Goal: Task Accomplishment & Management: Manage account settings

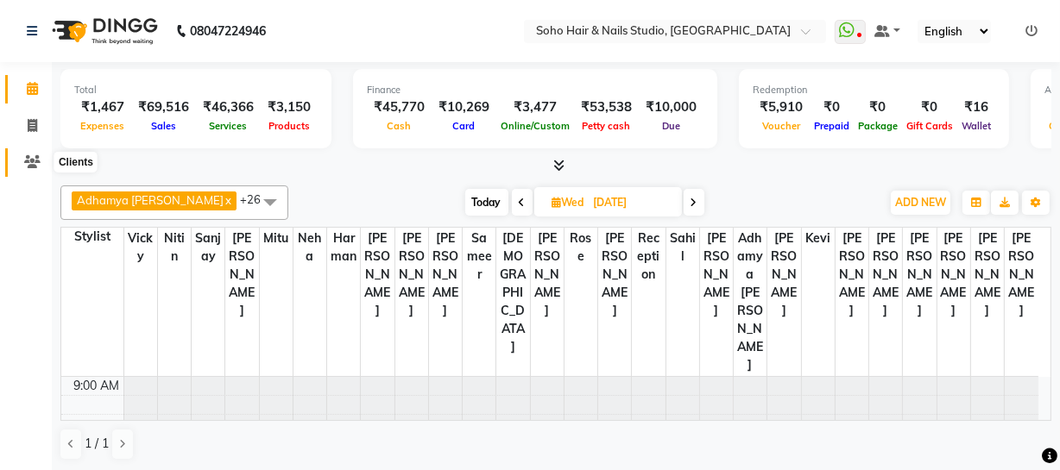
click at [32, 160] on icon at bounding box center [32, 161] width 16 height 13
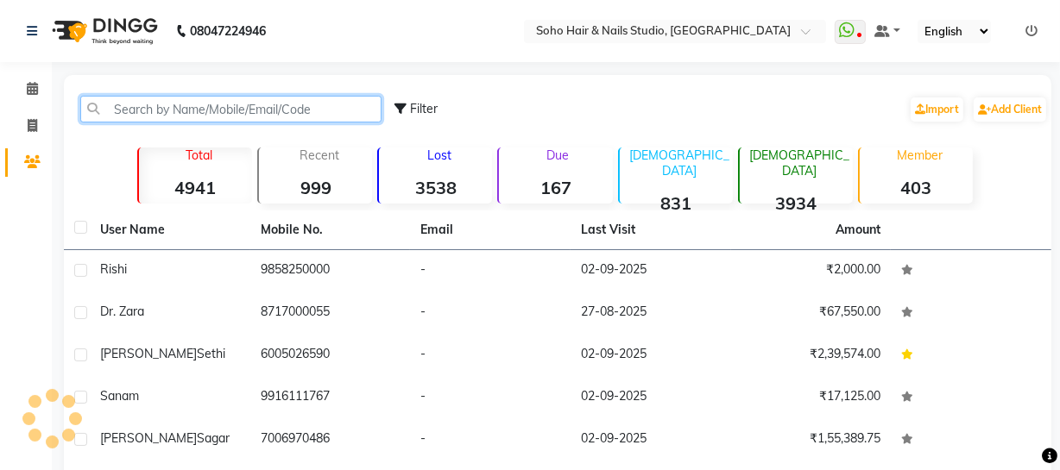
click at [175, 121] on input "text" at bounding box center [230, 109] width 301 height 27
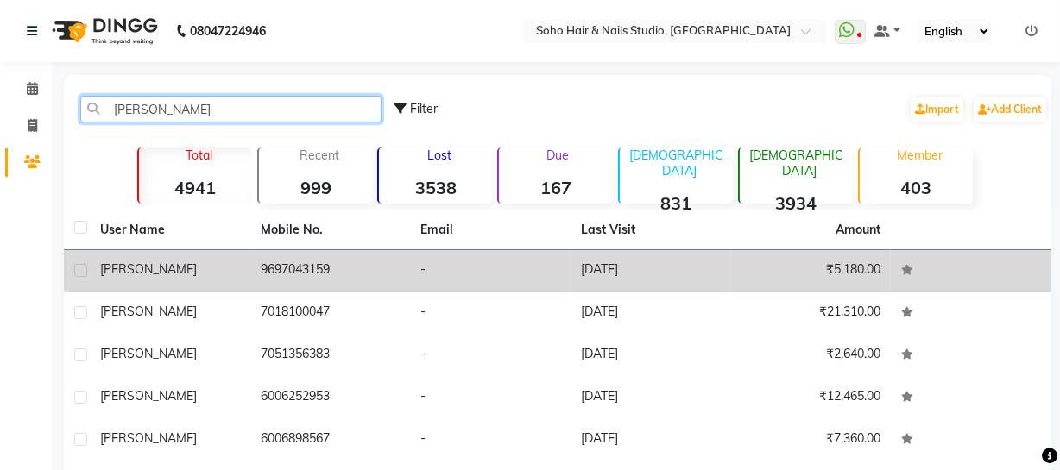
type input "[PERSON_NAME]"
click at [361, 287] on td "9697043159" at bounding box center [330, 271] width 161 height 42
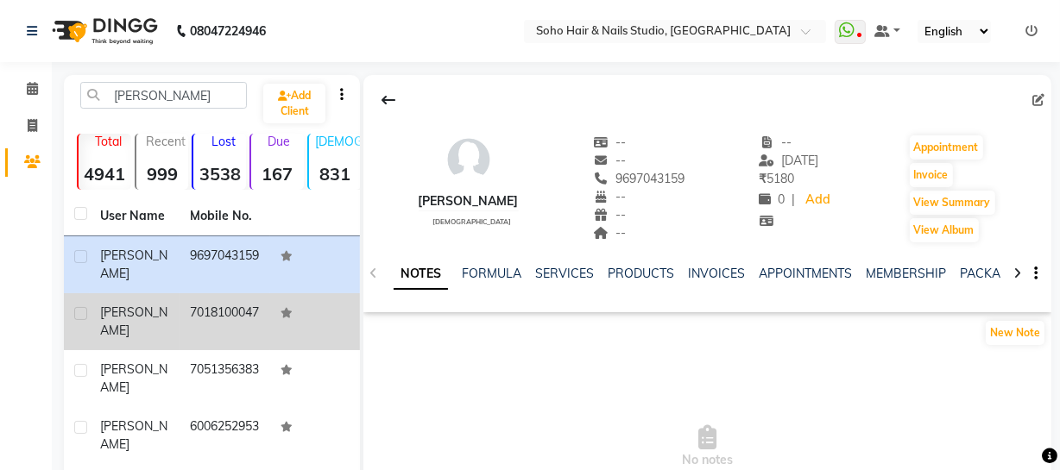
click at [141, 309] on span "[PERSON_NAME]" at bounding box center [133, 322] width 67 height 34
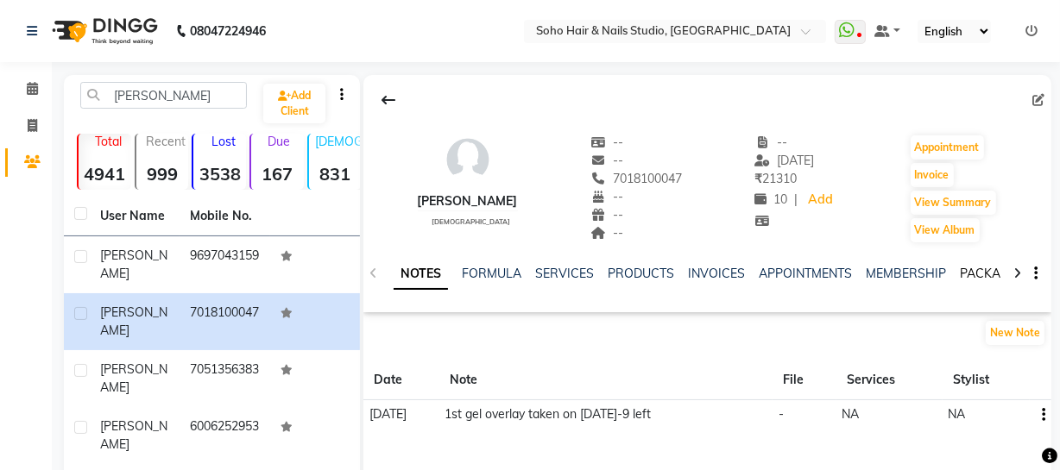
click at [986, 274] on link "PACKAGES" at bounding box center [992, 274] width 64 height 16
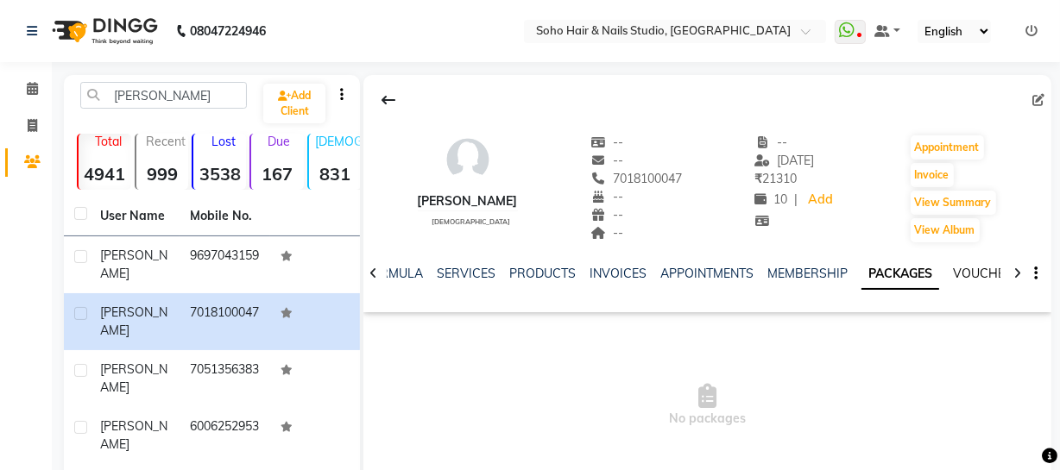
click at [986, 274] on link "VOUCHERS" at bounding box center [987, 274] width 68 height 16
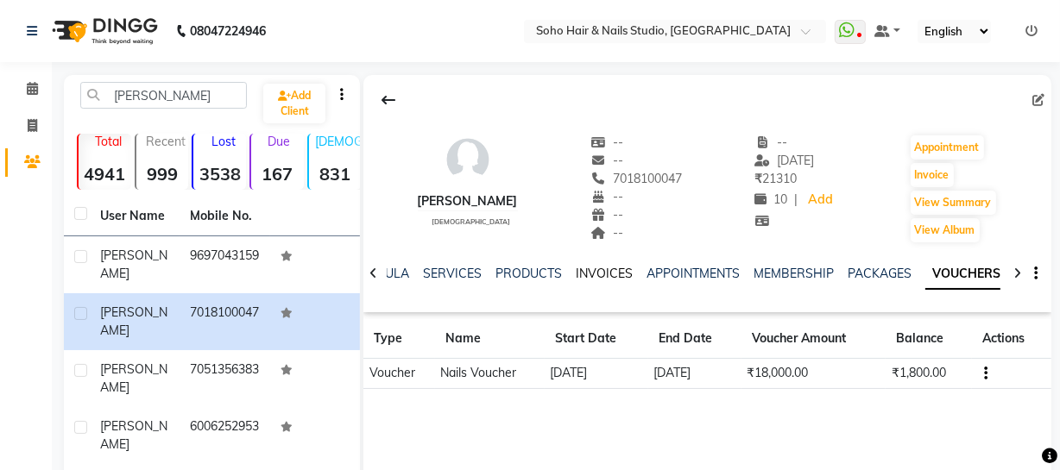
click at [586, 277] on link "INVOICES" at bounding box center [604, 274] width 57 height 16
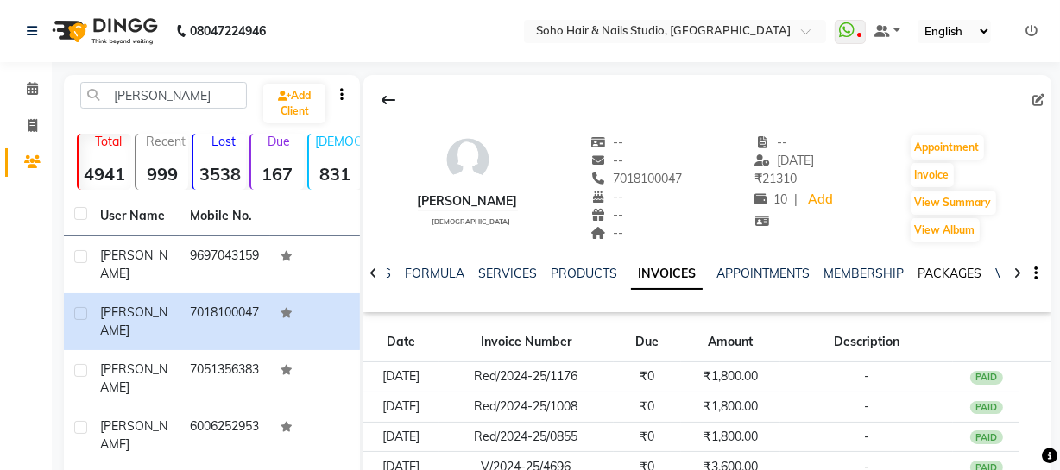
click at [972, 274] on link "PACKAGES" at bounding box center [950, 274] width 64 height 16
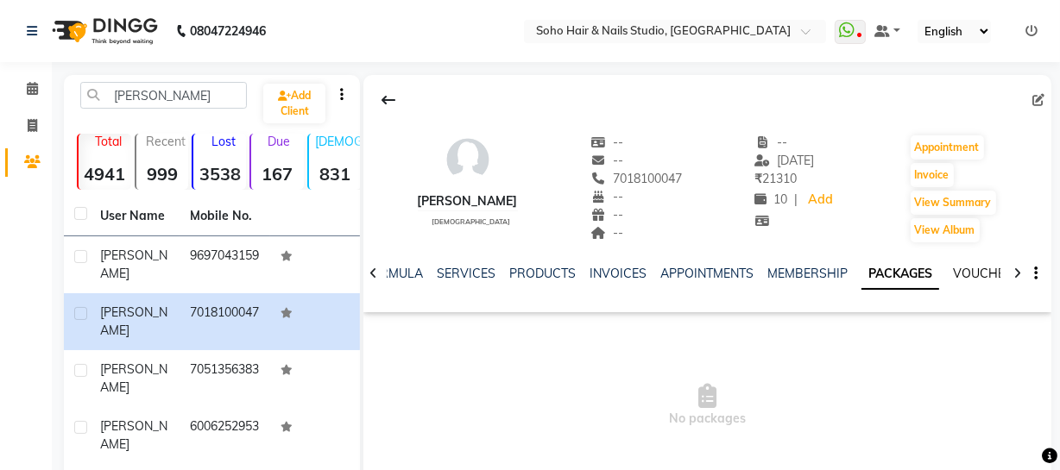
click at [976, 276] on link "VOUCHERS" at bounding box center [987, 274] width 68 height 16
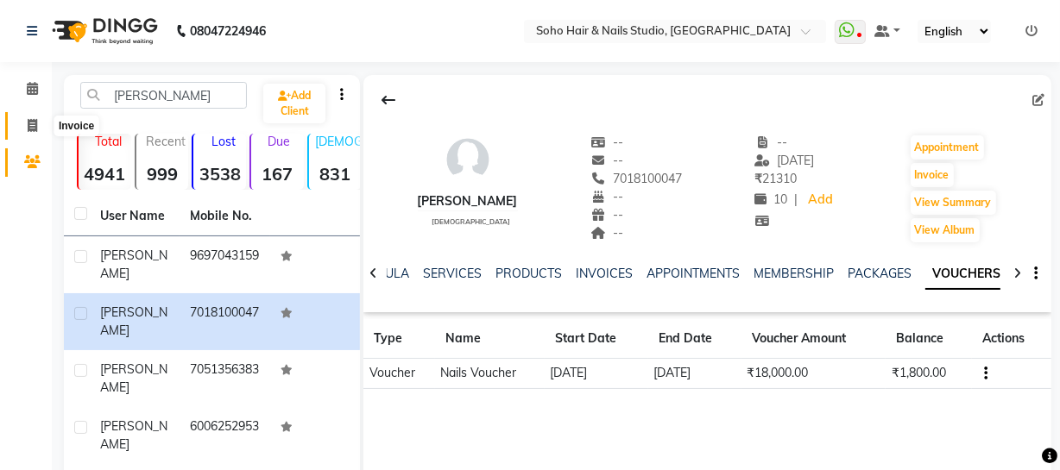
click at [35, 129] on icon at bounding box center [32, 125] width 9 height 13
select select "service"
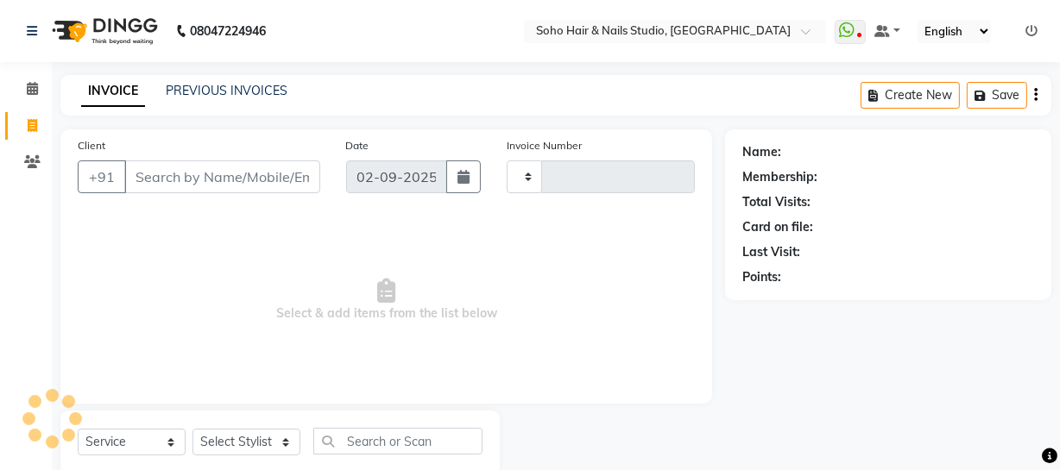
scroll to position [49, 0]
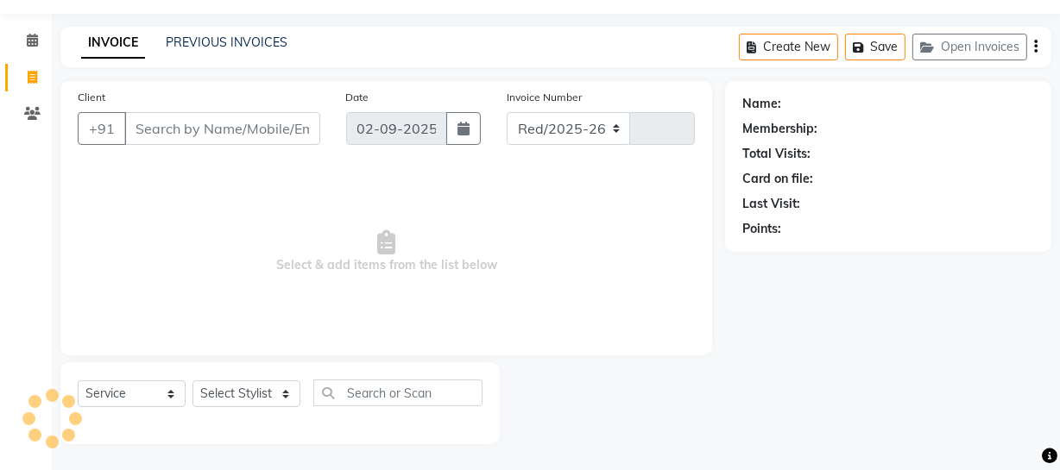
select select "735"
type input "3953"
click at [956, 41] on button "Open Invoices" at bounding box center [969, 47] width 115 height 27
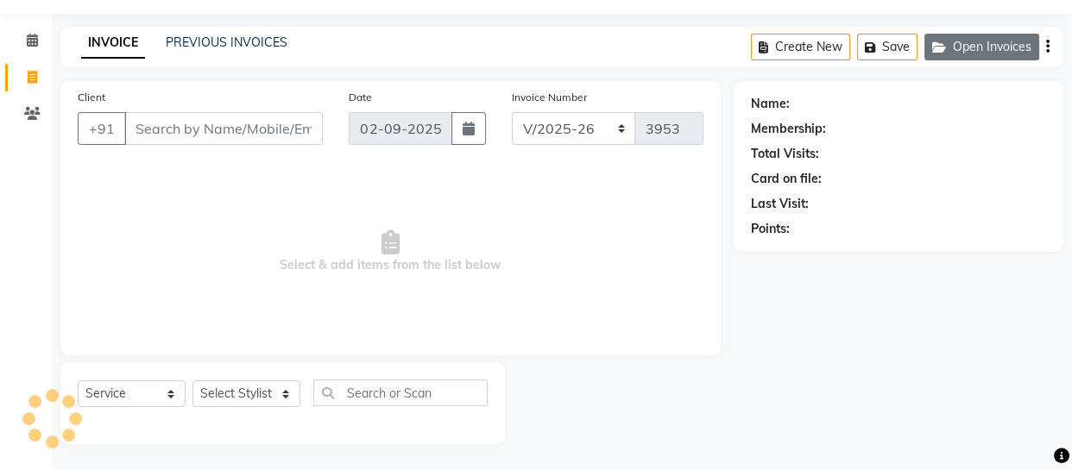
select select "membership"
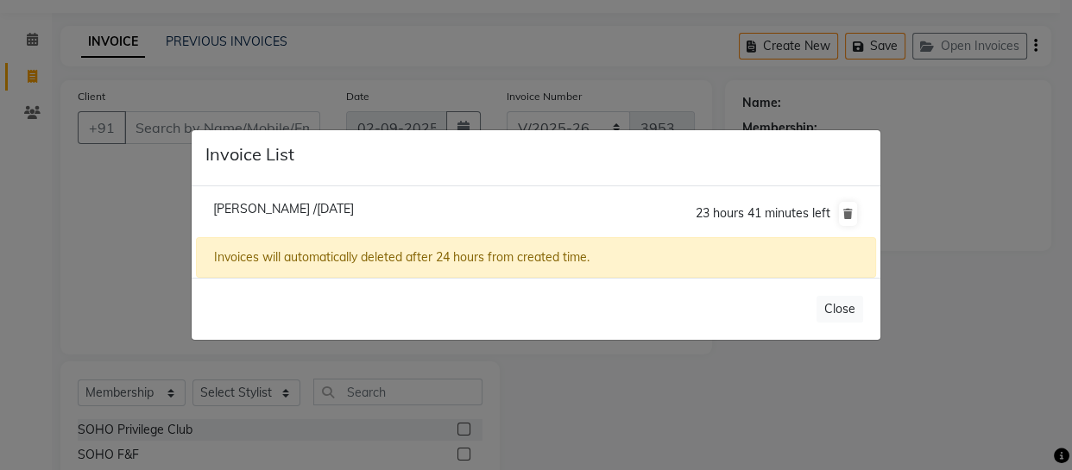
click at [184, 226] on ngb-modal-window "Invoice List [PERSON_NAME] /[DATE] 23 hours 41 minutes left Invoices will autom…" at bounding box center [536, 235] width 1072 height 470
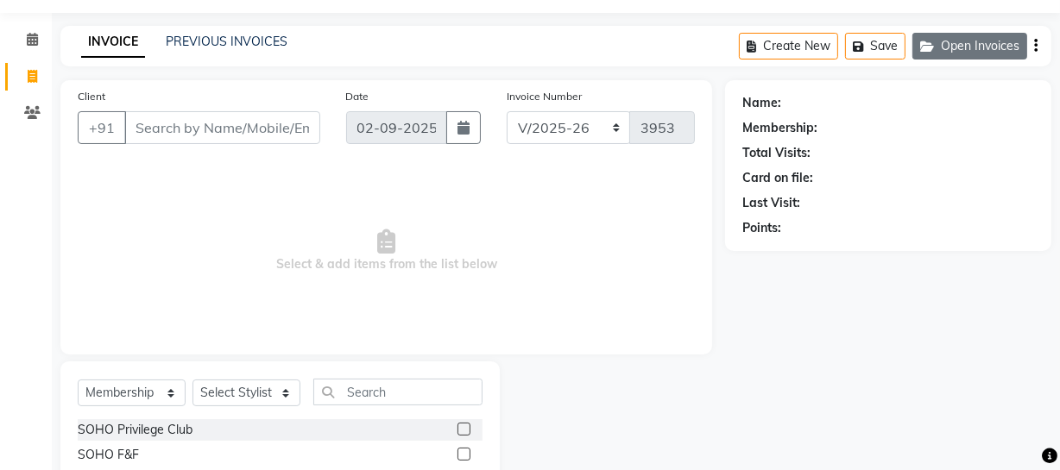
click at [962, 51] on button "Open Invoices" at bounding box center [969, 46] width 115 height 27
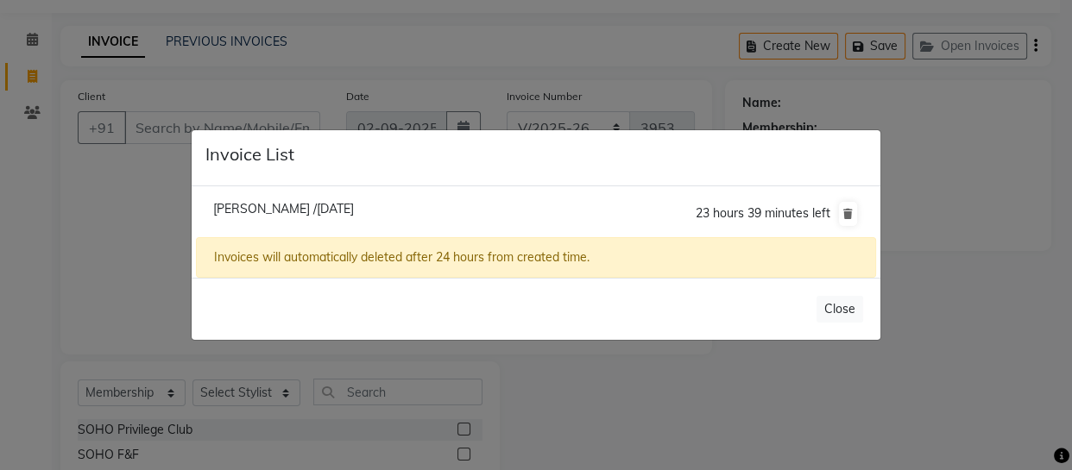
click at [295, 207] on span "[PERSON_NAME] /[DATE]" at bounding box center [283, 209] width 141 height 16
type input "8713098288"
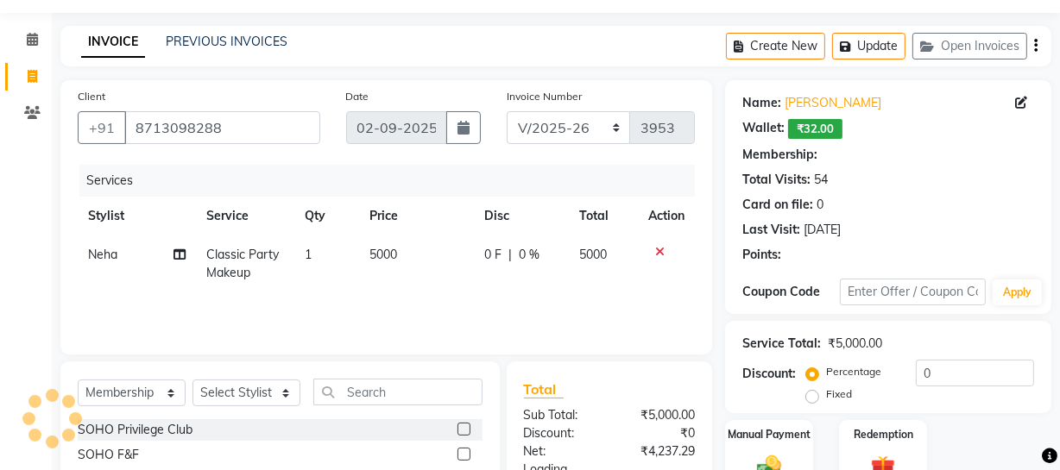
select select "1: Object"
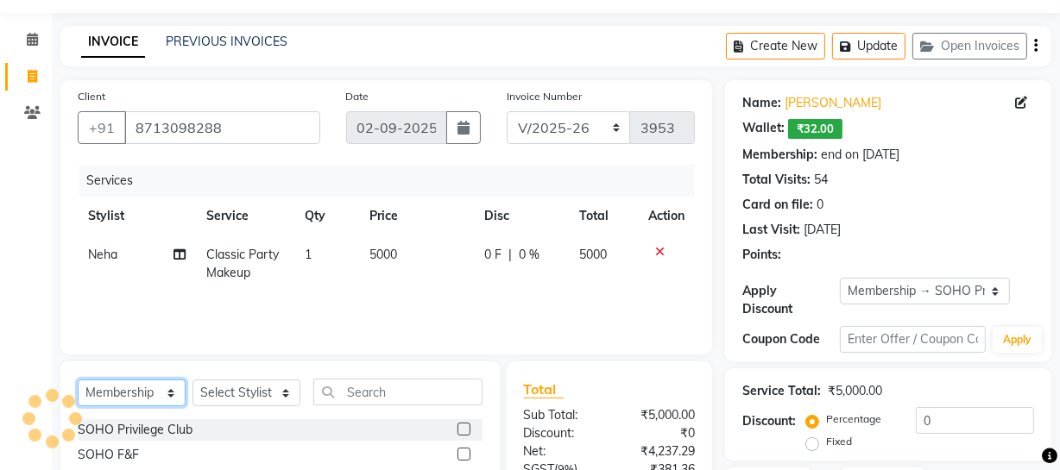
scroll to position [202, 0]
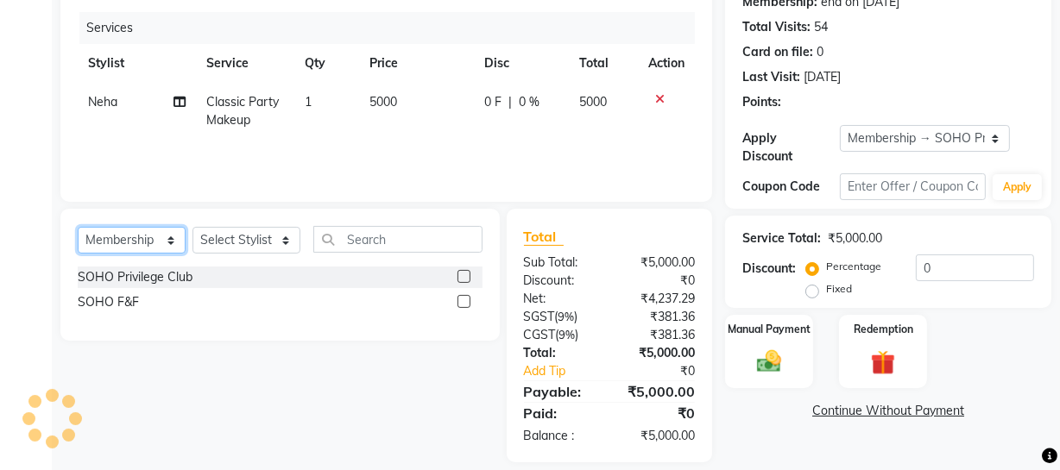
click at [142, 242] on select "Select Service Product Membership Package Voucher Prepaid Gift Card" at bounding box center [132, 240] width 108 height 27
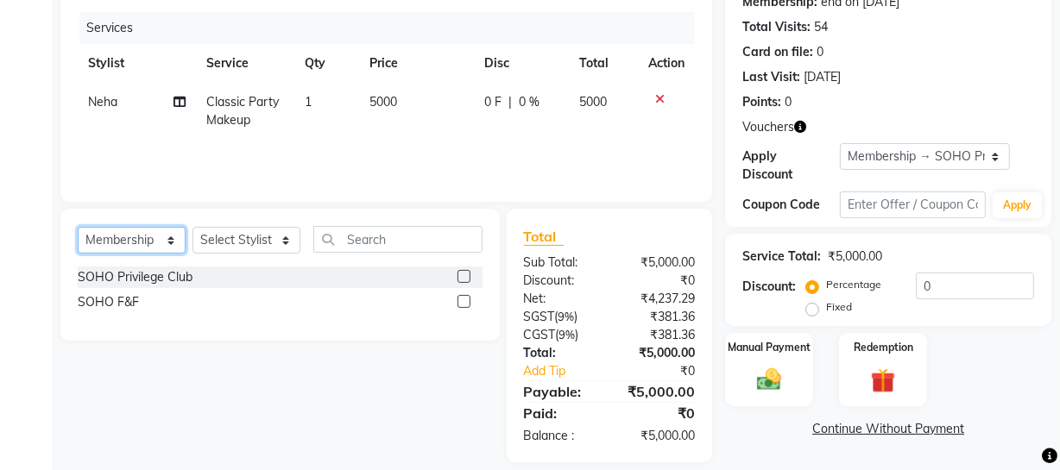
select select "service"
click at [78, 227] on select "Select Service Product Membership Package Voucher Prepaid Gift Card" at bounding box center [132, 240] width 108 height 27
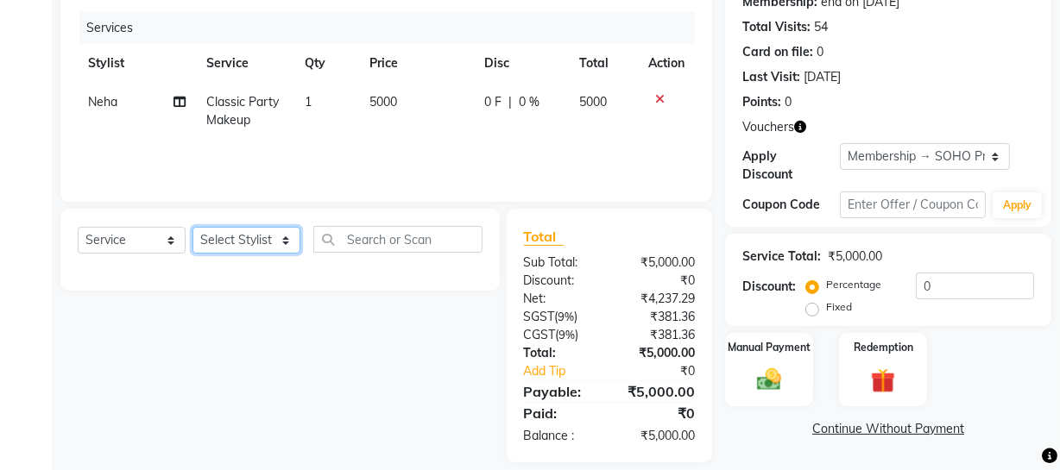
click at [238, 243] on select "Select Stylist [PERSON_NAME] Adhamya [PERSON_NAME] [PERSON_NAME] [PERSON_NAME] …" at bounding box center [246, 240] width 108 height 27
select select "13838"
click at [192, 227] on select "Select Stylist [PERSON_NAME] Adhamya [PERSON_NAME] [PERSON_NAME] [PERSON_NAME] …" at bounding box center [246, 240] width 108 height 27
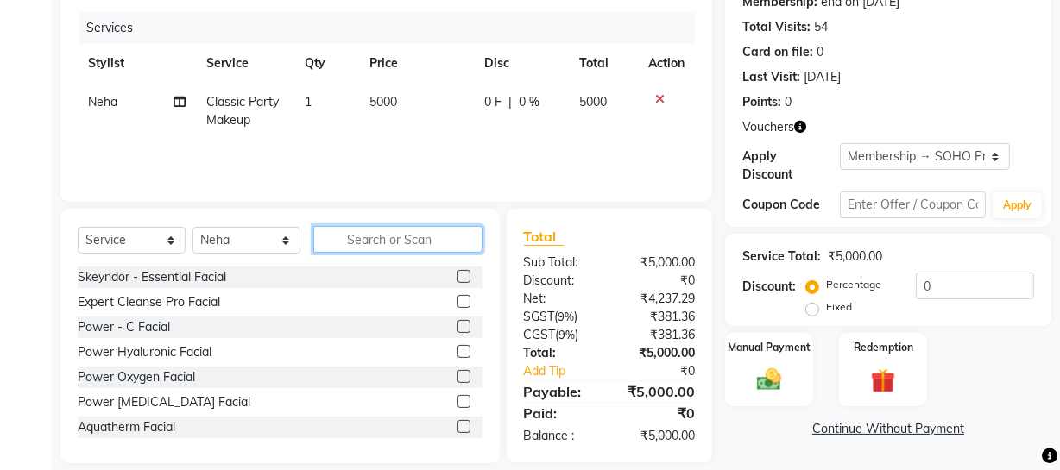
click at [401, 237] on input "text" at bounding box center [397, 239] width 169 height 27
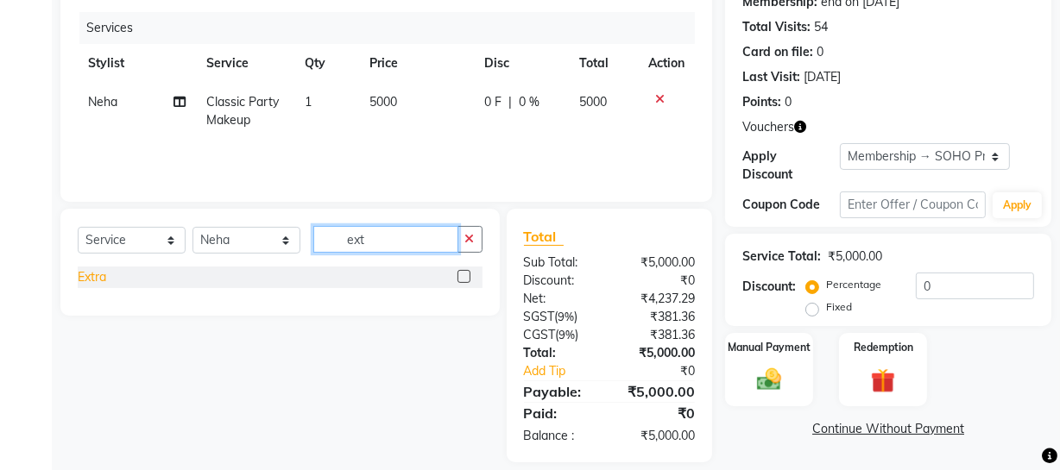
type input "ext"
click at [90, 270] on div "Extra" at bounding box center [92, 277] width 28 height 18
checkbox input "false"
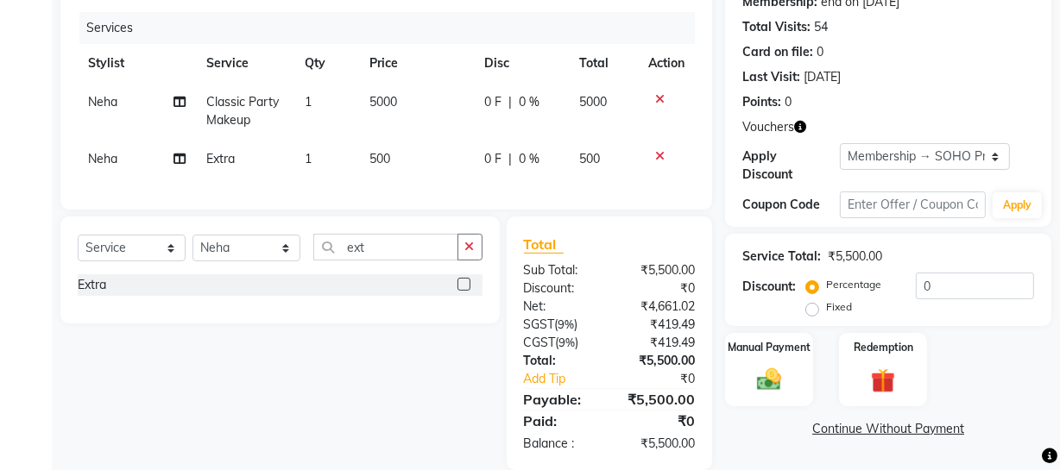
scroll to position [0, 0]
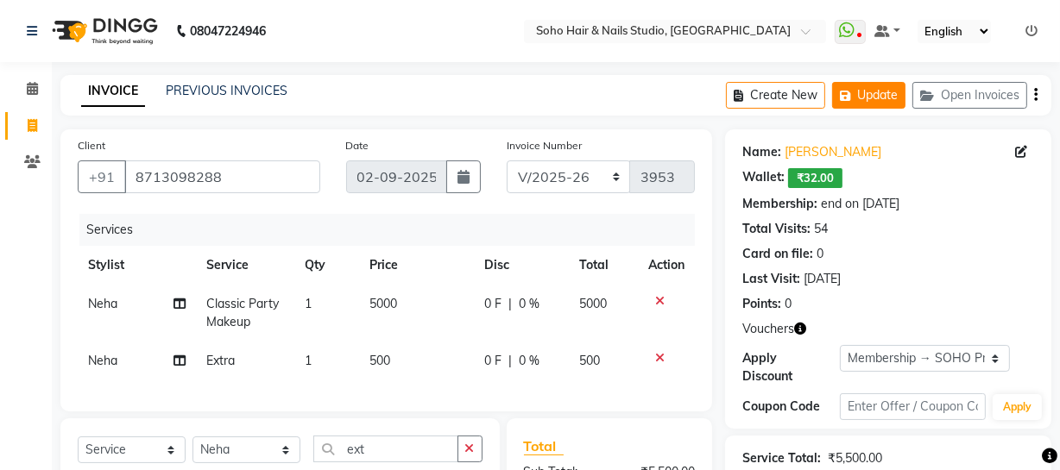
click at [855, 96] on icon "button" at bounding box center [848, 96] width 17 height 12
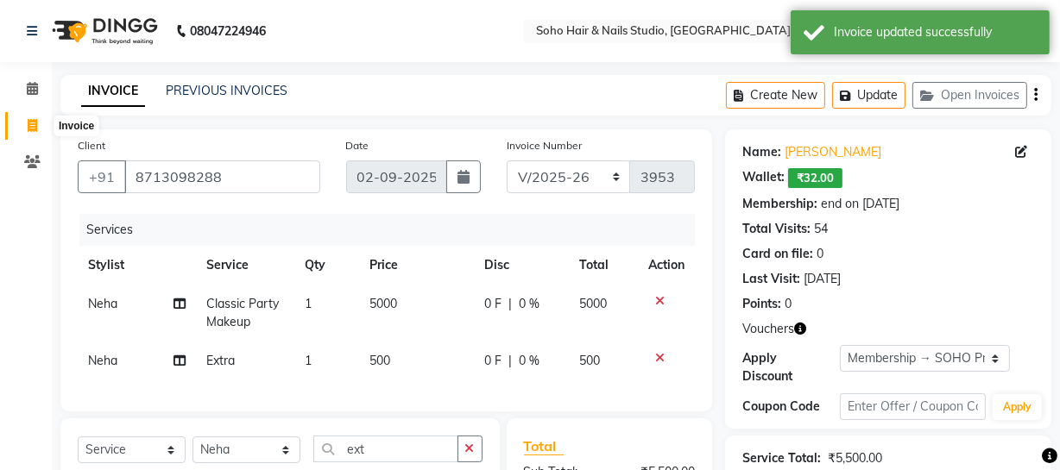
click at [22, 118] on span at bounding box center [32, 127] width 30 height 20
select select "service"
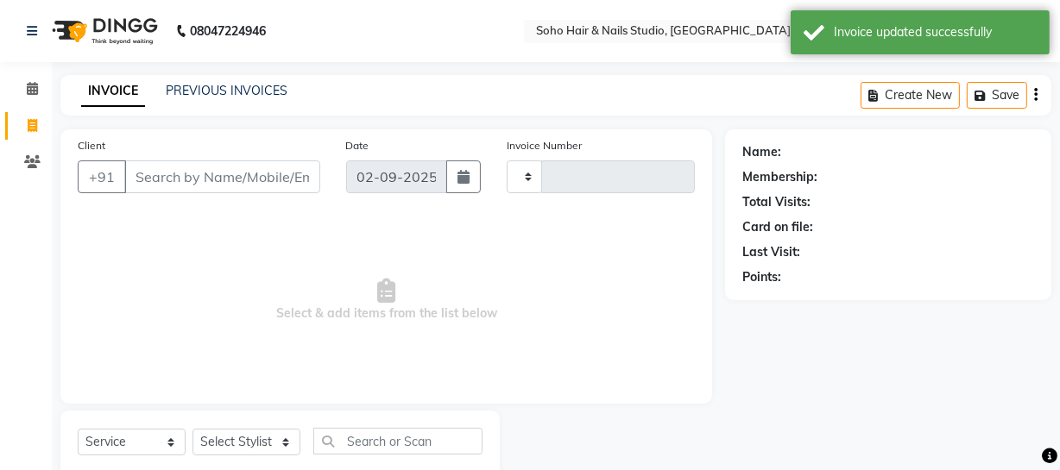
scroll to position [49, 0]
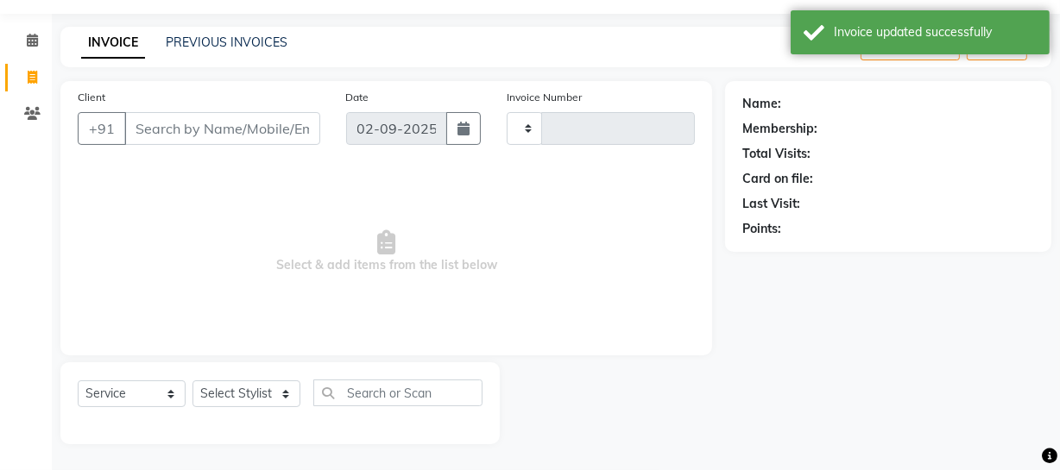
type input "3953"
select select "735"
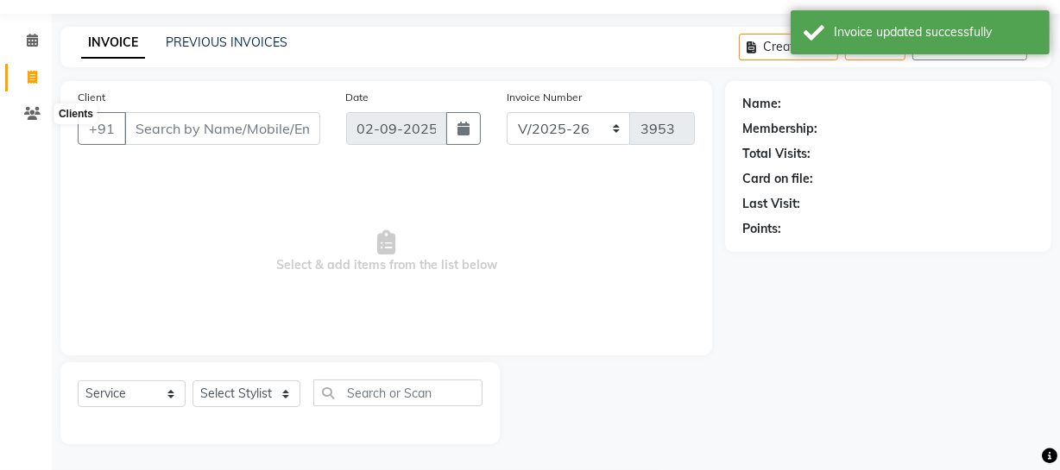
select select "membership"
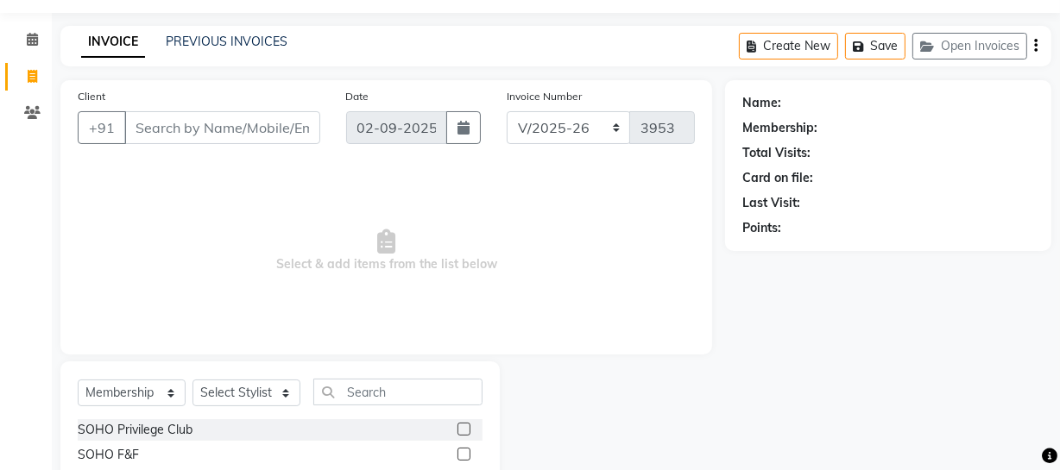
click at [184, 32] on div "INVOICE PREVIOUS INVOICES Create New Save Open Invoices" at bounding box center [555, 46] width 991 height 41
click at [187, 35] on link "PREVIOUS INVOICES" at bounding box center [227, 42] width 122 height 16
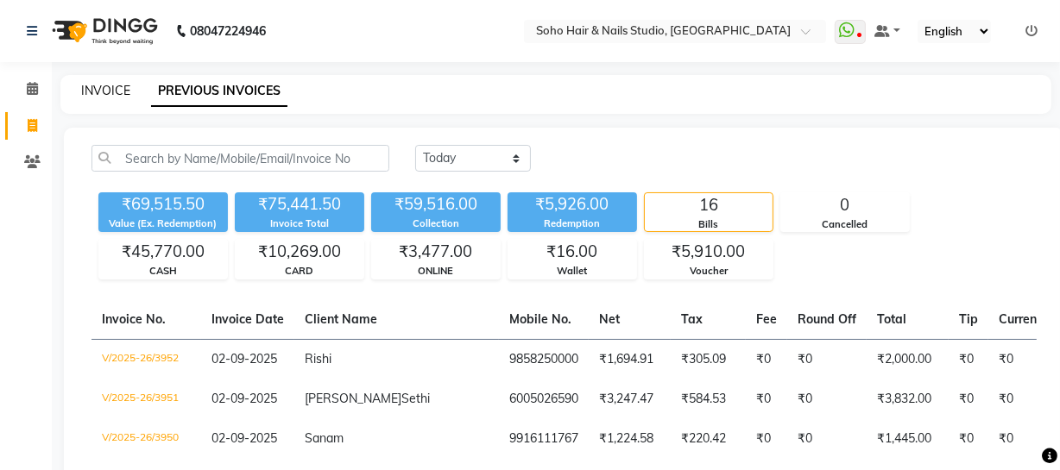
click at [104, 84] on link "INVOICE" at bounding box center [105, 91] width 49 height 16
select select "service"
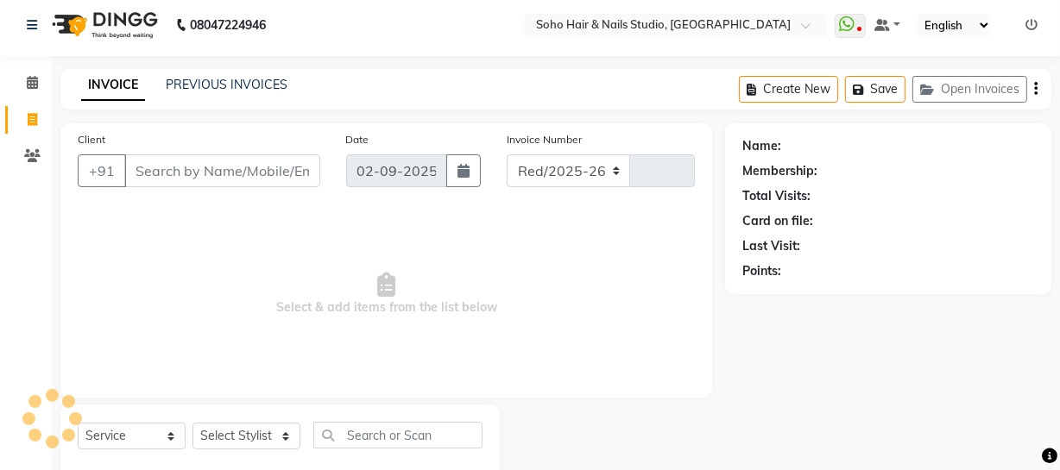
select select "735"
type input "3953"
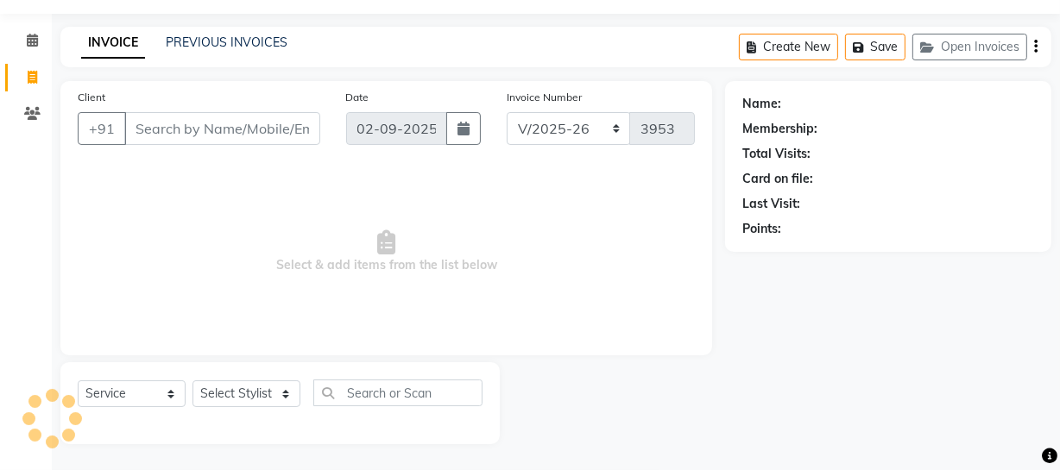
select select "membership"
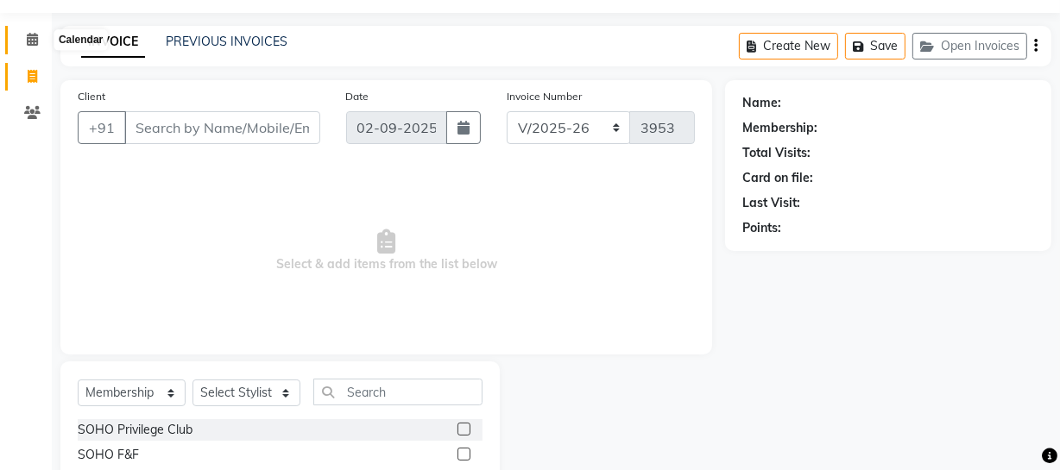
click at [19, 41] on span at bounding box center [32, 40] width 30 height 20
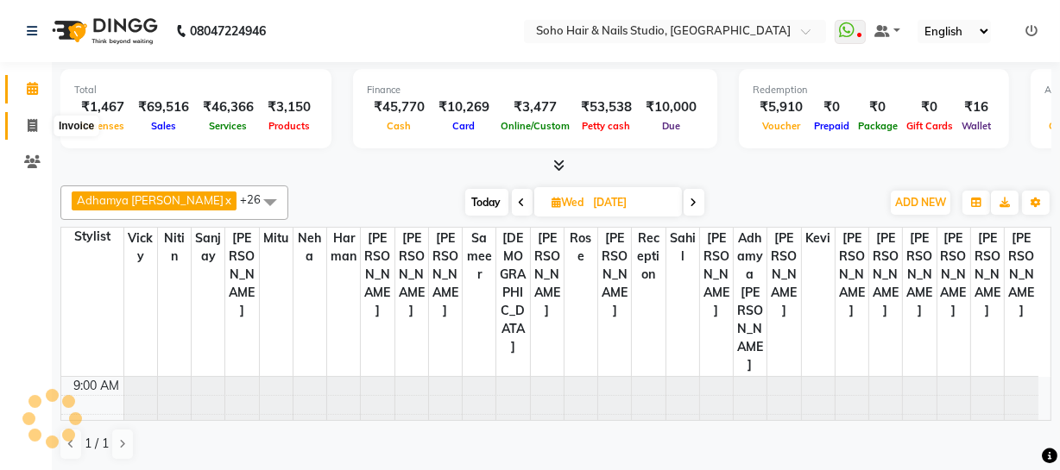
scroll to position [568, 0]
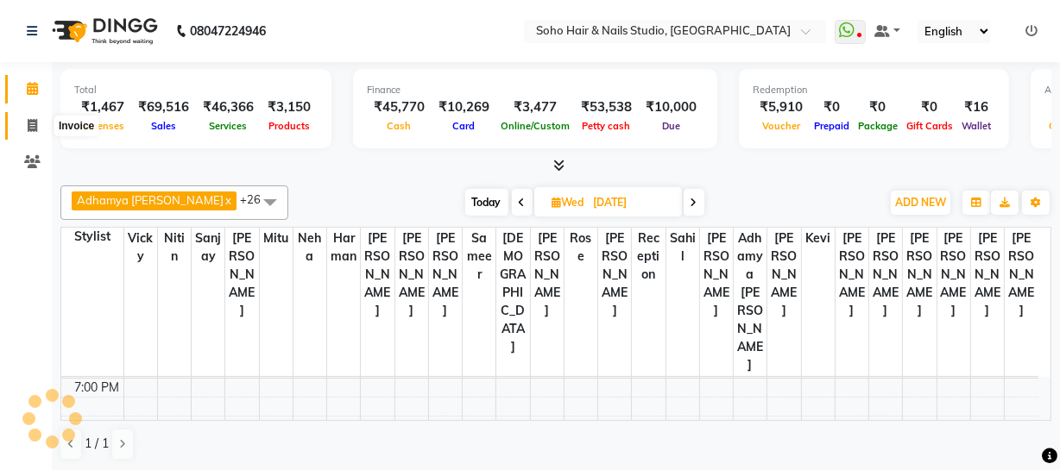
click at [30, 119] on icon at bounding box center [32, 125] width 9 height 13
select select "service"
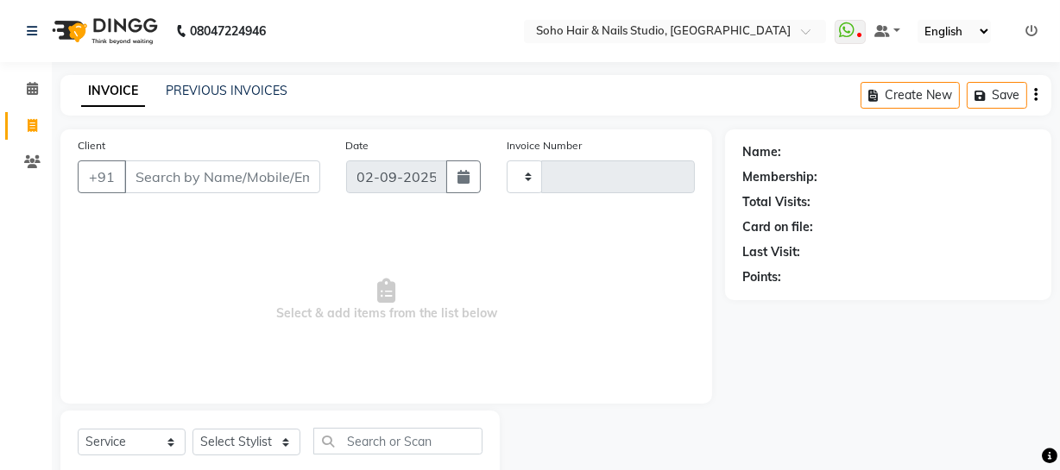
type input "3953"
select select "735"
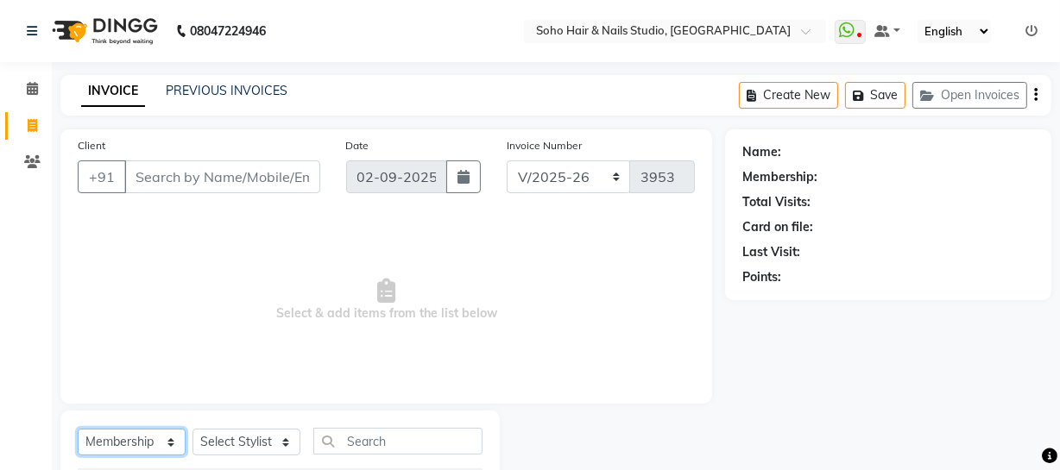
click at [162, 436] on select "Select Service Product Membership Package Voucher Prepaid Gift Card" at bounding box center [132, 442] width 108 height 27
select select "service"
click at [78, 429] on select "Select Service Product Membership Package Voucher Prepaid Gift Card" at bounding box center [132, 442] width 108 height 27
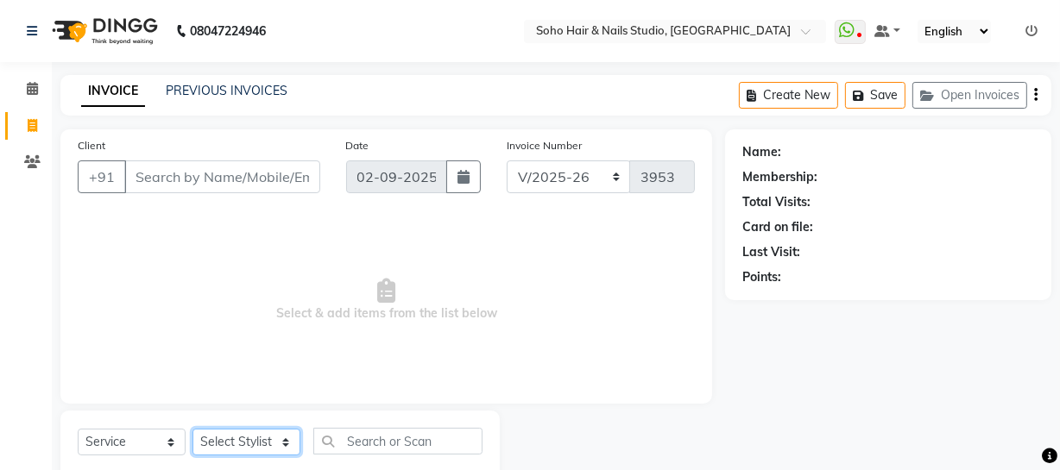
click at [255, 448] on select "Select Stylist [PERSON_NAME] Adhamya [PERSON_NAME] [PERSON_NAME] [PERSON_NAME] …" at bounding box center [246, 442] width 108 height 27
select select "13571"
click at [192, 429] on select "Select Stylist [PERSON_NAME] Adhamya [PERSON_NAME] [PERSON_NAME] [PERSON_NAME] …" at bounding box center [246, 442] width 108 height 27
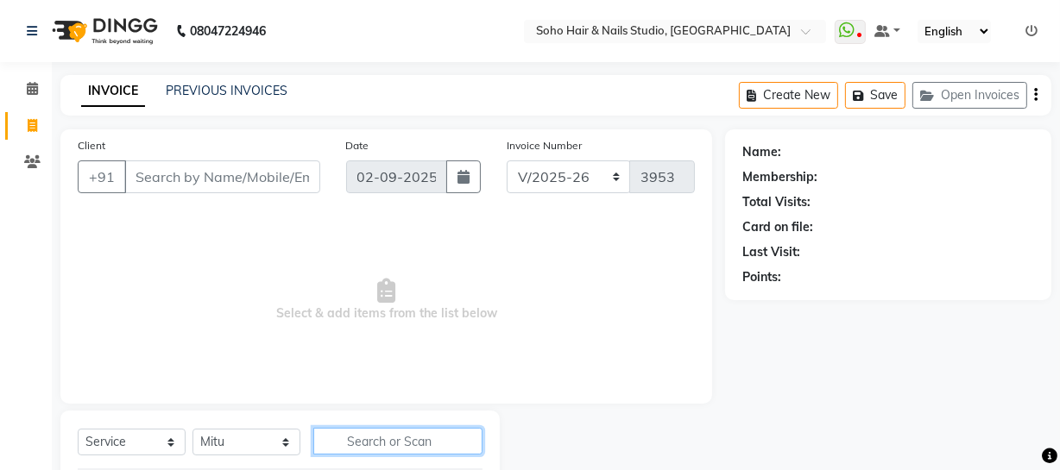
click at [366, 447] on input "text" at bounding box center [397, 441] width 169 height 27
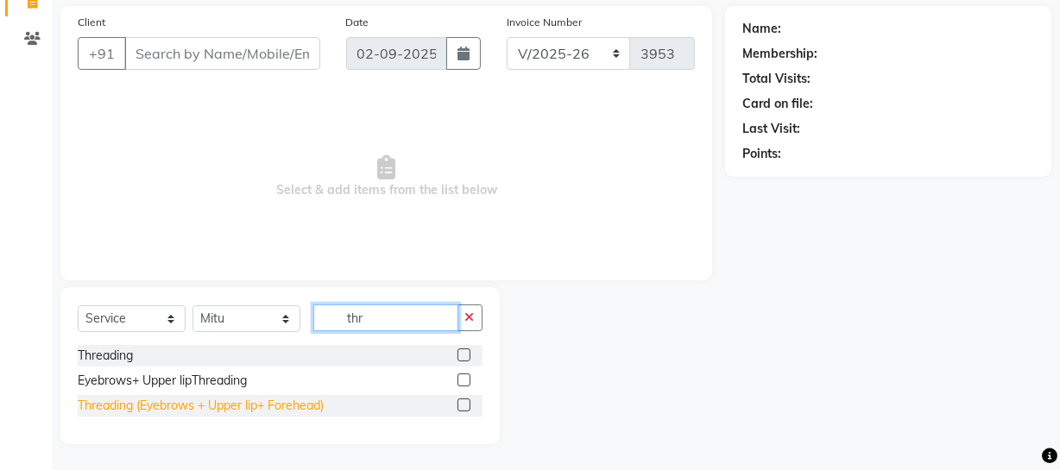
type input "thr"
click at [215, 413] on div "Threading (Eyebrows + Upper lip+ Forehead)" at bounding box center [201, 406] width 246 height 18
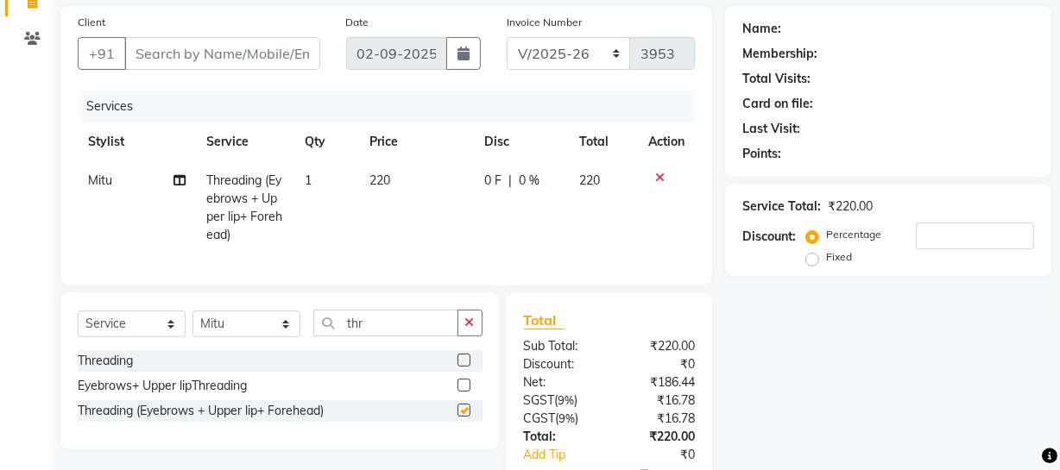
checkbox input "false"
click at [229, 57] on input "Client" at bounding box center [222, 53] width 196 height 33
type input "7"
type input "0"
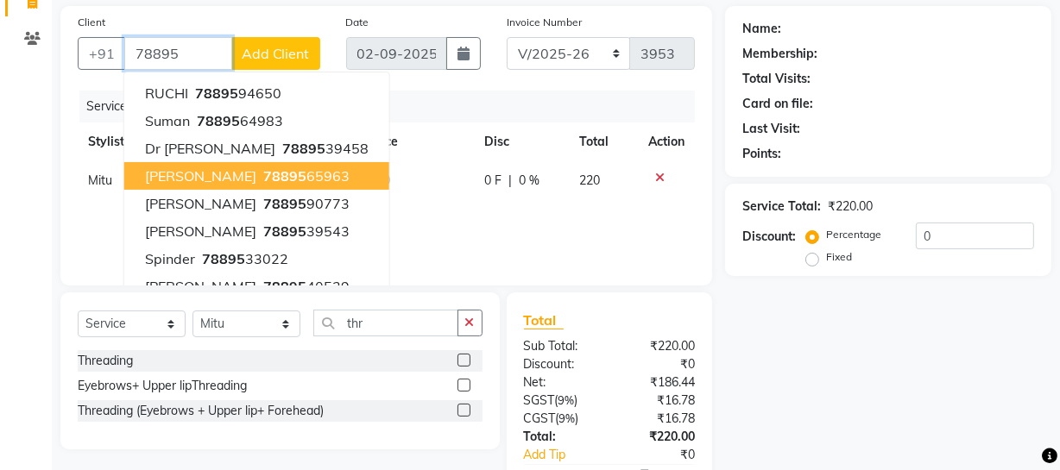
click at [287, 174] on ngb-highlight "78895 65963" at bounding box center [305, 175] width 90 height 17
type input "7889565963"
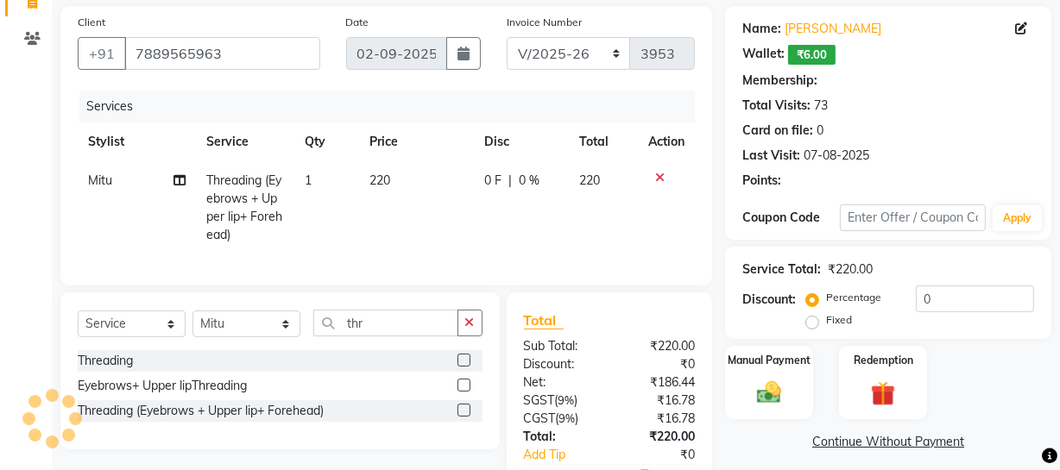
select select "1: Object"
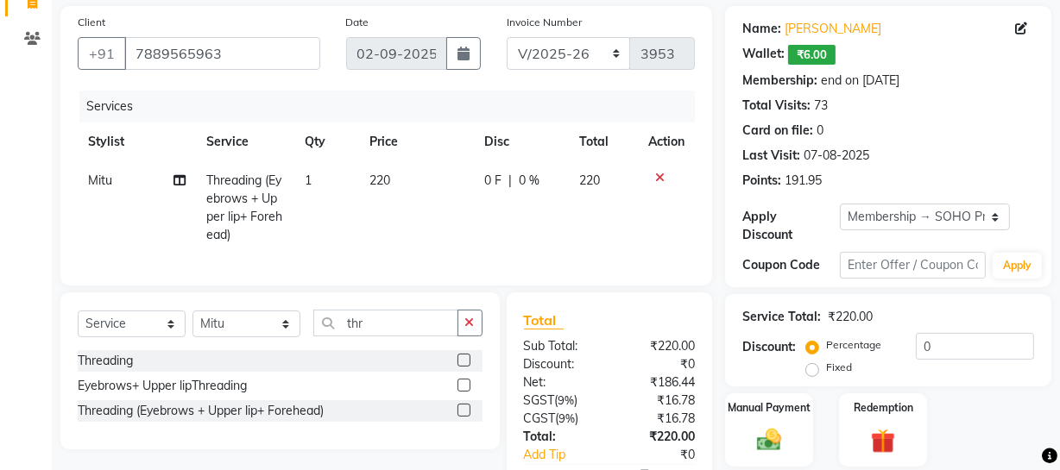
scroll to position [238, 0]
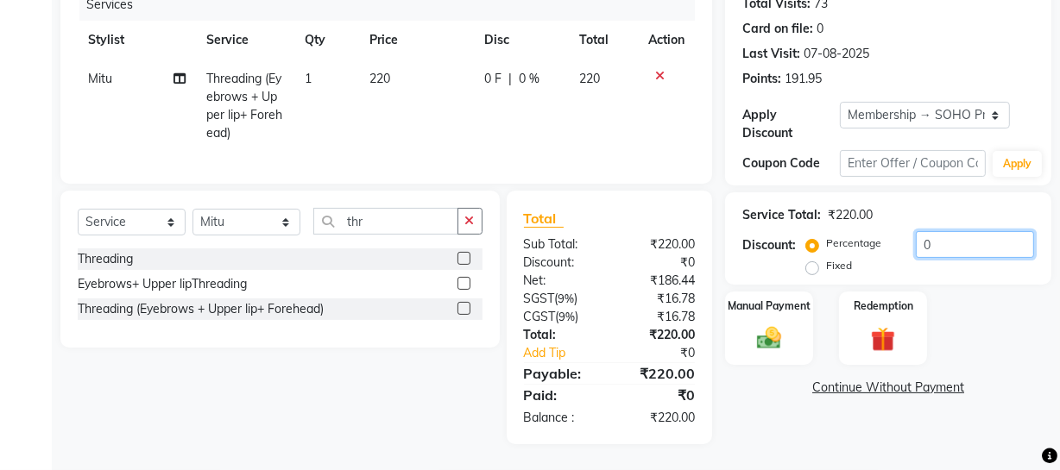
drag, startPoint x: 962, startPoint y: 237, endPoint x: 466, endPoint y: 197, distance: 497.1
click at [591, 206] on div "Client [PHONE_NUMBER] Date [DATE] Invoice Number Red/2025-26 V/2025 V/[PHONE_NU…" at bounding box center [555, 174] width 1017 height 540
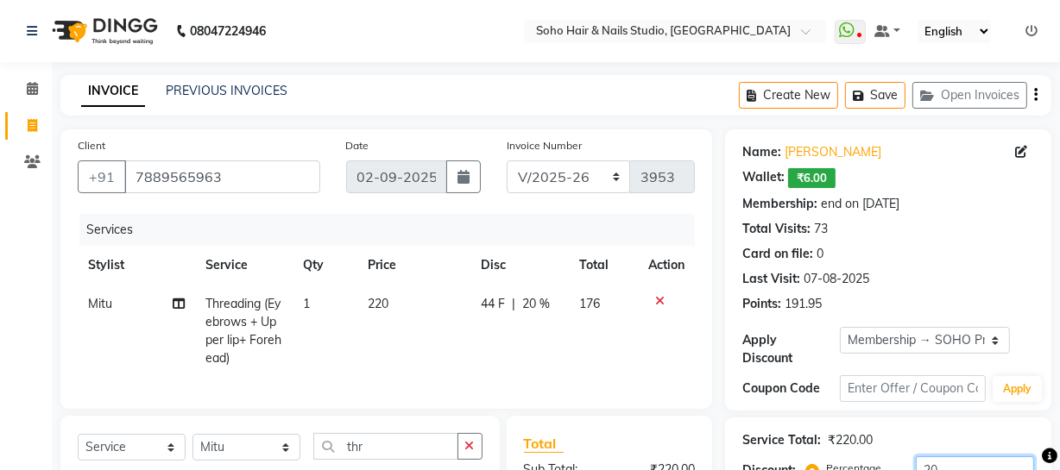
type input "20"
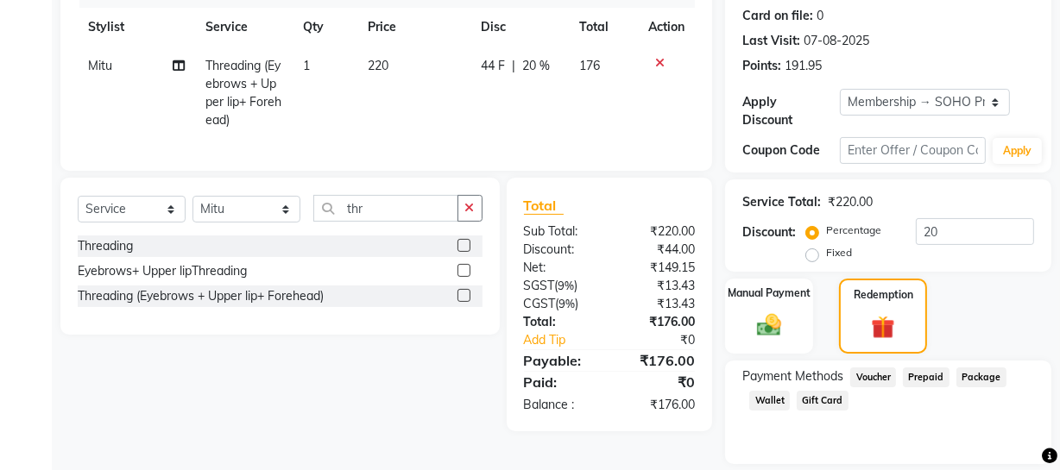
click at [787, 398] on span "Wallet" at bounding box center [769, 401] width 41 height 20
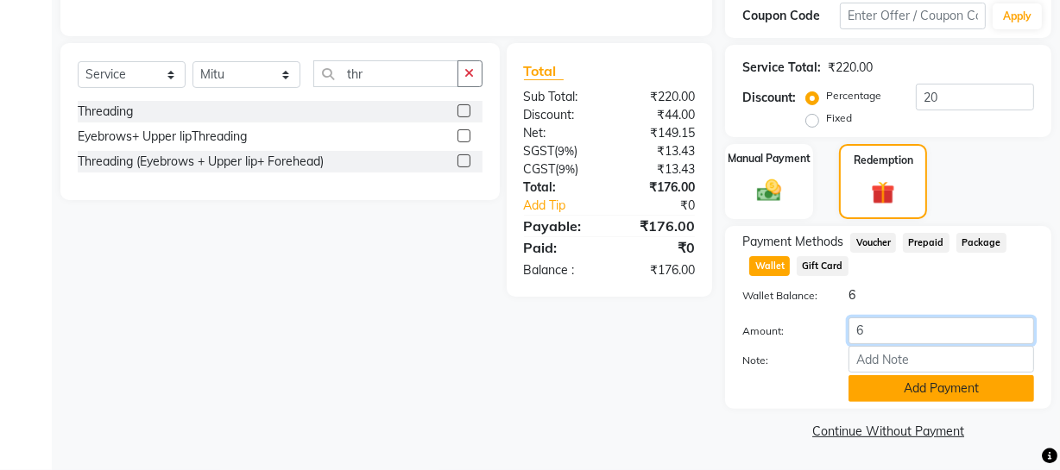
type input "6"
click at [900, 395] on button "Add Payment" at bounding box center [942, 388] width 186 height 27
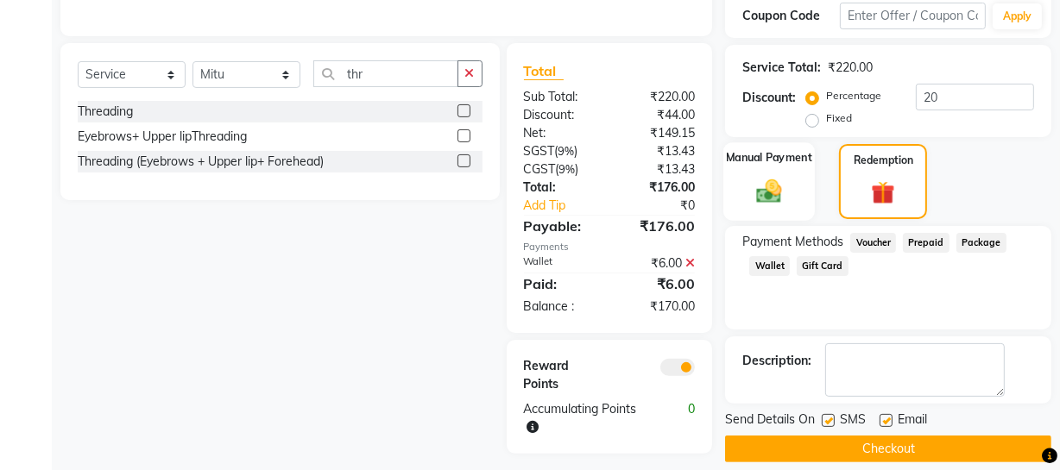
click at [796, 169] on div "Manual Payment" at bounding box center [768, 181] width 91 height 79
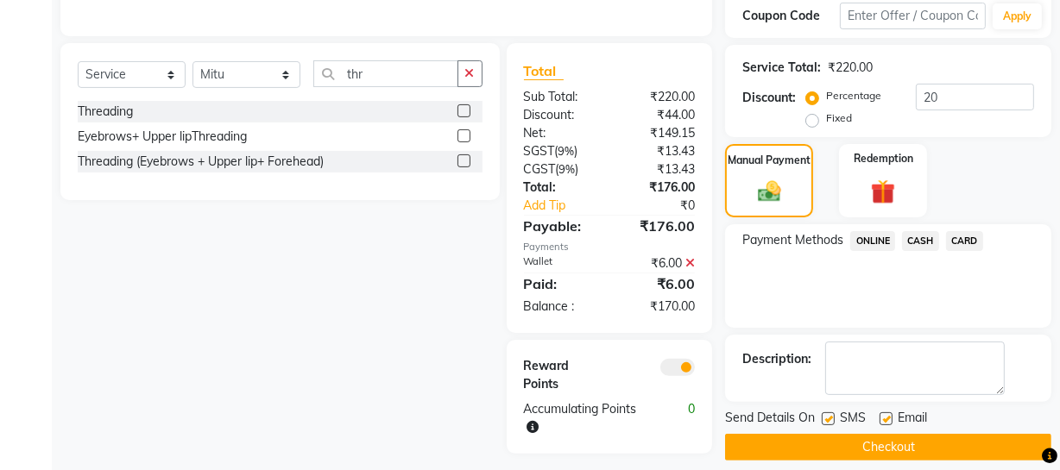
click at [918, 242] on span "CASH" at bounding box center [920, 241] width 37 height 20
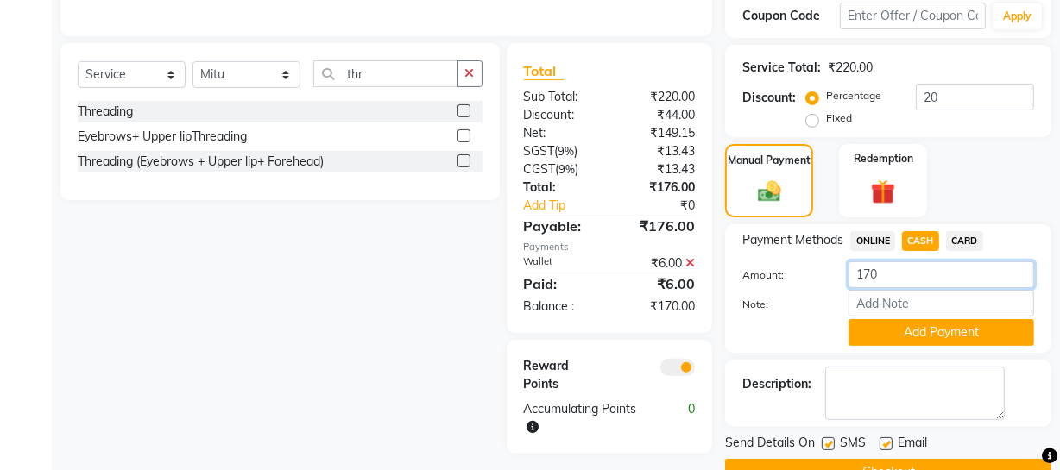
drag, startPoint x: 902, startPoint y: 272, endPoint x: 666, endPoint y: 325, distance: 242.5
click at [708, 304] on div "Client [PHONE_NUMBER] Date [DATE] Invoice Number Red/2025-26 V/2025 V/[PHONE_NU…" at bounding box center [555, 121] width 1017 height 729
type input "180"
click at [930, 325] on button "Add Payment" at bounding box center [942, 332] width 186 height 27
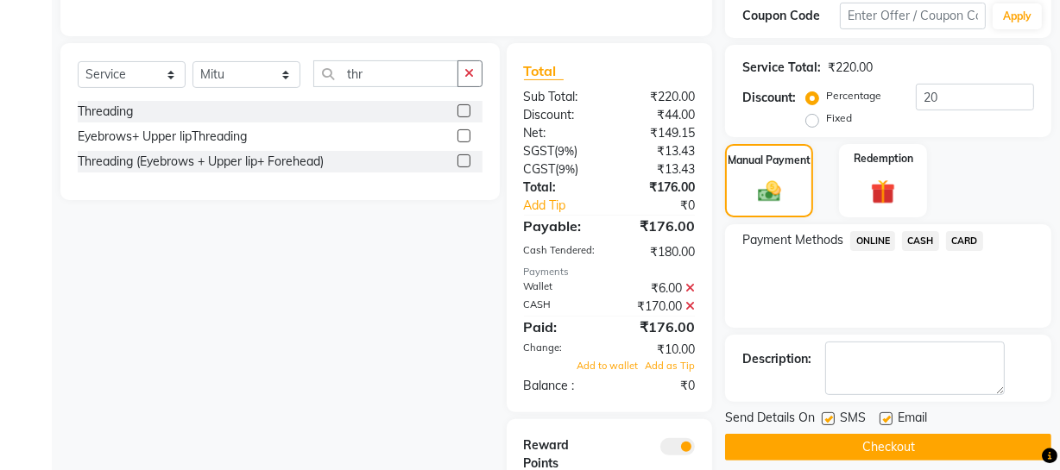
scroll to position [451, 0]
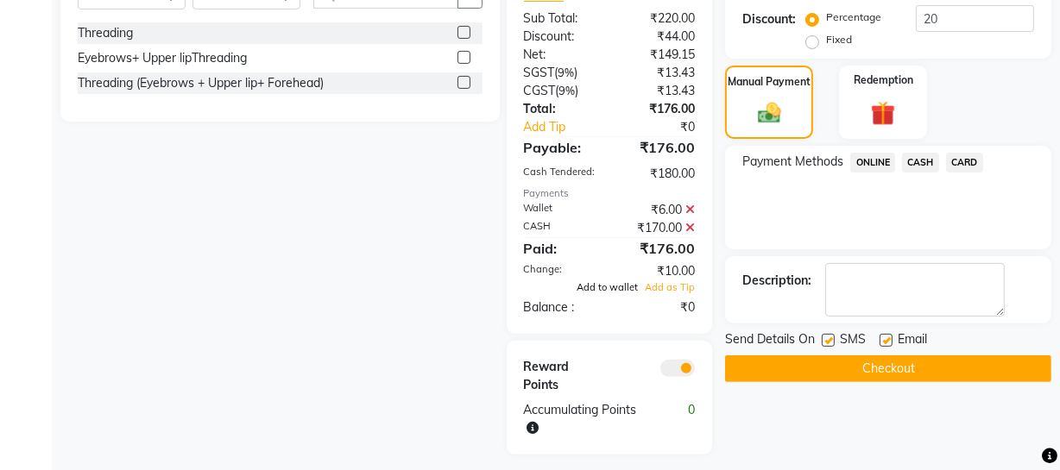
click at [596, 281] on div "Change:" at bounding box center [560, 271] width 98 height 18
click at [598, 293] on span "Add to wallet" at bounding box center [607, 287] width 61 height 12
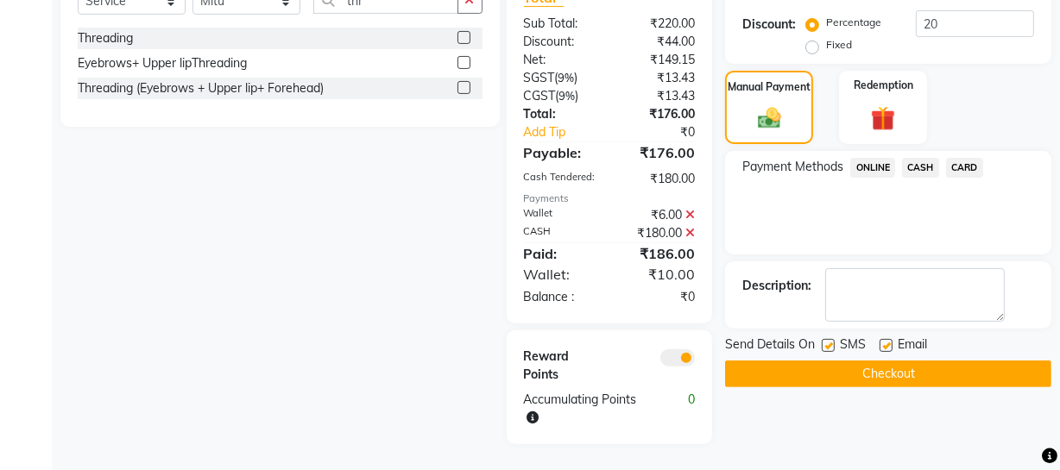
click at [820, 361] on button "Checkout" at bounding box center [888, 374] width 326 height 27
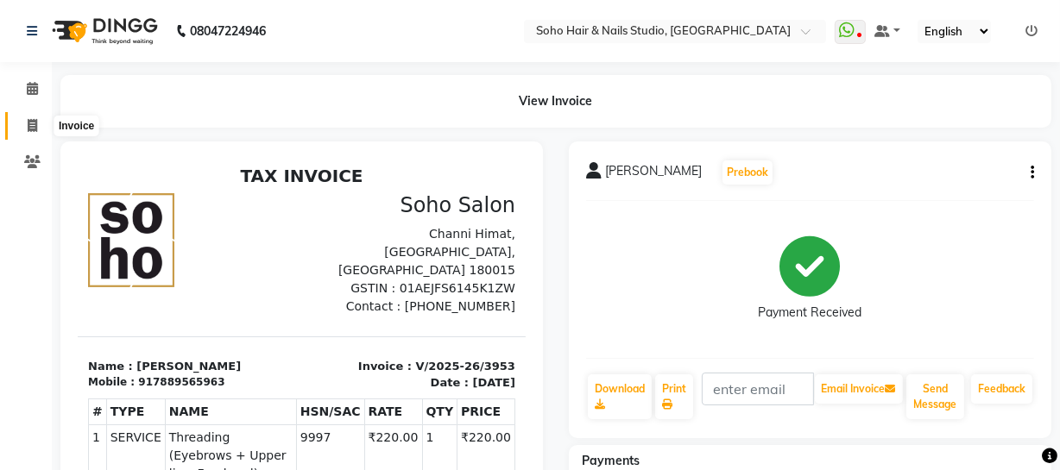
click at [35, 120] on icon at bounding box center [32, 125] width 9 height 13
select select "service"
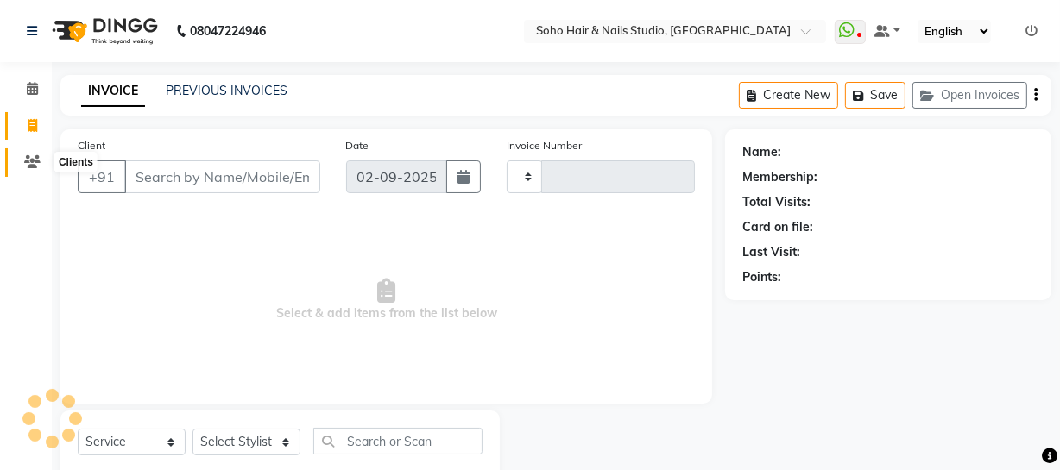
type input "3954"
select select "735"
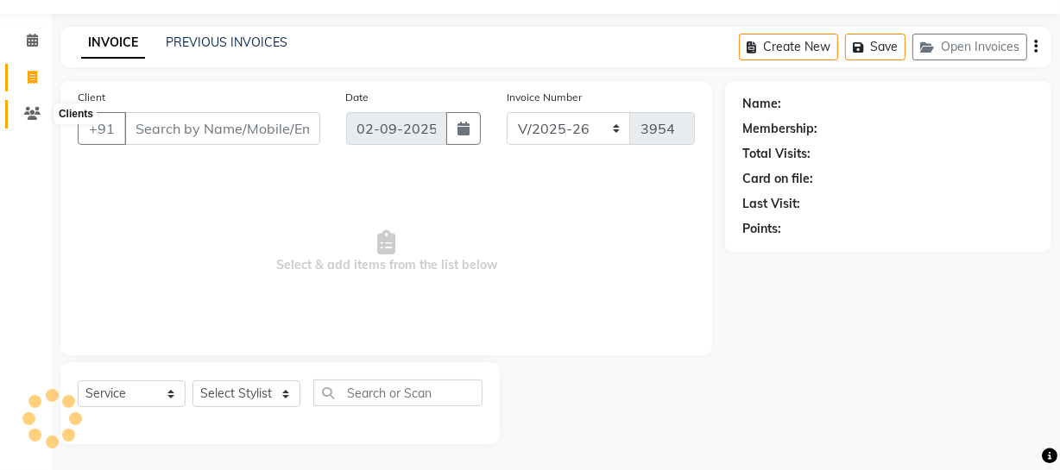
select select "membership"
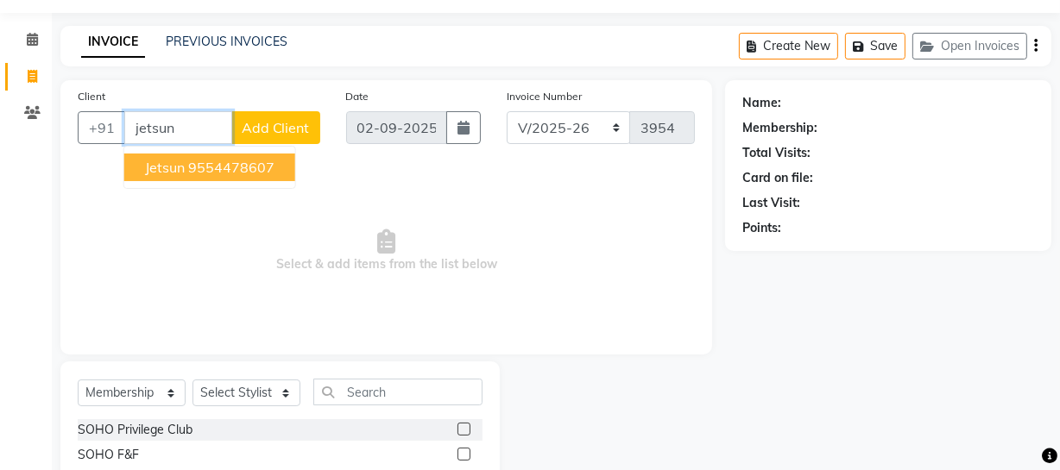
click at [237, 170] on ngb-highlight "9554478607" at bounding box center [231, 167] width 86 height 17
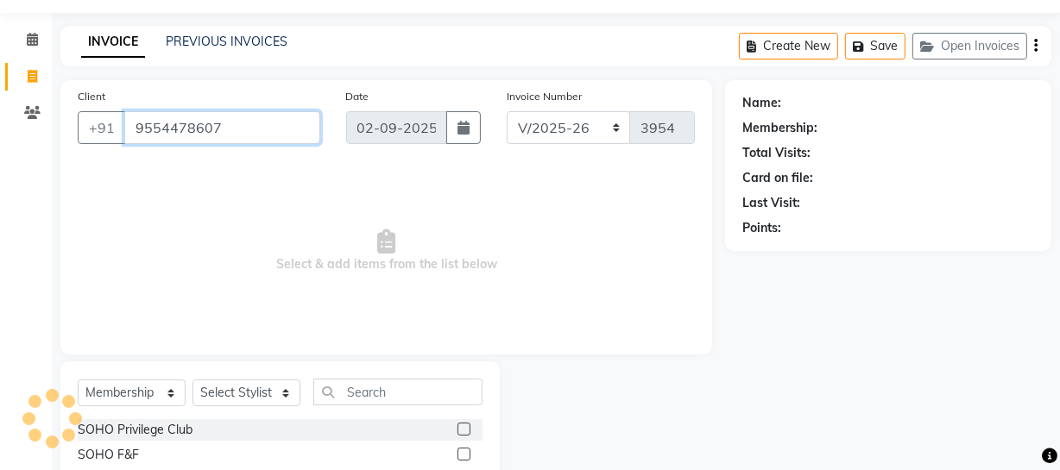
type input "9554478607"
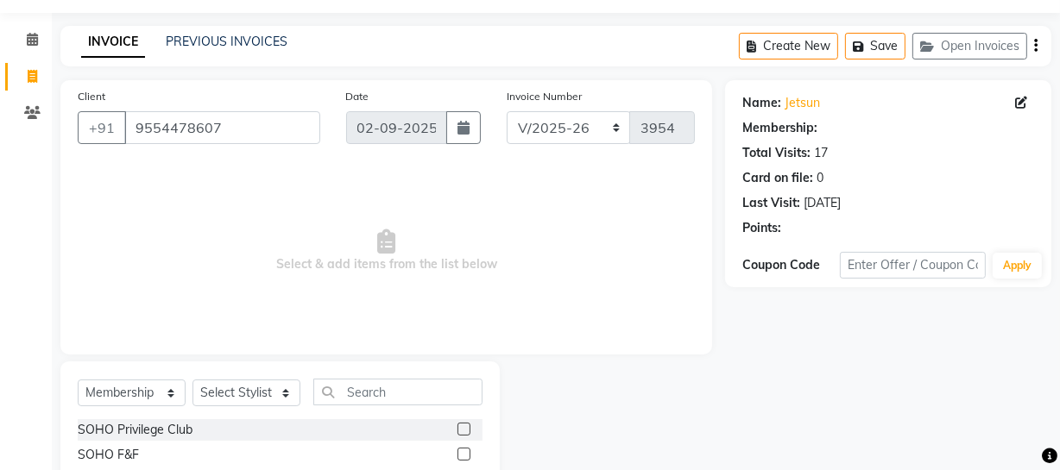
select select "1: Object"
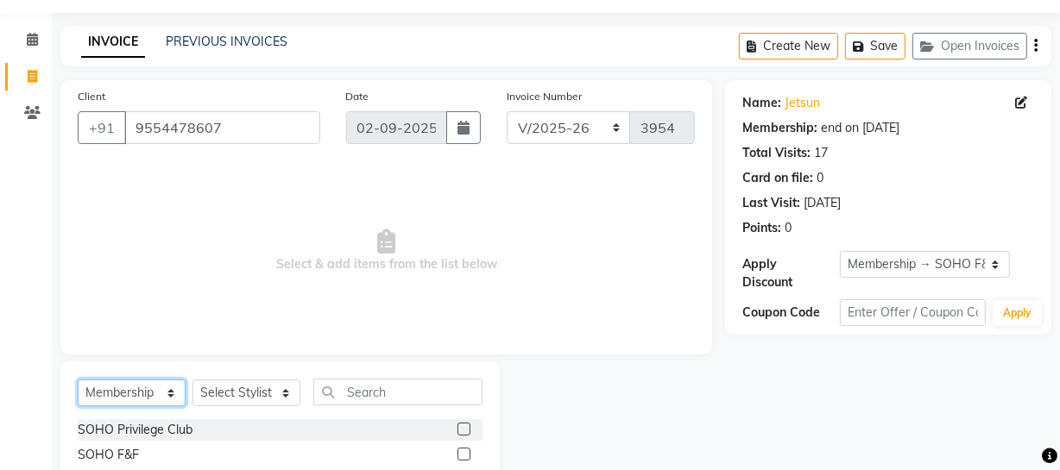
click at [145, 399] on select "Select Service Product Membership Package Voucher Prepaid Gift Card" at bounding box center [132, 393] width 108 height 27
select select "service"
click at [78, 380] on select "Select Service Product Membership Package Voucher Prepaid Gift Card" at bounding box center [132, 393] width 108 height 27
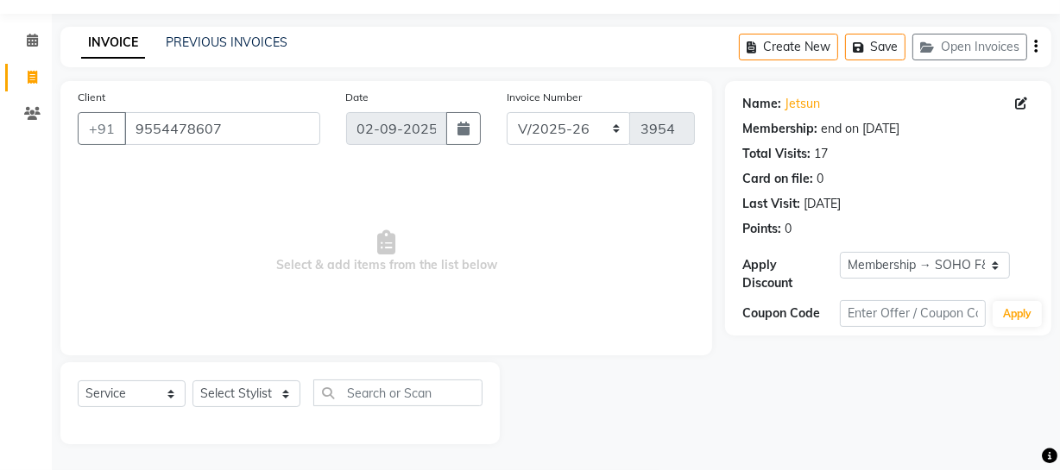
click at [273, 411] on div "Select Service Product Membership Package Voucher Prepaid Gift Card Select Styl…" at bounding box center [280, 400] width 405 height 41
click at [276, 387] on select "Select Stylist [PERSON_NAME] Adhamya [PERSON_NAME] [PERSON_NAME] [PERSON_NAME] …" at bounding box center [246, 394] width 108 height 27
select select "39879"
click at [192, 381] on select "Select Stylist [PERSON_NAME] Adhamya [PERSON_NAME] [PERSON_NAME] [PERSON_NAME] …" at bounding box center [246, 394] width 108 height 27
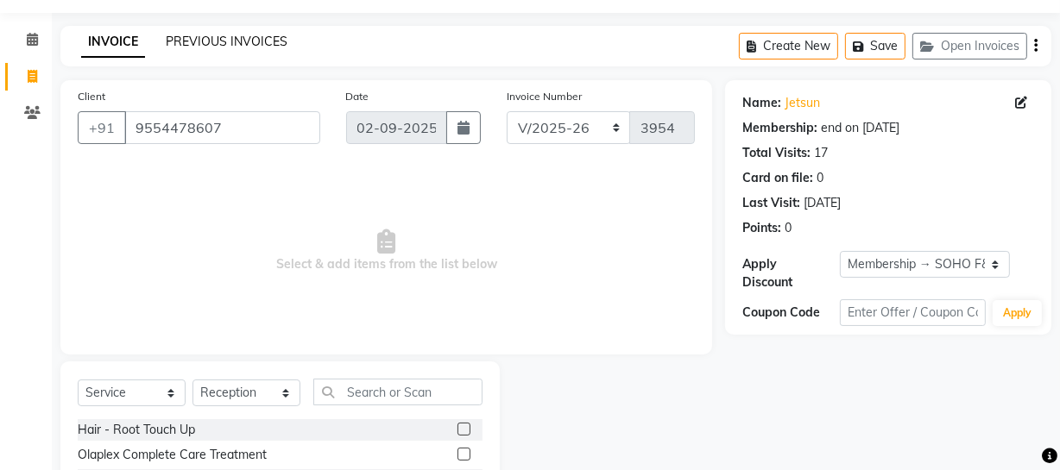
click at [223, 41] on link "PREVIOUS INVOICES" at bounding box center [227, 42] width 122 height 16
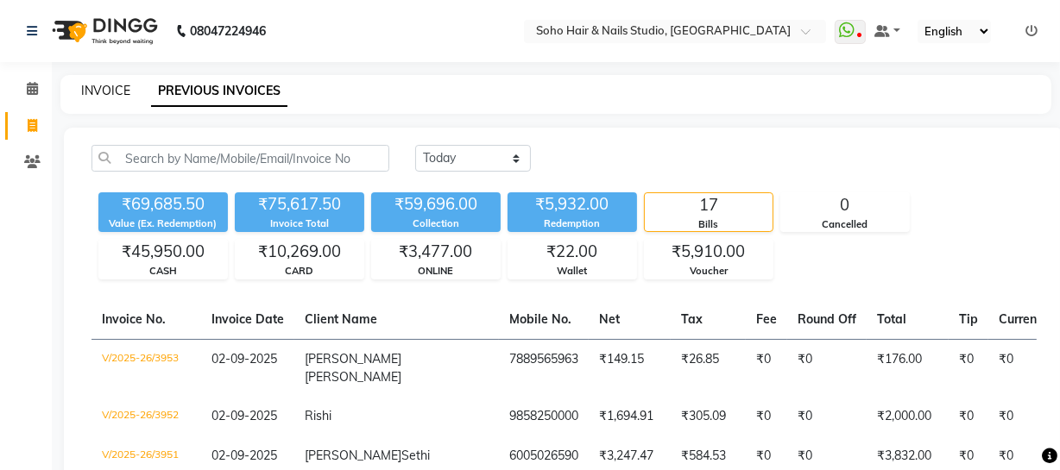
click at [109, 91] on link "INVOICE" at bounding box center [105, 91] width 49 height 16
select select "735"
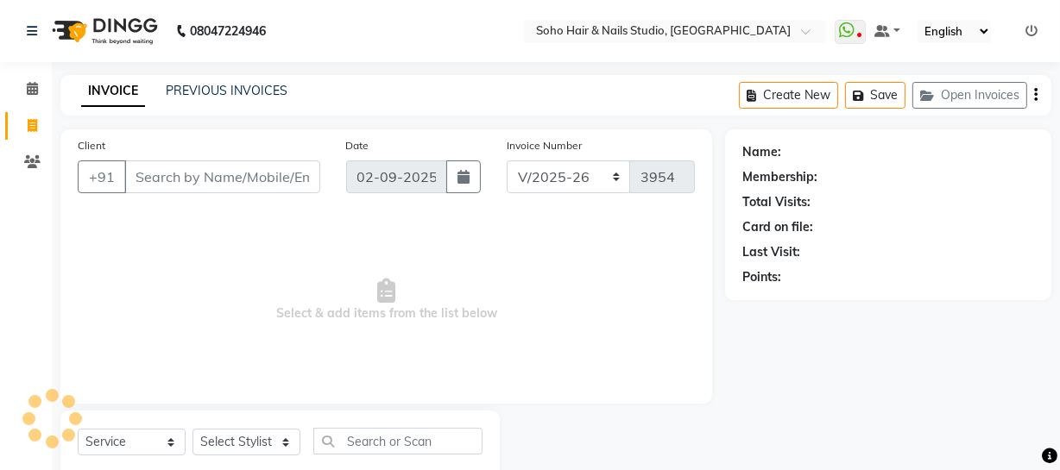
scroll to position [49, 0]
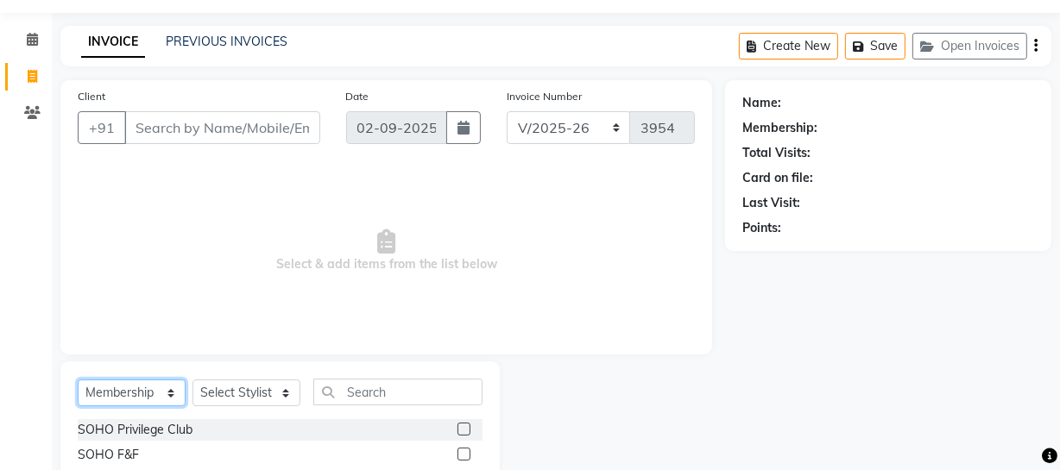
click at [162, 400] on select "Select Service Product Membership Package Voucher Prepaid Gift Card" at bounding box center [132, 393] width 108 height 27
select select "service"
click at [78, 380] on select "Select Service Product Membership Package Voucher Prepaid Gift Card" at bounding box center [132, 393] width 108 height 27
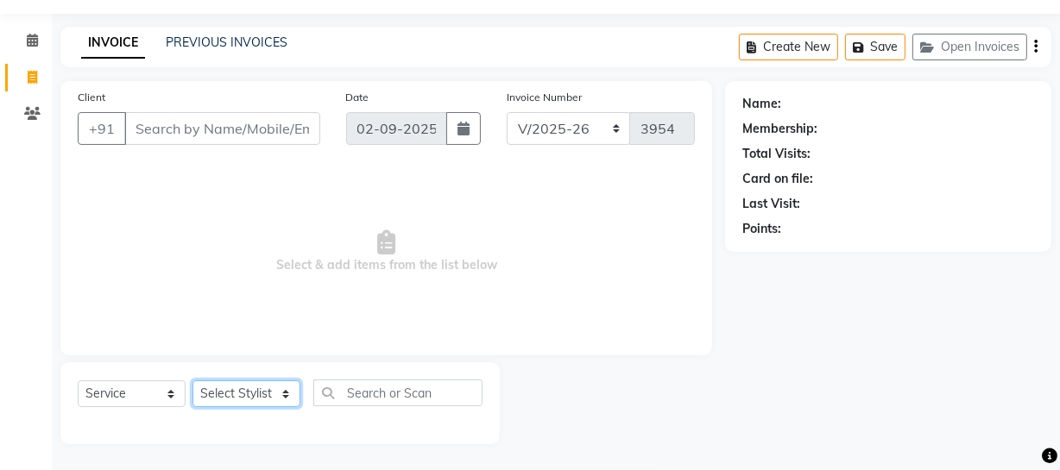
click at [256, 394] on select "Select Stylist [PERSON_NAME] Adhamya [PERSON_NAME] [PERSON_NAME] [PERSON_NAME] …" at bounding box center [246, 394] width 108 height 27
select select "11755"
click at [192, 381] on select "Select Stylist [PERSON_NAME] Adhamya [PERSON_NAME] [PERSON_NAME] [PERSON_NAME] …" at bounding box center [246, 394] width 108 height 27
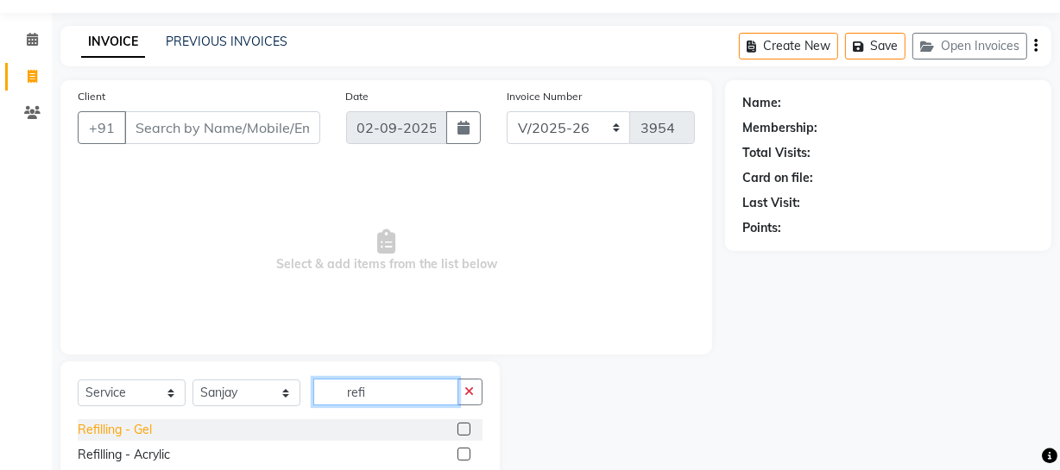
type input "refi"
click at [140, 437] on div "Refilling - Gel" at bounding box center [115, 430] width 74 height 18
checkbox input "false"
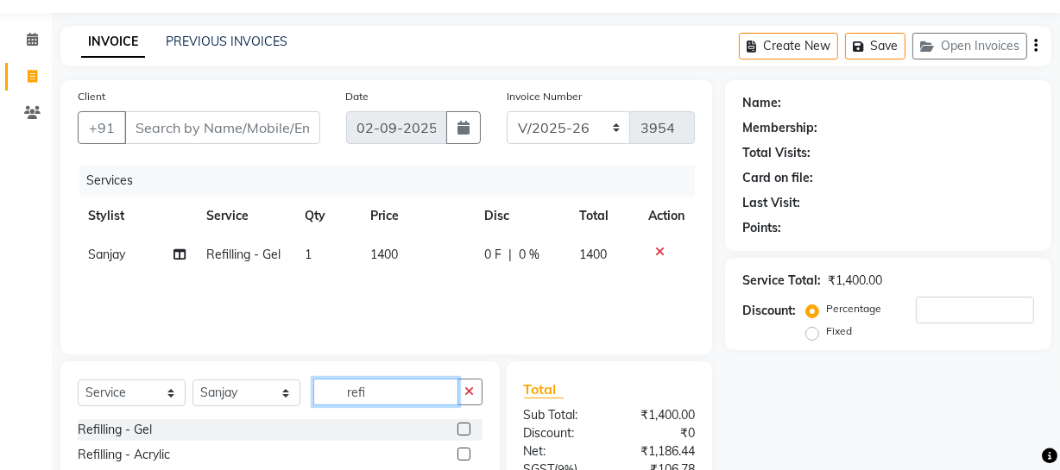
drag, startPoint x: 381, startPoint y: 397, endPoint x: 284, endPoint y: 396, distance: 96.7
click at [303, 396] on div "Select Service Product Membership Package Voucher Prepaid Gift Card Select Styl…" at bounding box center [280, 399] width 405 height 41
type input "e"
type input "tip"
drag, startPoint x: 79, startPoint y: 432, endPoint x: 127, endPoint y: 410, distance: 52.2
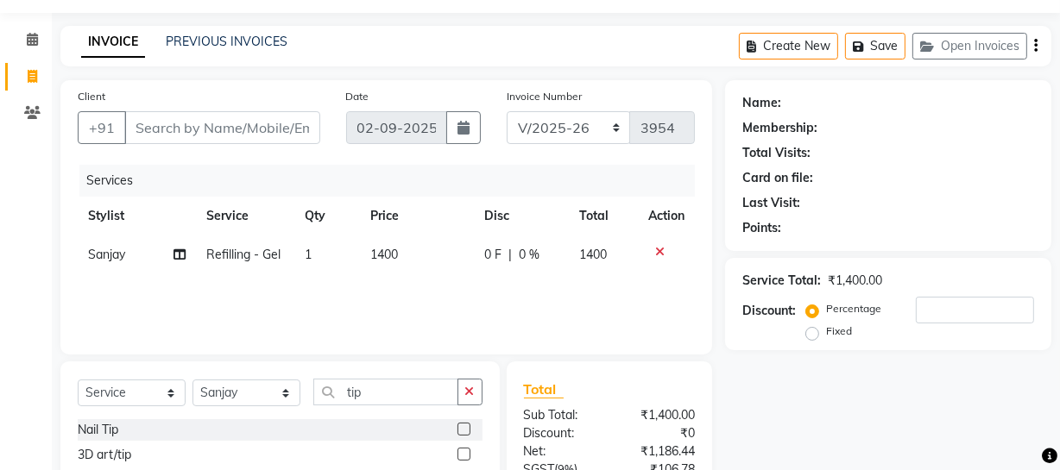
click at [80, 432] on div "Nail Tip" at bounding box center [98, 430] width 41 height 18
checkbox input "false"
click at [333, 297] on td "1" at bounding box center [327, 293] width 66 height 39
select select "11755"
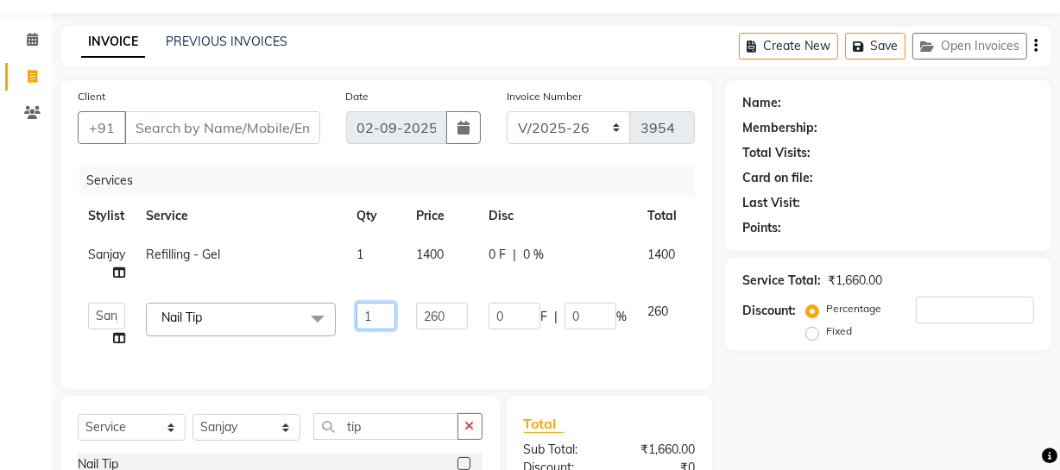
drag, startPoint x: 378, startPoint y: 312, endPoint x: 325, endPoint y: 304, distance: 53.2
click at [331, 315] on tr "[PERSON_NAME] Adhamya [PERSON_NAME] [PERSON_NAME] [PERSON_NAME] [PERSON_NAME] […" at bounding box center [411, 326] width 666 height 66
type input "3"
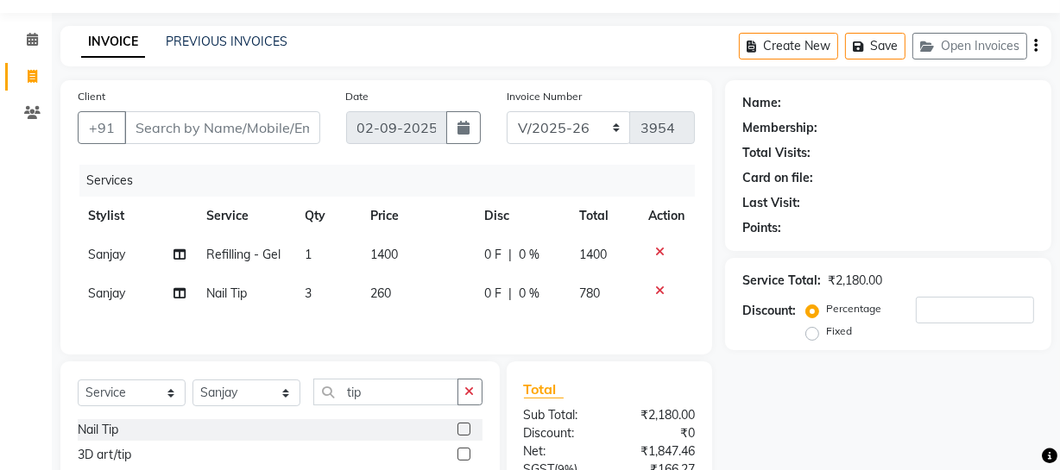
click at [838, 392] on div "Name: Membership: Total Visits: Card on file: Last Visit: Points: Service Total…" at bounding box center [894, 347] width 339 height 535
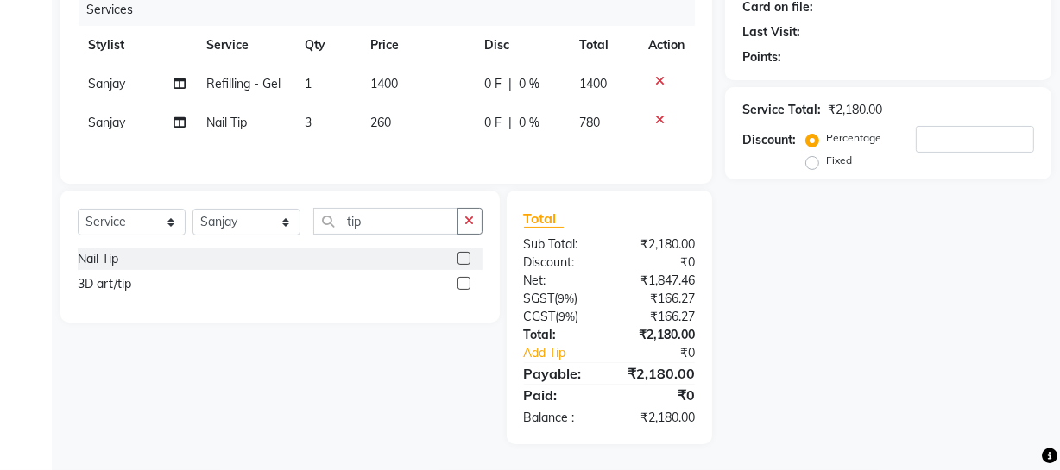
scroll to position [144, 0]
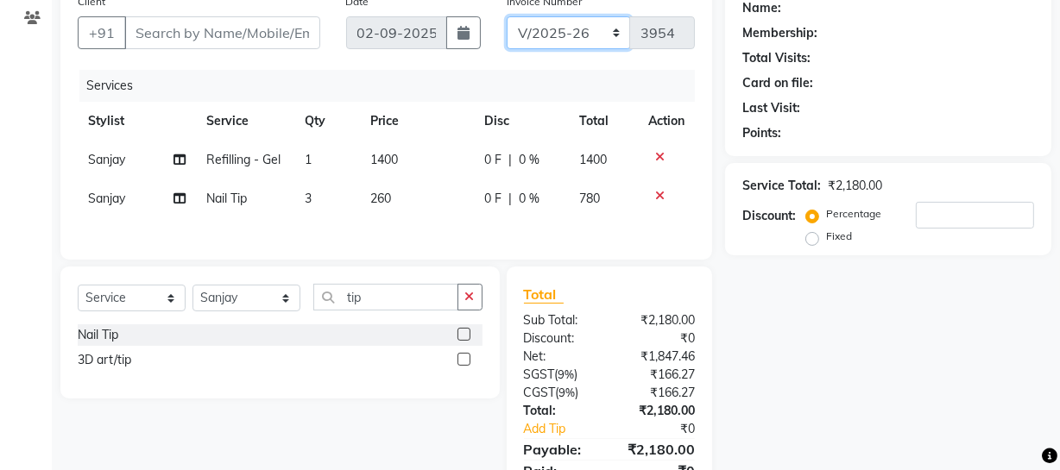
click at [611, 34] on select "Red/2025-26 V/2025 V/2025-26" at bounding box center [569, 32] width 124 height 33
select select "6283"
click at [507, 16] on select "Red/2025-26 V/2025 V/2025-26" at bounding box center [569, 32] width 124 height 33
type input "0833"
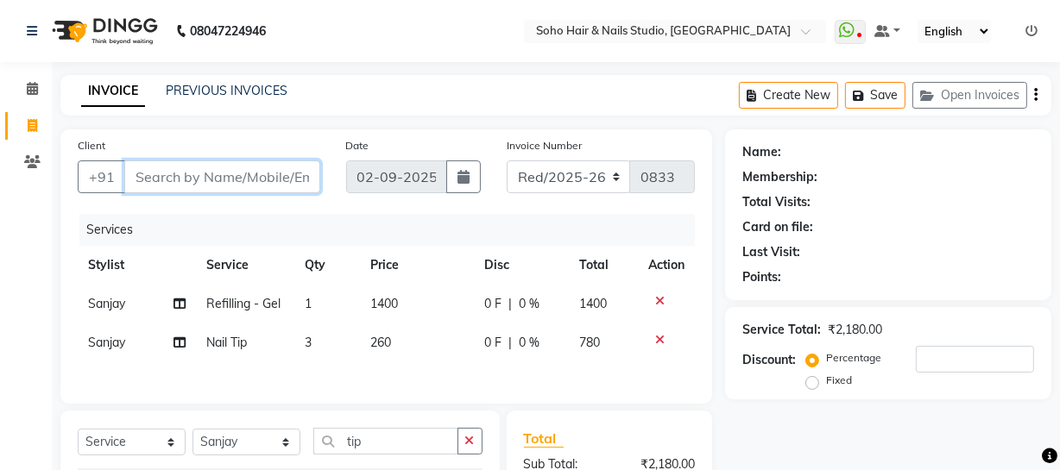
click at [199, 188] on input "Client" at bounding box center [222, 177] width 196 height 33
type input "t"
type input "0"
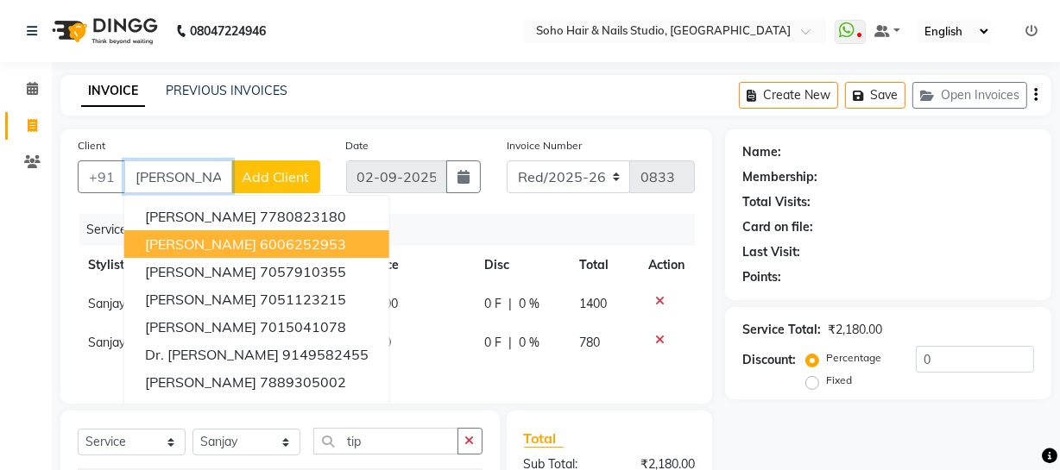
click at [260, 241] on ngb-highlight "6006252953" at bounding box center [303, 244] width 86 height 17
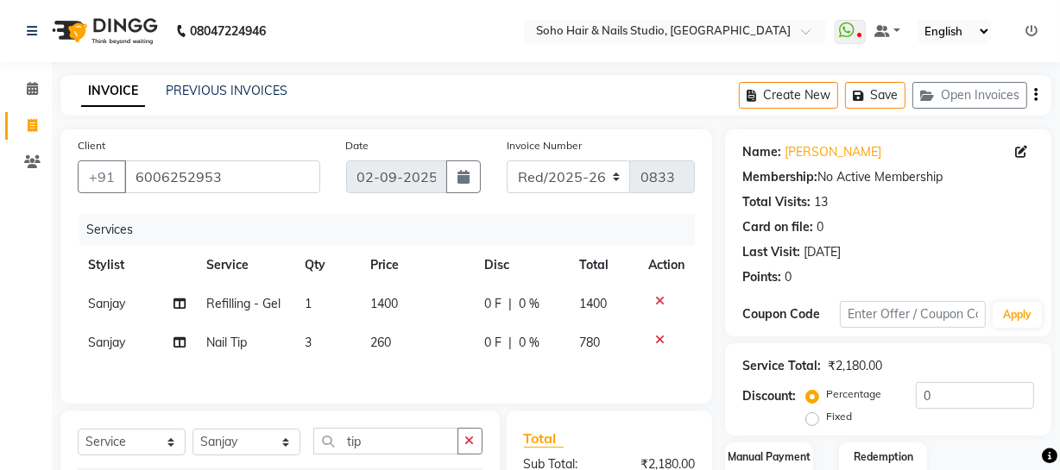
scroll to position [156, 0]
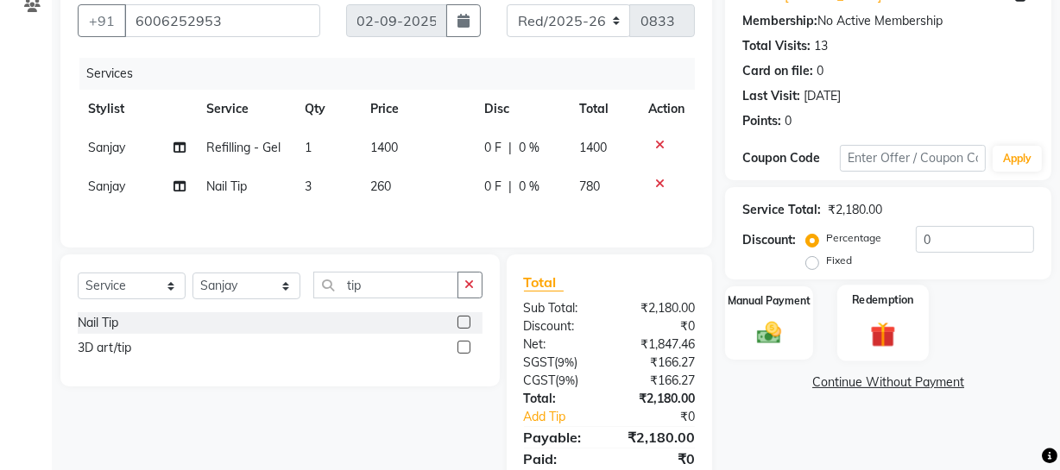
click at [883, 325] on img at bounding box center [882, 335] width 41 height 32
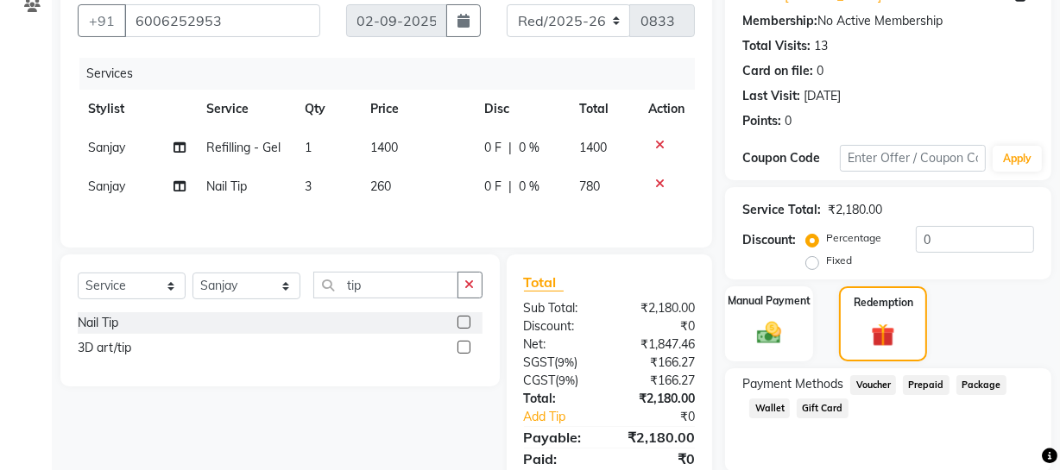
click at [878, 392] on span "Voucher" at bounding box center [873, 385] width 46 height 20
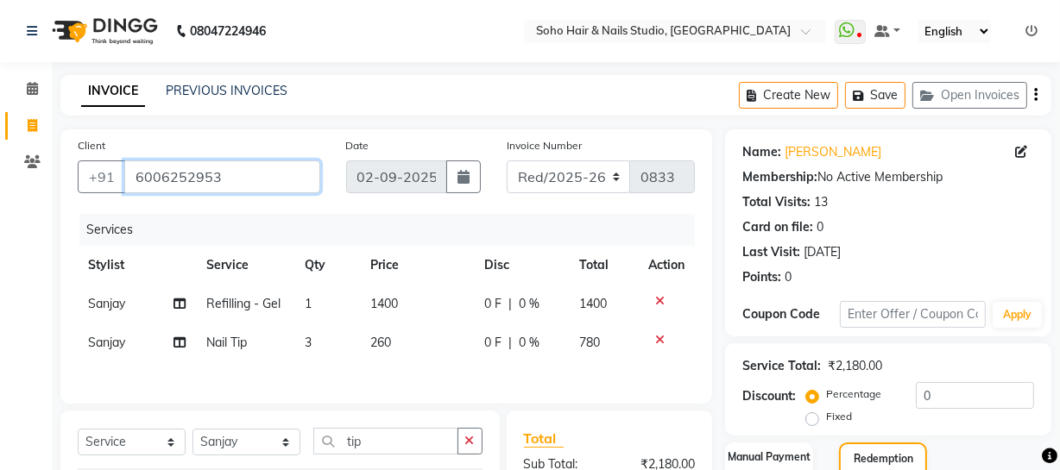
drag, startPoint x: 250, startPoint y: 171, endPoint x: 0, endPoint y: 60, distance: 273.6
click at [0, 121] on app-home "08047224946 Select Location × Soho Hair & Nails Studio, [GEOGRAPHIC_DATA] Whats…" at bounding box center [530, 345] width 1060 height 691
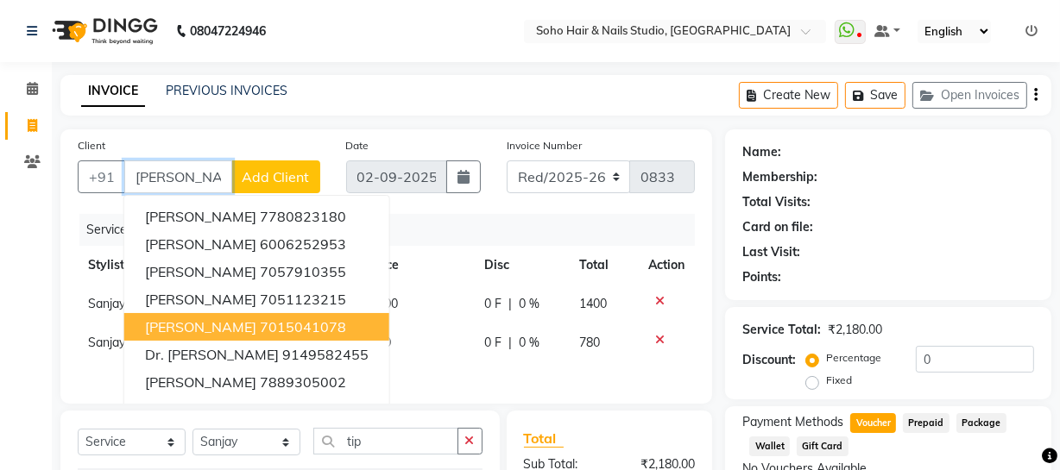
click at [260, 324] on ngb-highlight "7015041078" at bounding box center [303, 327] width 86 height 17
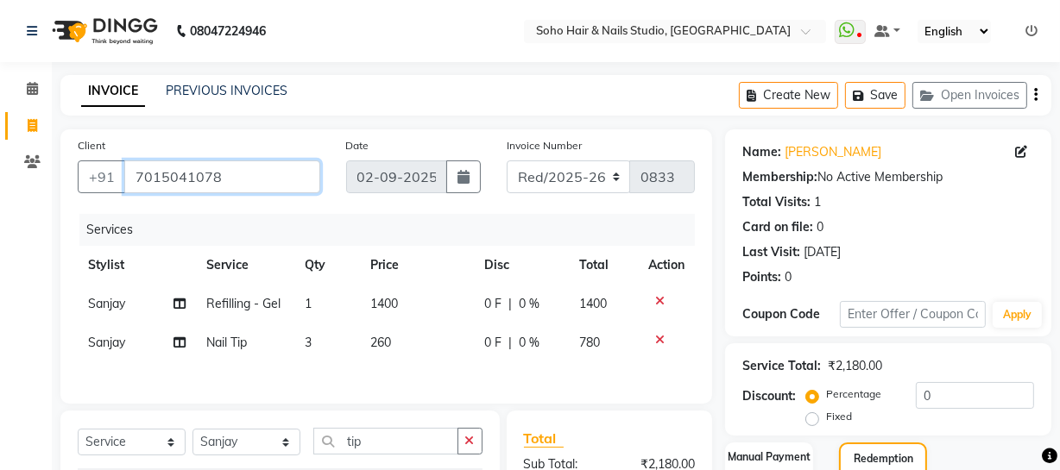
click at [0, 129] on app-home "08047224946 Select Location × Soho Hair & Nails Studio, [GEOGRAPHIC_DATA] Whats…" at bounding box center [530, 345] width 1060 height 691
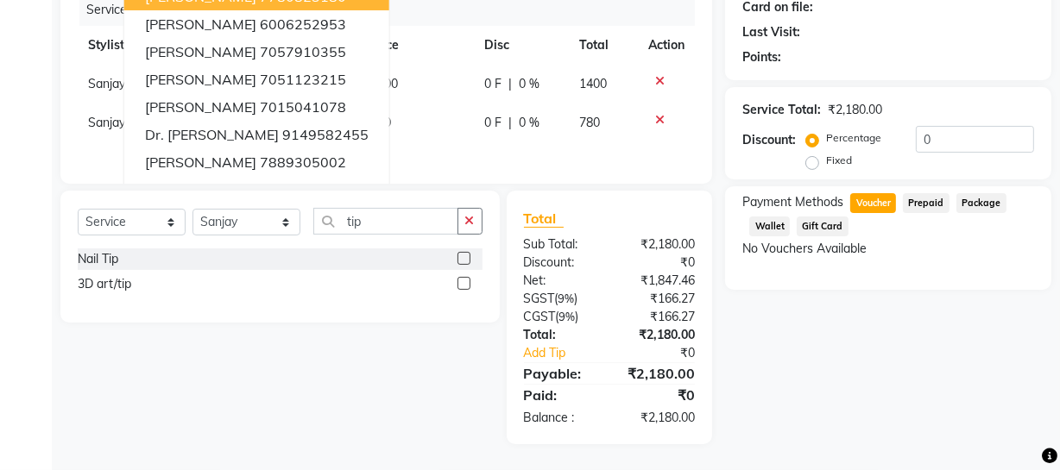
scroll to position [66, 0]
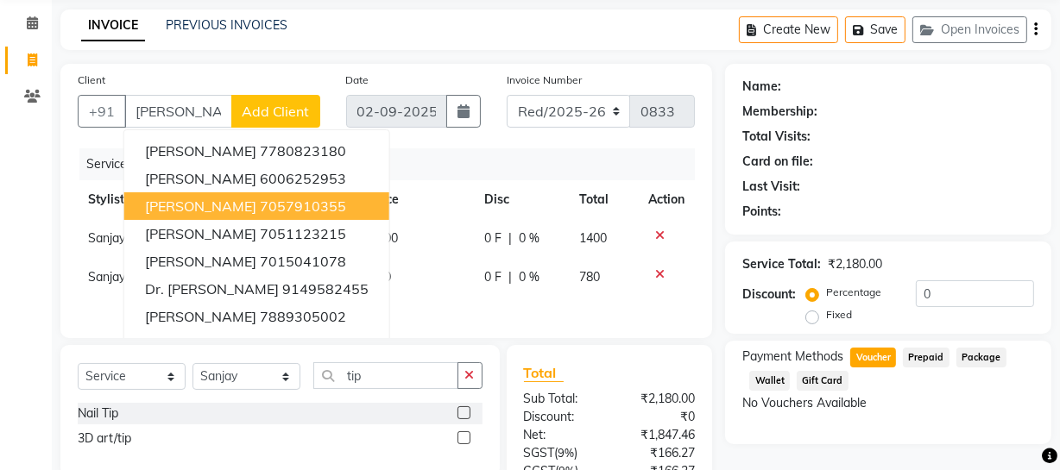
click at [842, 186] on div "Last Visit:" at bounding box center [888, 187] width 292 height 18
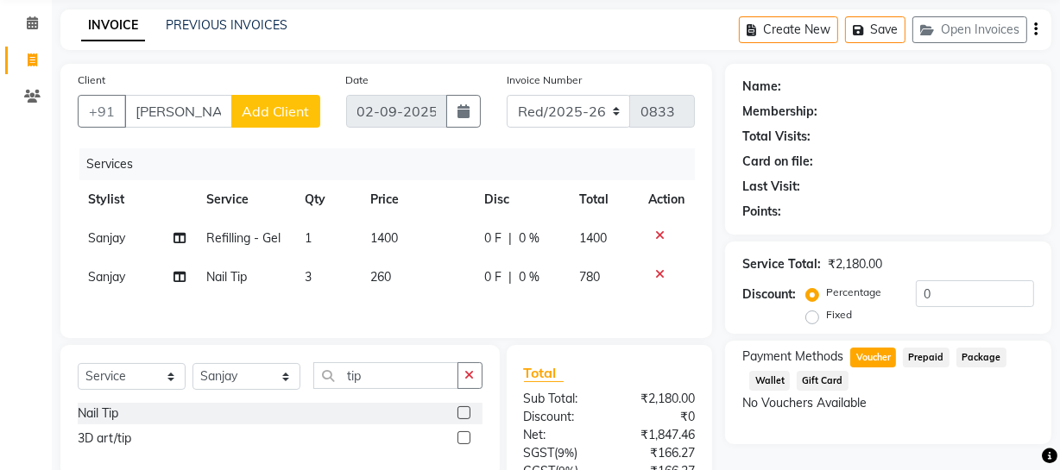
click at [920, 365] on span "Prepaid" at bounding box center [926, 358] width 47 height 20
drag, startPoint x: 870, startPoint y: 356, endPoint x: 973, endPoint y: 302, distance: 115.8
click at [869, 356] on span "Voucher" at bounding box center [873, 358] width 46 height 20
drag, startPoint x: 206, startPoint y: 111, endPoint x: 0, endPoint y: 112, distance: 206.3
click at [0, 112] on app-home "08047224946 Select Location × Soho Hair & Nails Studio, [GEOGRAPHIC_DATA] Whats…" at bounding box center [530, 279] width 1060 height 691
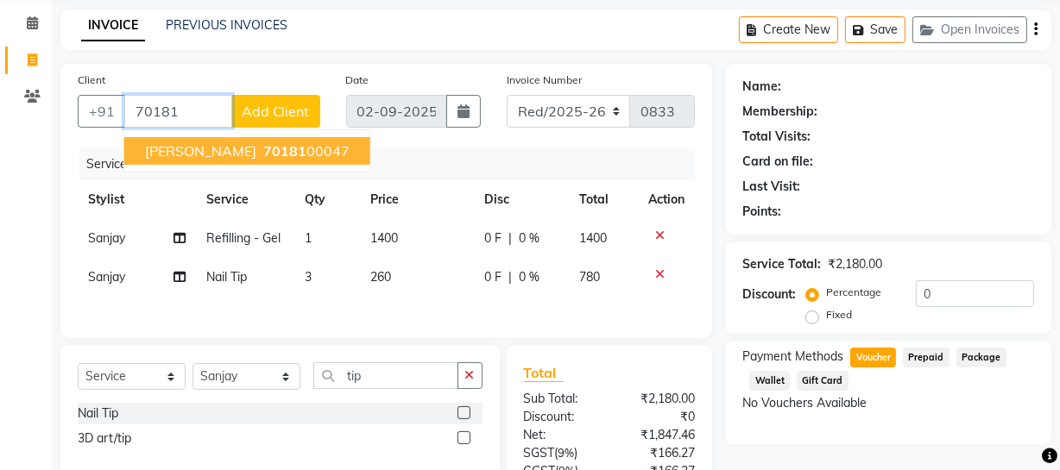
click at [165, 147] on span "[PERSON_NAME]" at bounding box center [200, 150] width 111 height 17
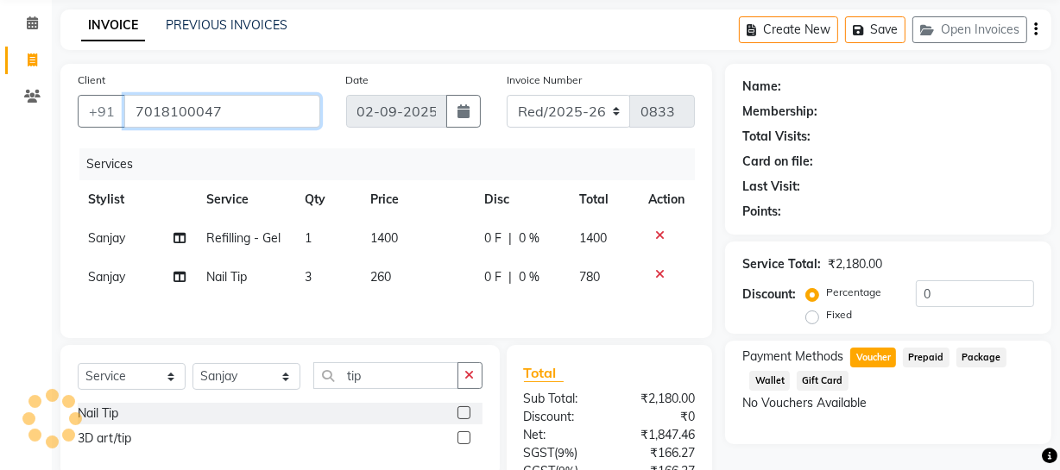
type input "7018100047"
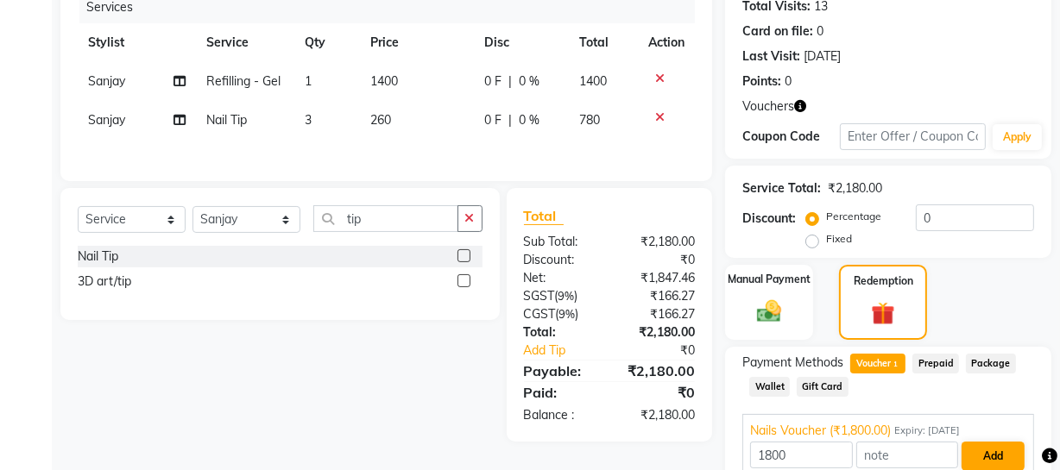
scroll to position [300, 0]
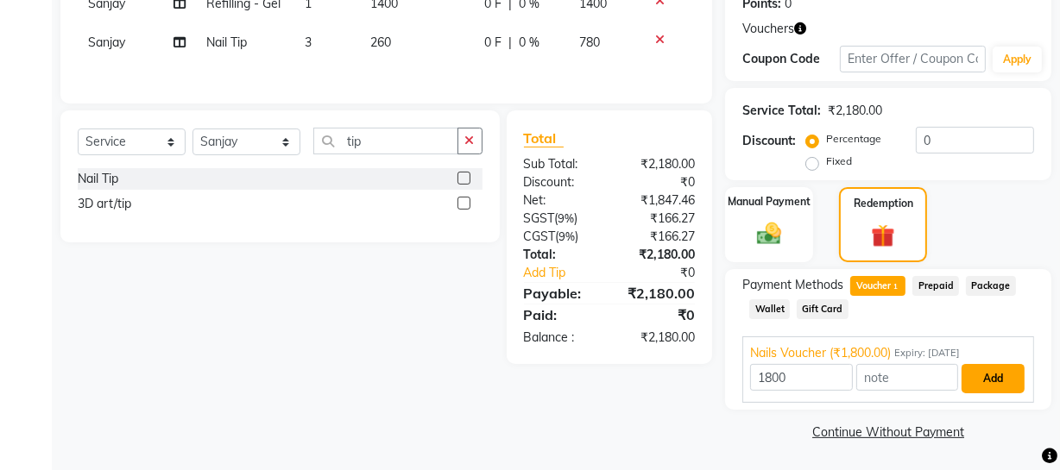
click at [992, 379] on button "Add" at bounding box center [993, 378] width 63 height 29
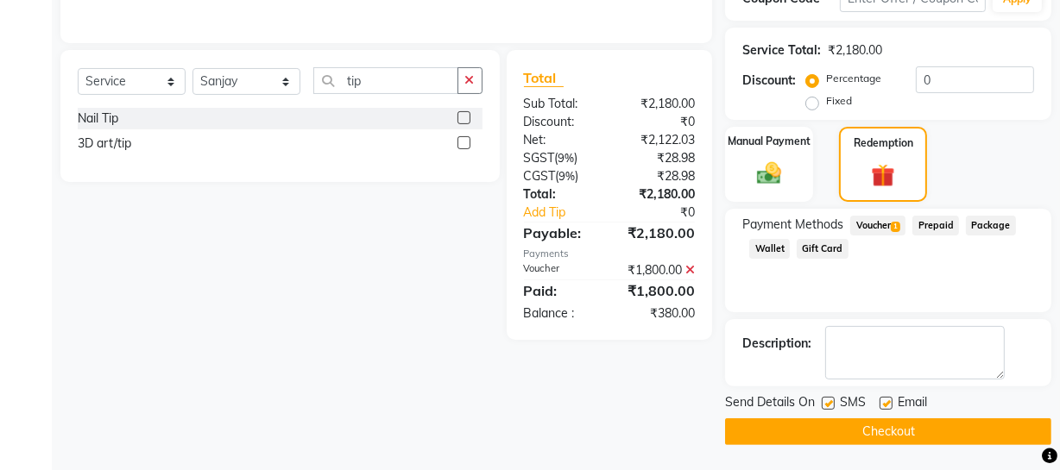
scroll to position [0, 0]
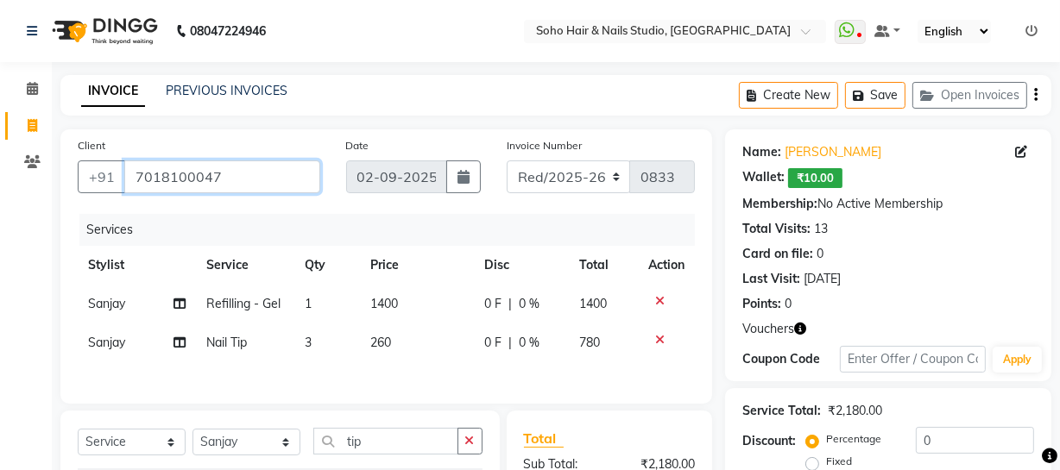
click at [268, 174] on input "7018100047" at bounding box center [222, 177] width 196 height 33
click at [28, 165] on icon at bounding box center [32, 161] width 16 height 13
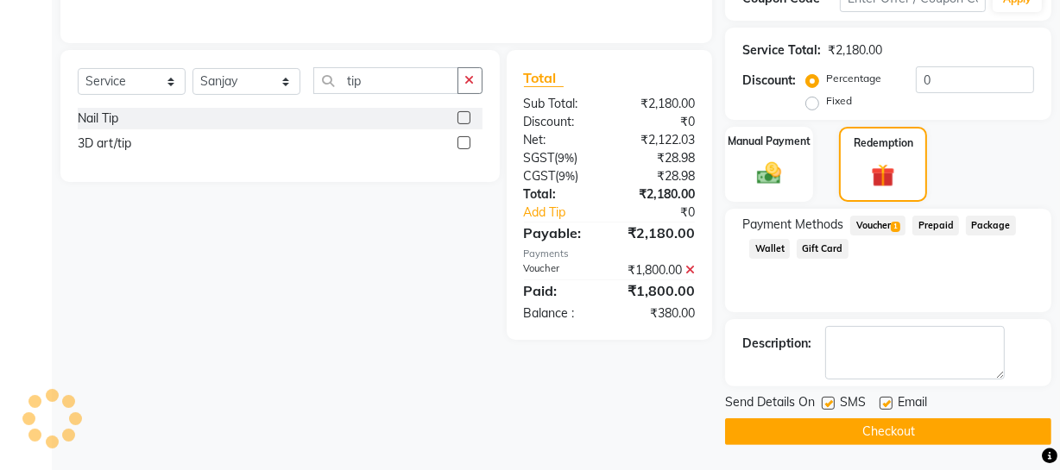
drag, startPoint x: 748, startPoint y: 152, endPoint x: 1035, endPoint y: 171, distance: 288.1
click at [1035, 171] on div "Manual Payment Redemption" at bounding box center [888, 164] width 352 height 75
click at [808, 172] on div "Manual Payment" at bounding box center [768, 164] width 91 height 79
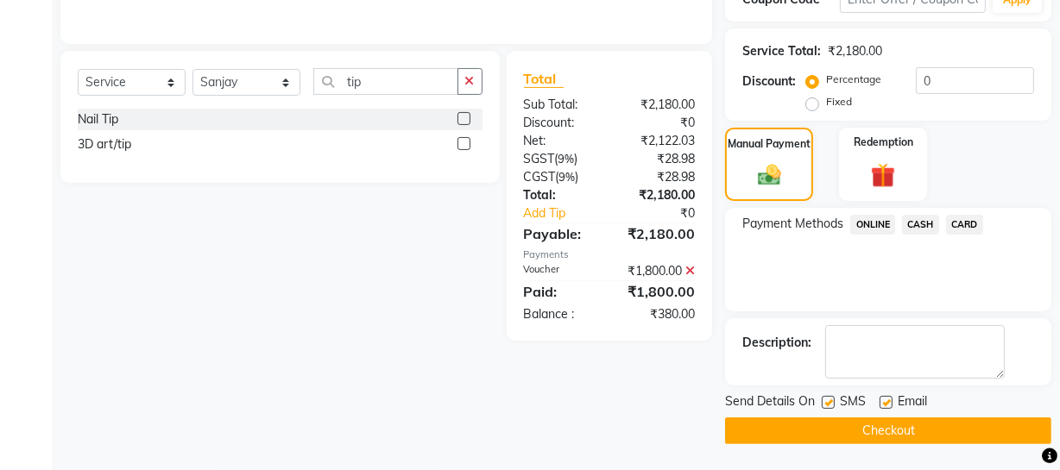
scroll to position [359, 0]
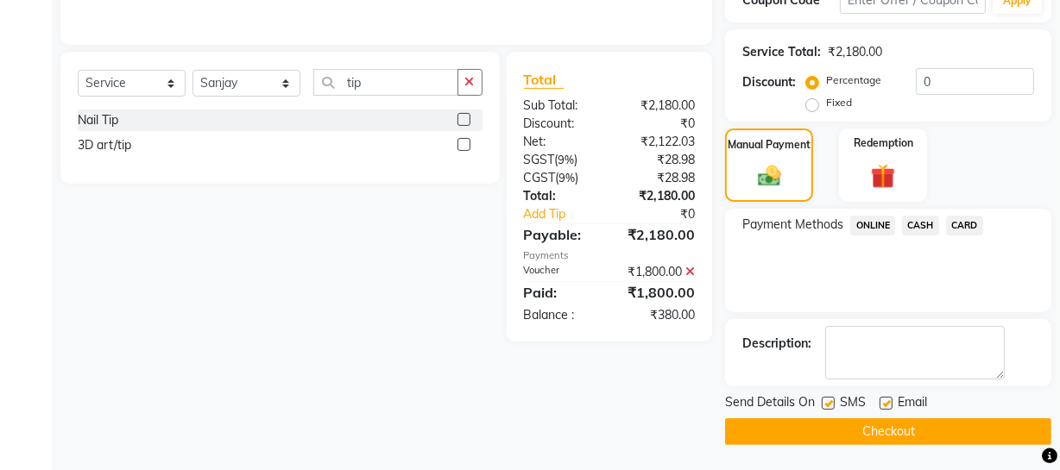
click at [888, 232] on span "ONLINE" at bounding box center [872, 226] width 45 height 20
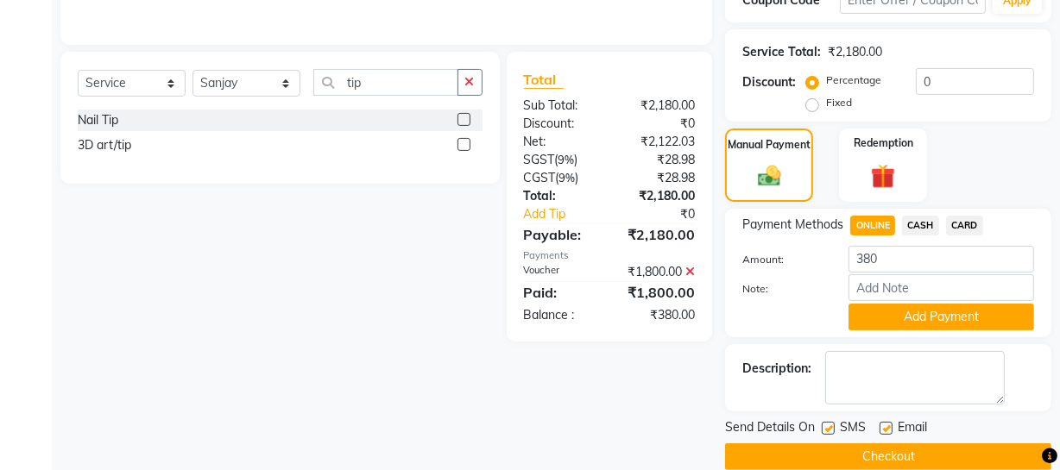
scroll to position [361, 0]
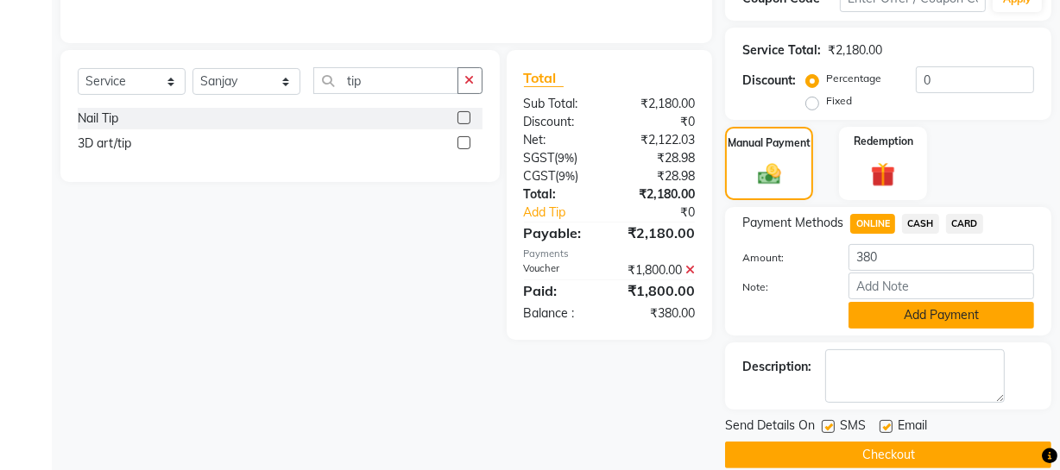
click at [906, 311] on button "Add Payment" at bounding box center [942, 315] width 186 height 27
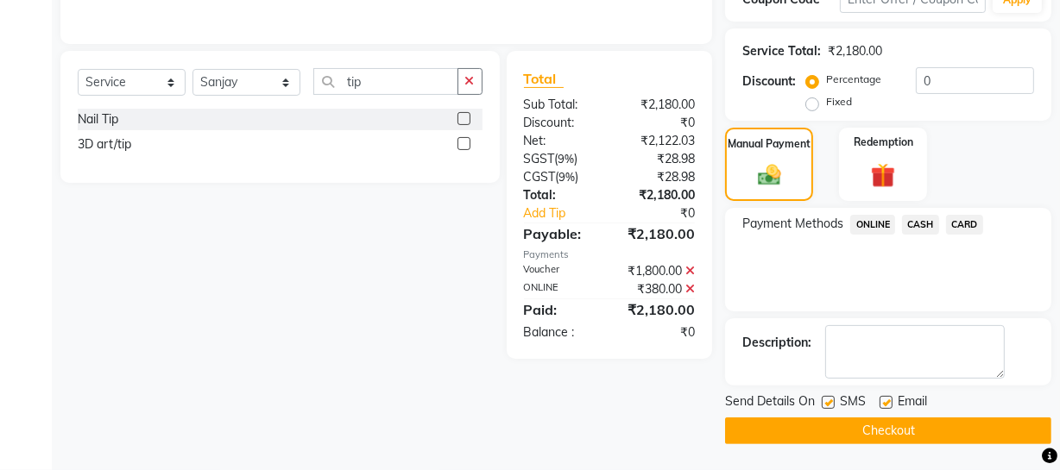
scroll to position [359, 0]
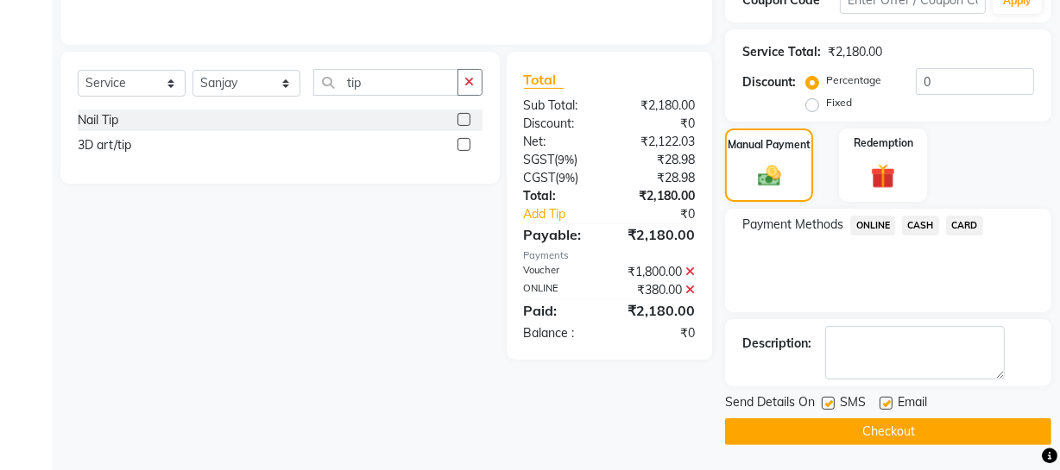
click at [908, 432] on button "Checkout" at bounding box center [888, 432] width 326 height 27
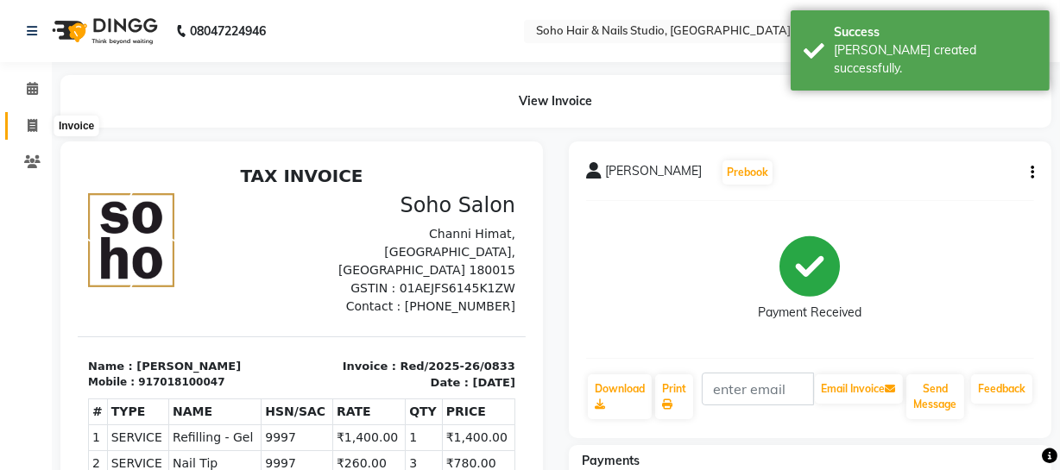
click at [22, 129] on span at bounding box center [32, 127] width 30 height 20
select select "service"
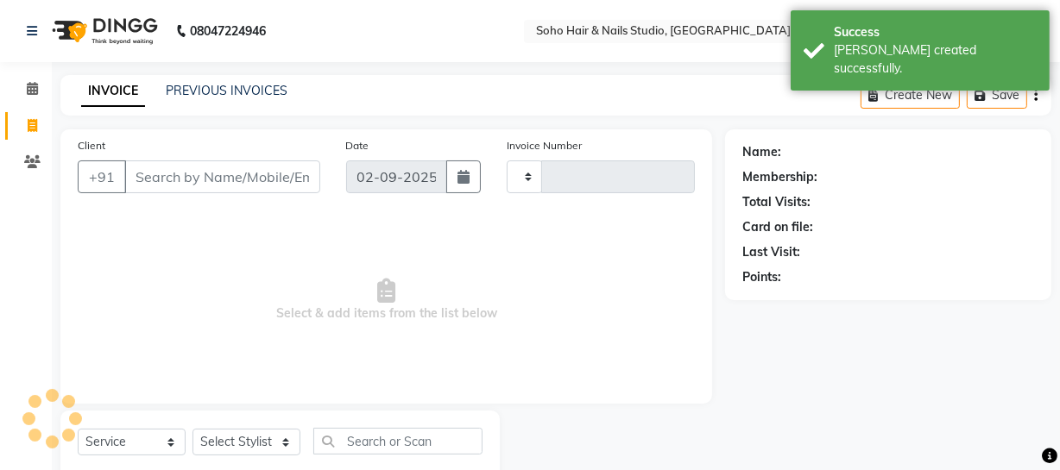
scroll to position [49, 0]
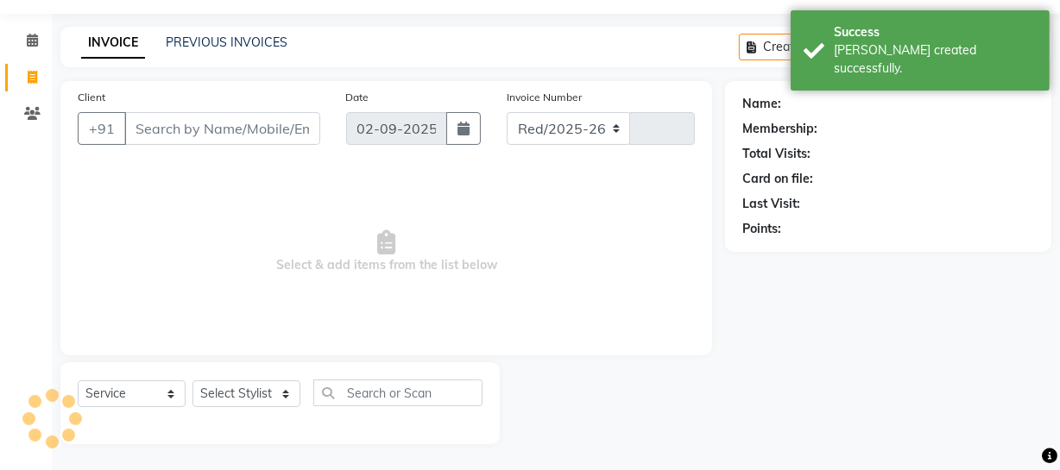
select select "735"
type input "3954"
select select "membership"
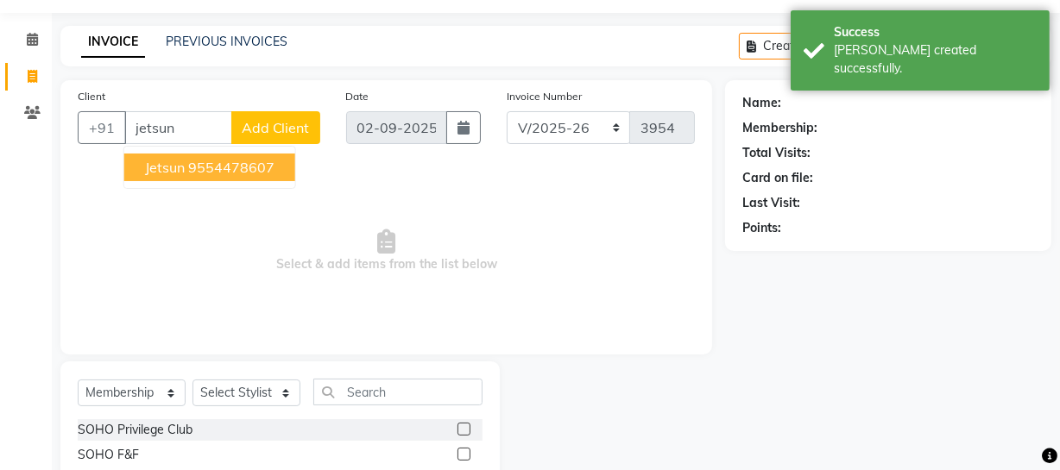
drag, startPoint x: 286, startPoint y: 164, endPoint x: 281, endPoint y: 179, distance: 15.3
click at [285, 164] on button "Jetsun 9554478607" at bounding box center [209, 168] width 171 height 28
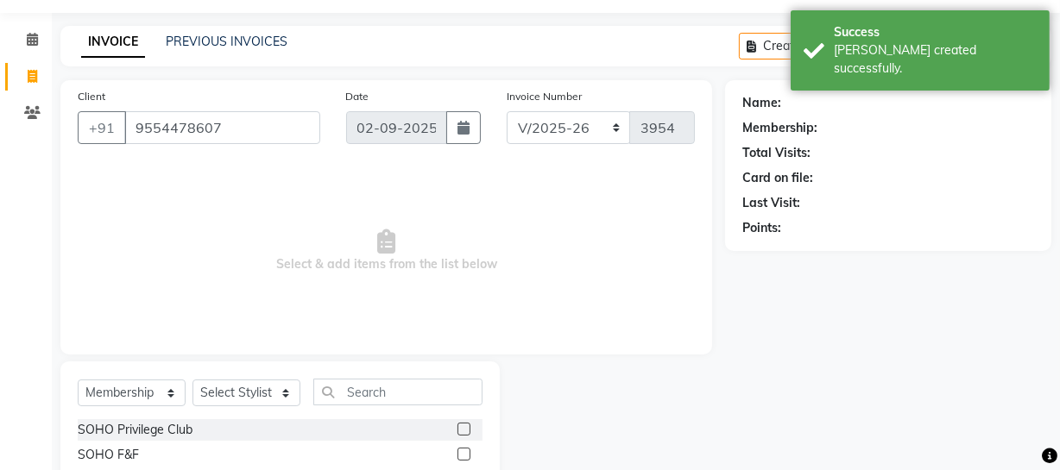
type input "9554478607"
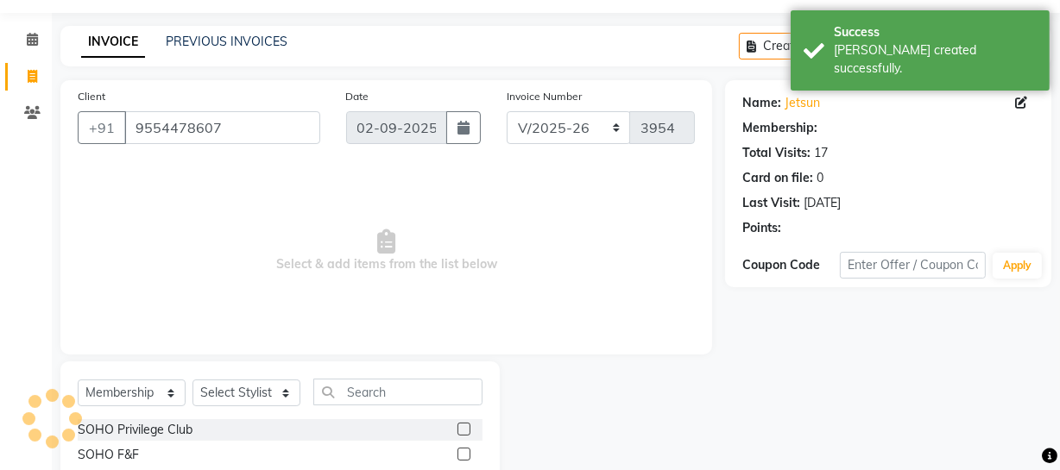
select select "1: Object"
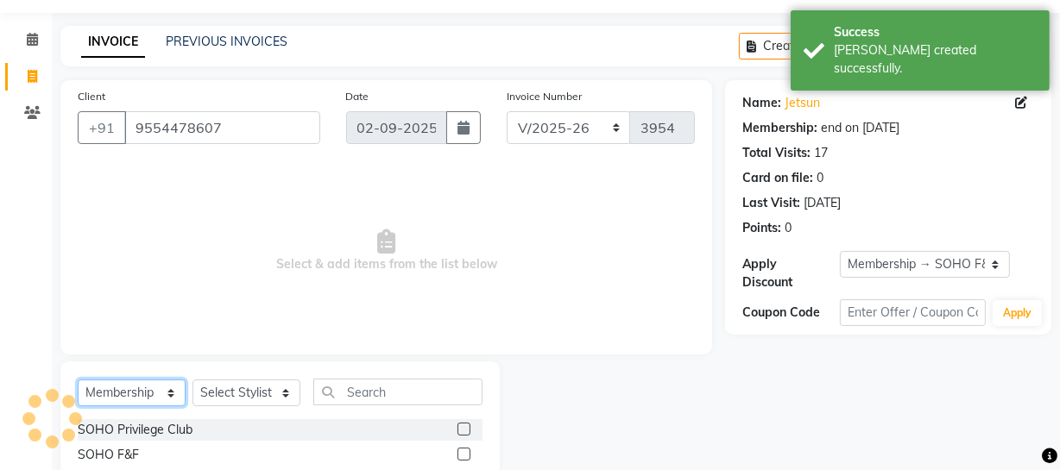
drag, startPoint x: 156, startPoint y: 393, endPoint x: 149, endPoint y: 381, distance: 13.9
click at [156, 393] on select "Select Service Product Membership Package Voucher Prepaid Gift Card" at bounding box center [132, 393] width 108 height 27
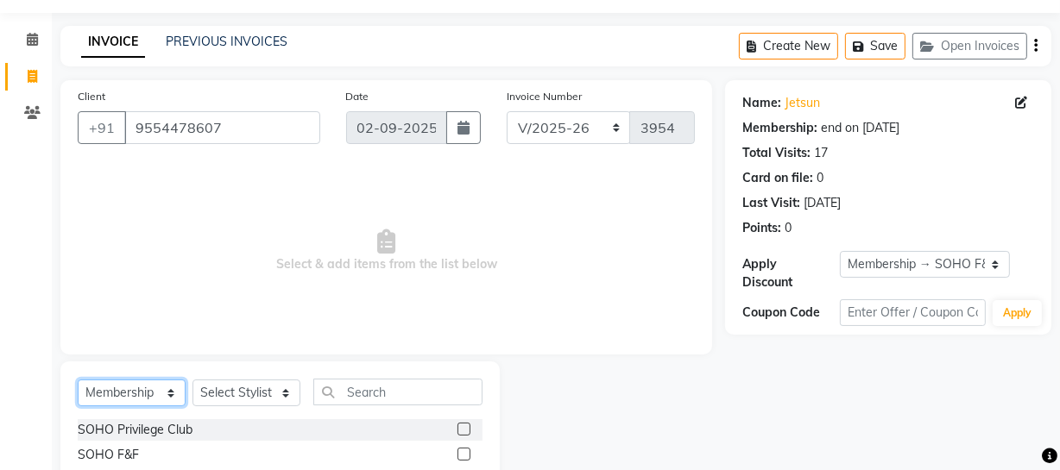
select select "service"
click at [78, 380] on select "Select Service Product Membership Package Voucher Prepaid Gift Card" at bounding box center [132, 393] width 108 height 27
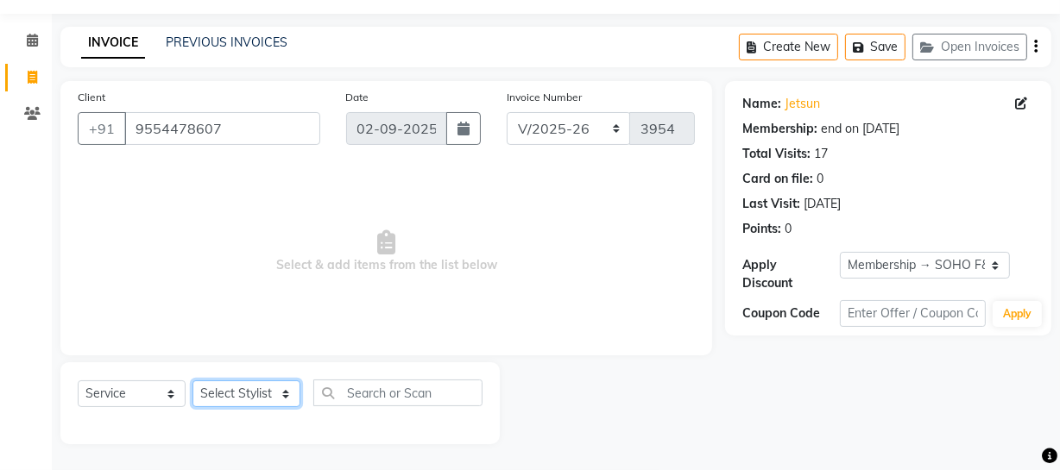
click at [270, 401] on select "Select Stylist [PERSON_NAME] Adhamya [PERSON_NAME] [PERSON_NAME] [PERSON_NAME] …" at bounding box center [246, 394] width 108 height 27
select select "29543"
click at [192, 381] on select "Select Stylist [PERSON_NAME] Adhamya [PERSON_NAME] [PERSON_NAME] [PERSON_NAME] …" at bounding box center [246, 394] width 108 height 27
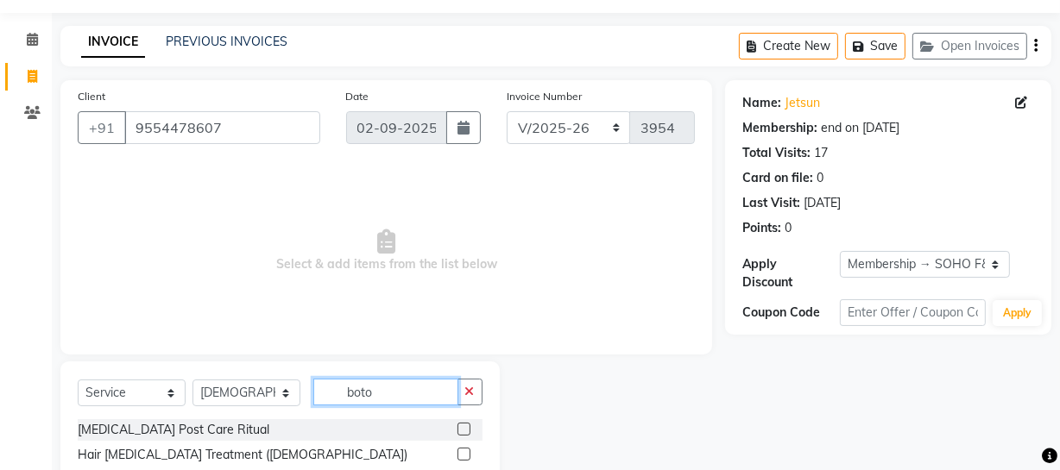
scroll to position [98, 0]
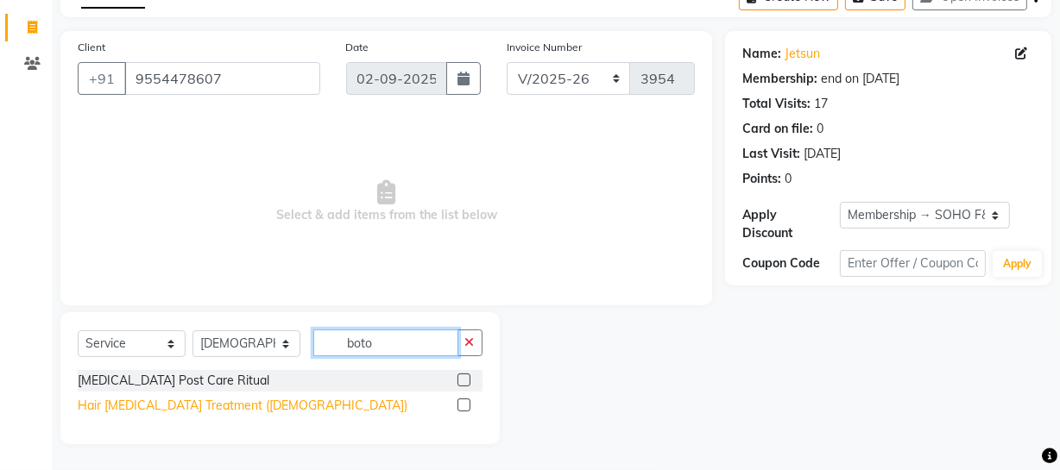
type input "boto"
click at [213, 411] on div "Hair [MEDICAL_DATA] Treatment ([DEMOGRAPHIC_DATA])" at bounding box center [243, 406] width 330 height 18
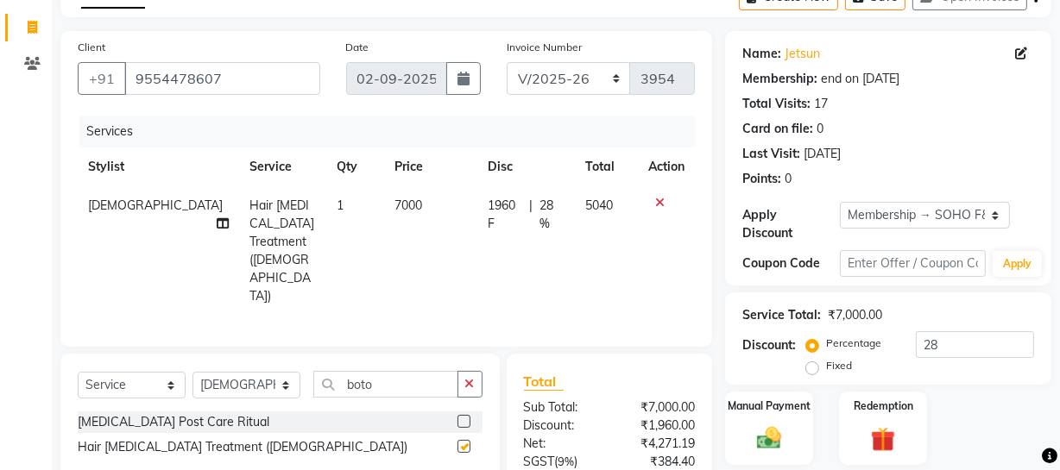
checkbox input "false"
click at [396, 204] on td "7000" at bounding box center [431, 250] width 94 height 129
select select "29543"
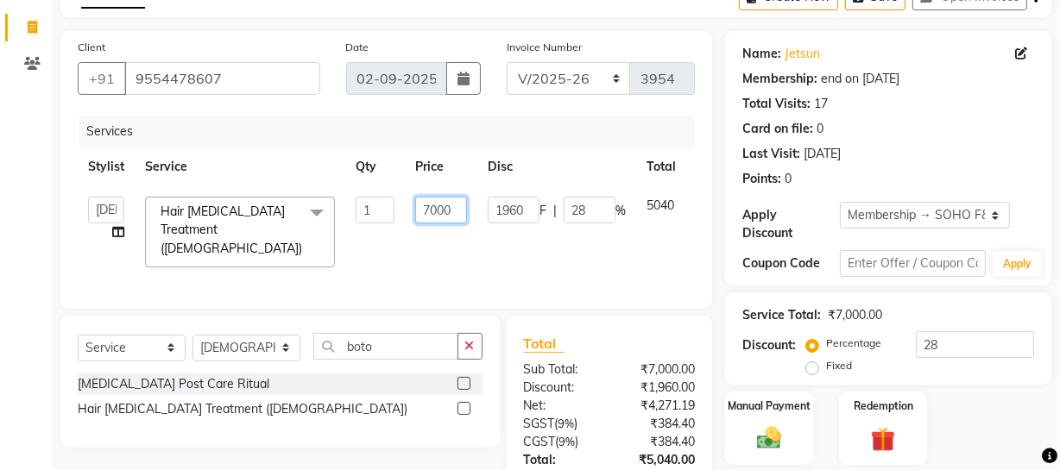
drag, startPoint x: 460, startPoint y: 205, endPoint x: 697, endPoint y: 168, distance: 239.4
click at [697, 168] on div "Client [PHONE_NUMBER] Date [DATE] Invoice Number Red/2025-26 V/2025 V/[PHONE_NU…" at bounding box center [386, 170] width 652 height 278
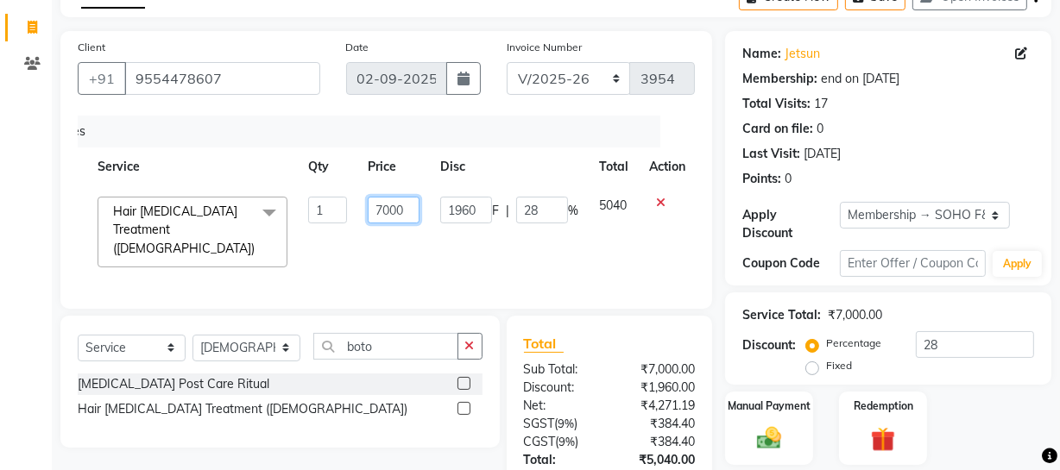
scroll to position [221, 0]
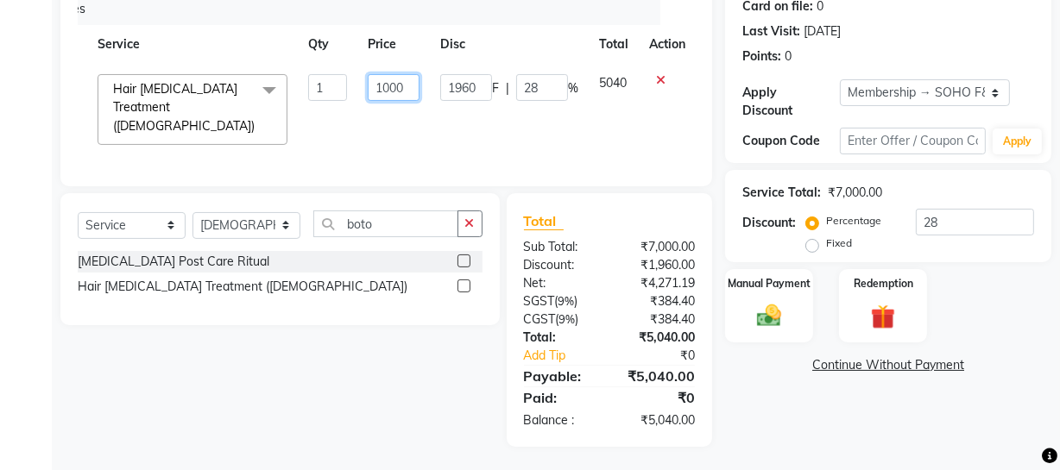
type input "10000"
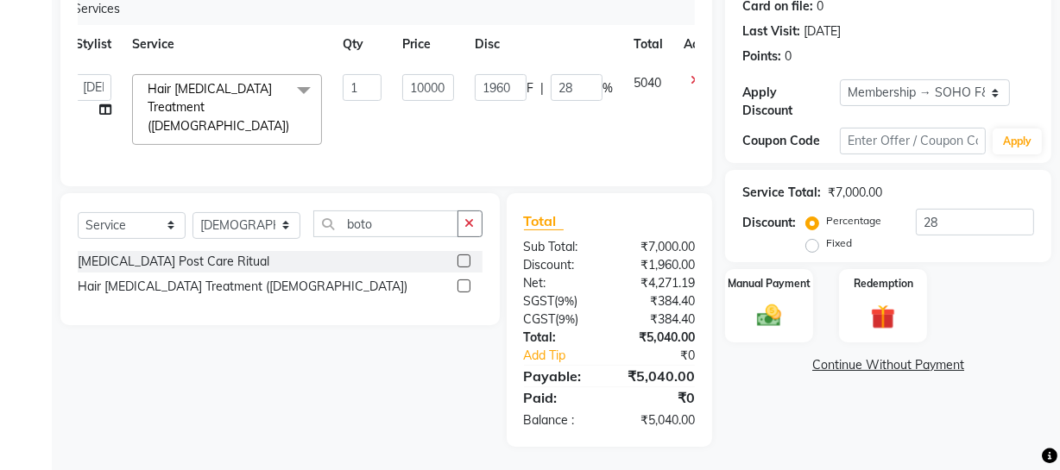
click at [805, 153] on div "Coupon Code Apply" at bounding box center [888, 141] width 292 height 29
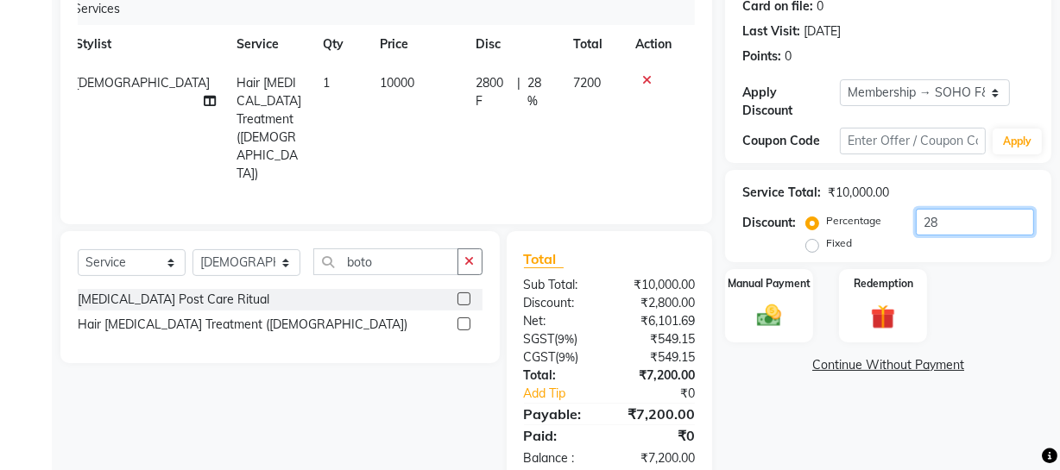
drag, startPoint x: 951, startPoint y: 219, endPoint x: 868, endPoint y: 217, distance: 82.9
click at [868, 217] on div "Percentage Fixed 28" at bounding box center [922, 232] width 224 height 47
click at [843, 242] on label "Fixed" at bounding box center [839, 244] width 26 height 16
click at [822, 242] on input "Fixed" at bounding box center [816, 243] width 12 height 12
radio input "true"
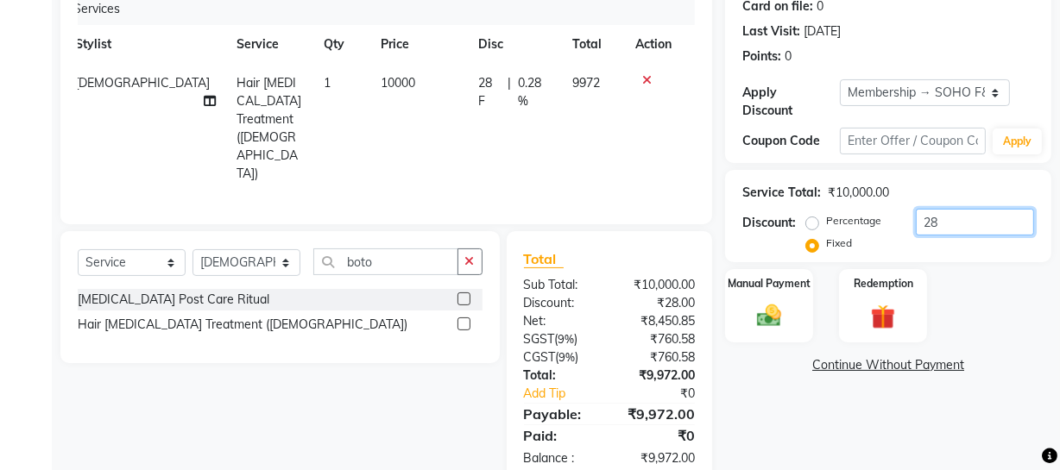
drag, startPoint x: 951, startPoint y: 223, endPoint x: 918, endPoint y: 230, distance: 34.5
click at [924, 230] on input "28" at bounding box center [975, 222] width 118 height 27
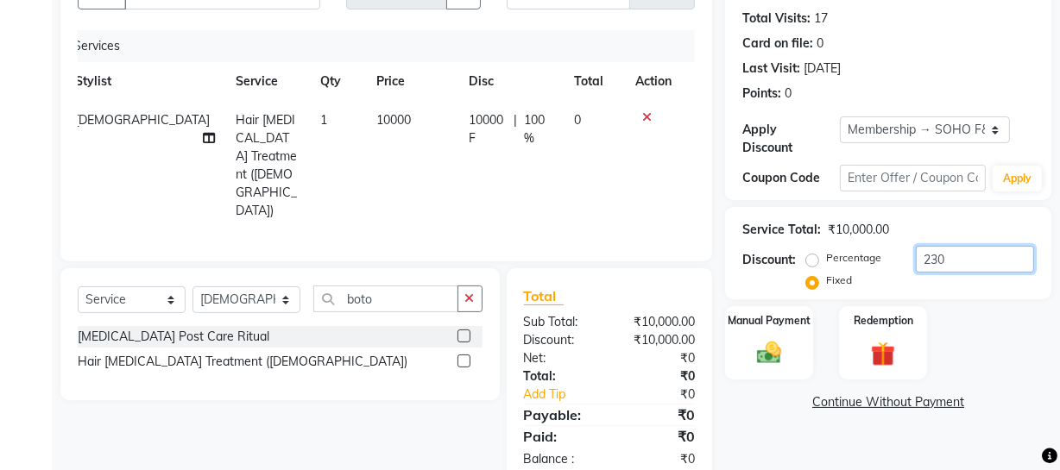
scroll to position [221, 0]
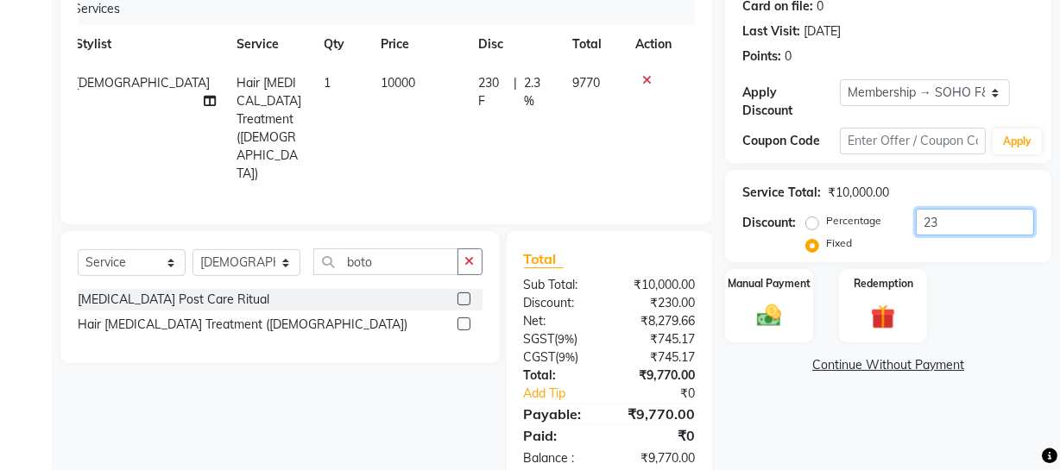
type input "2"
type input "3000"
click at [991, 300] on div "Manual Payment Redemption" at bounding box center [888, 305] width 352 height 73
click at [786, 322] on img at bounding box center [768, 315] width 41 height 29
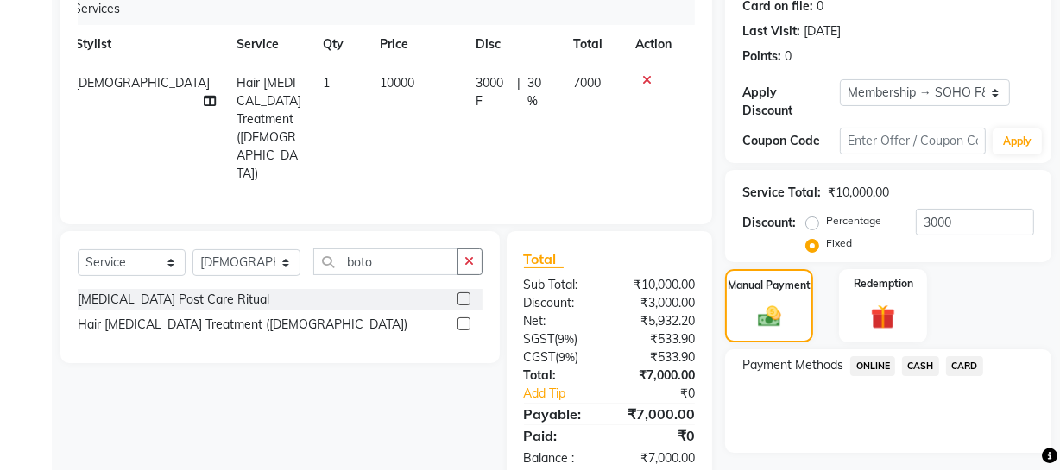
scroll to position [265, 0]
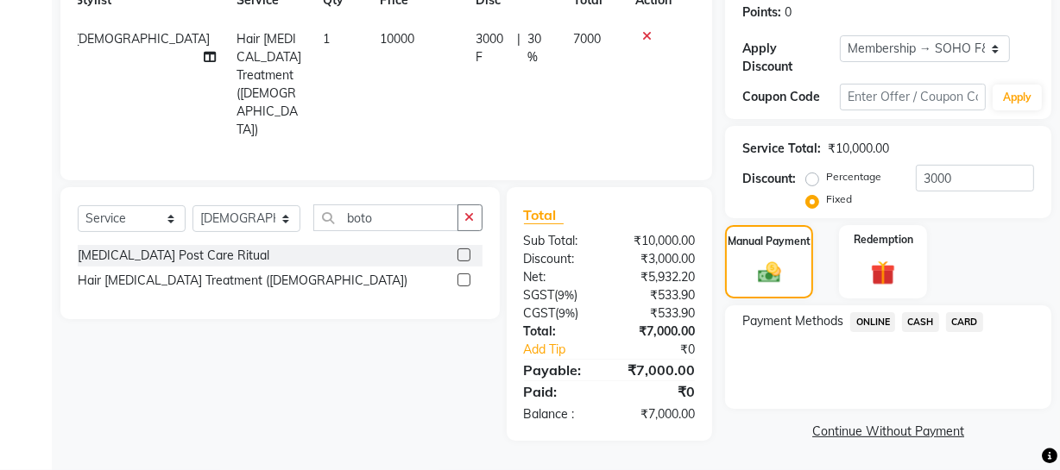
click at [967, 325] on span "CARD" at bounding box center [964, 322] width 37 height 20
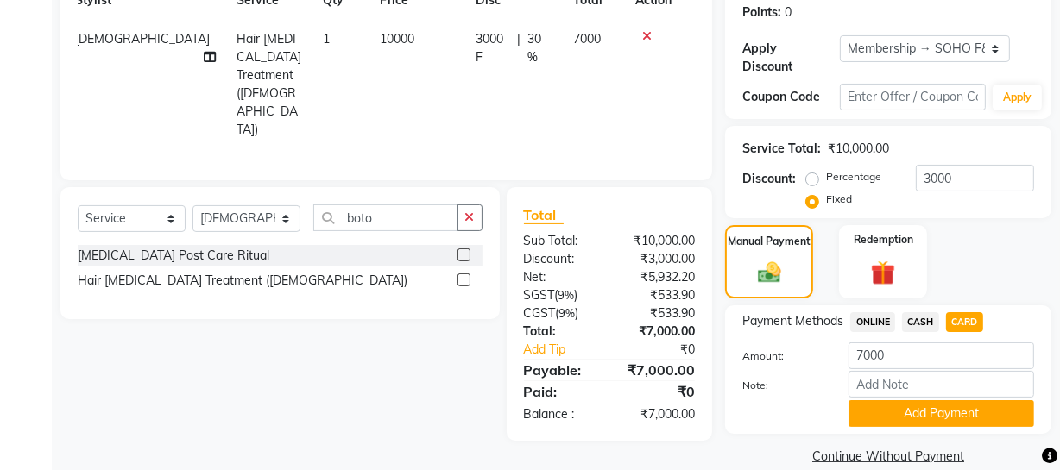
click at [950, 411] on button "Add Payment" at bounding box center [942, 414] width 186 height 27
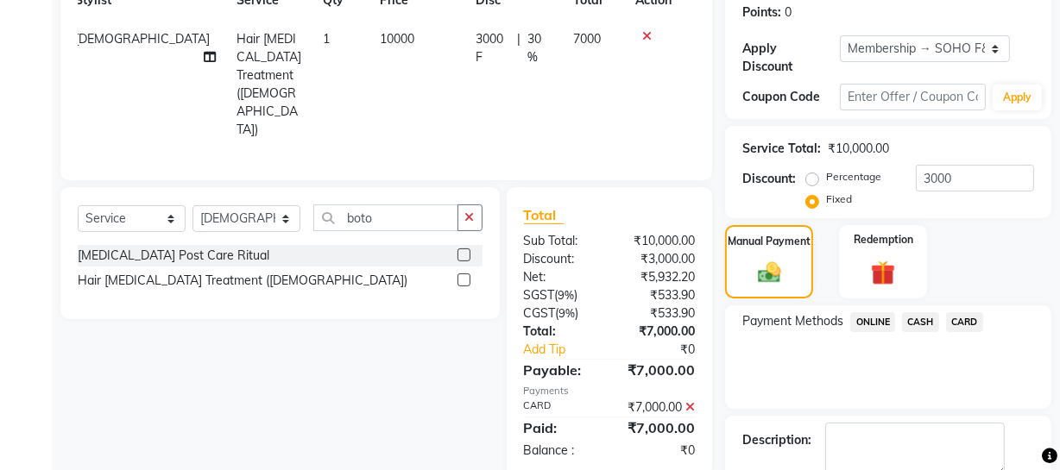
scroll to position [363, 0]
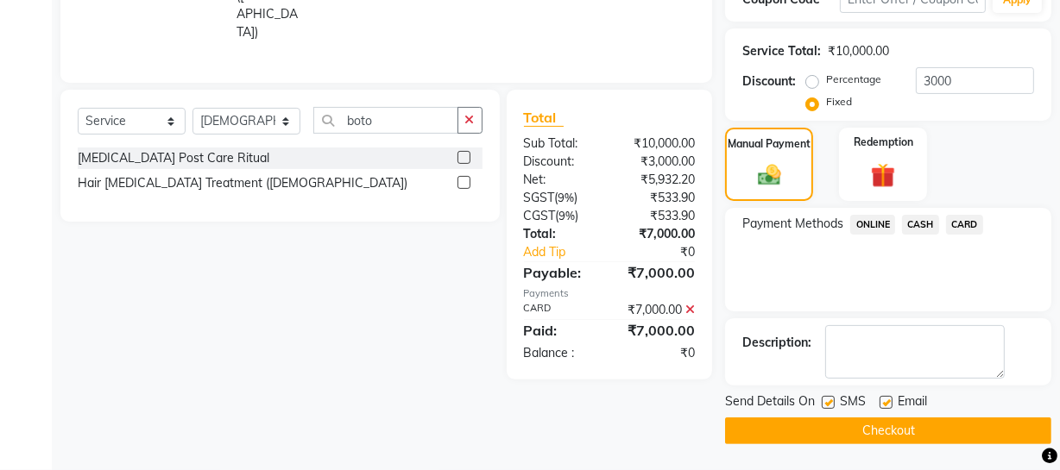
click at [880, 438] on button "Checkout" at bounding box center [888, 431] width 326 height 27
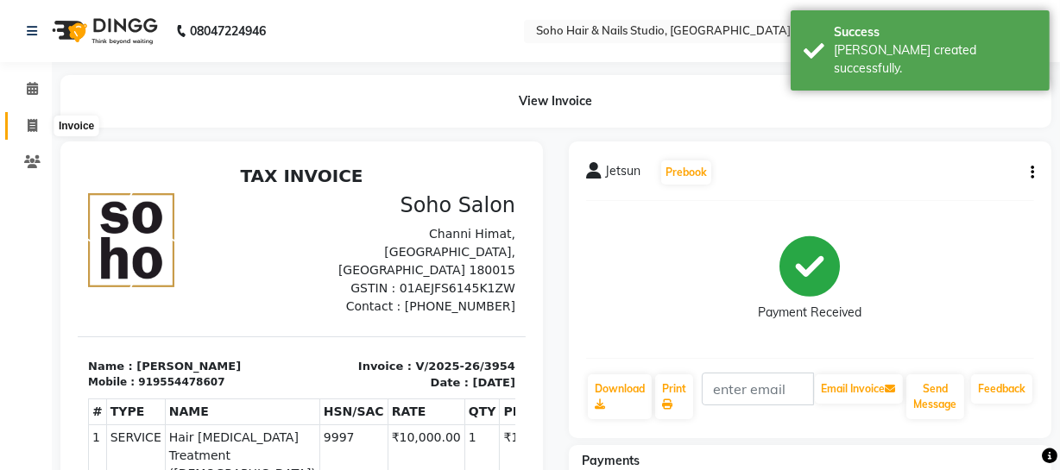
click at [17, 130] on span at bounding box center [32, 127] width 30 height 20
select select "service"
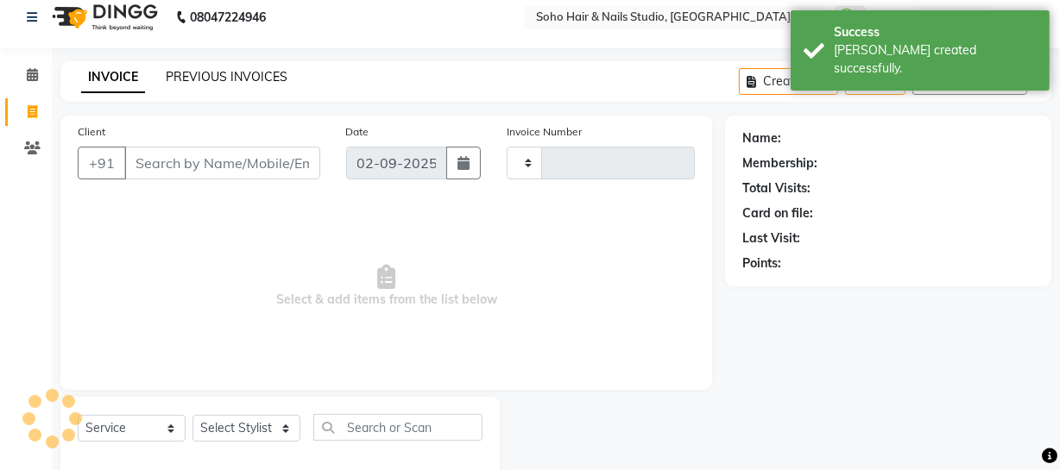
type input "3955"
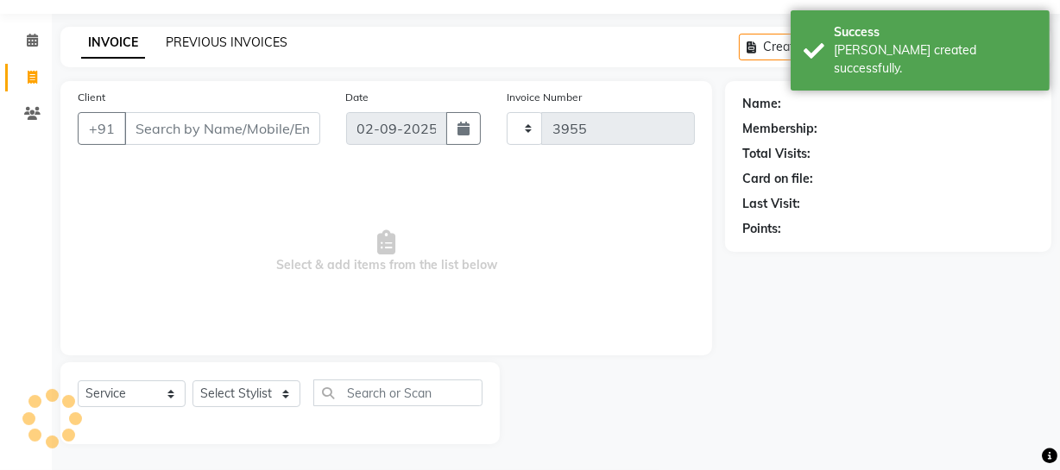
select select "735"
click at [194, 35] on link "PREVIOUS INVOICES" at bounding box center [227, 43] width 122 height 16
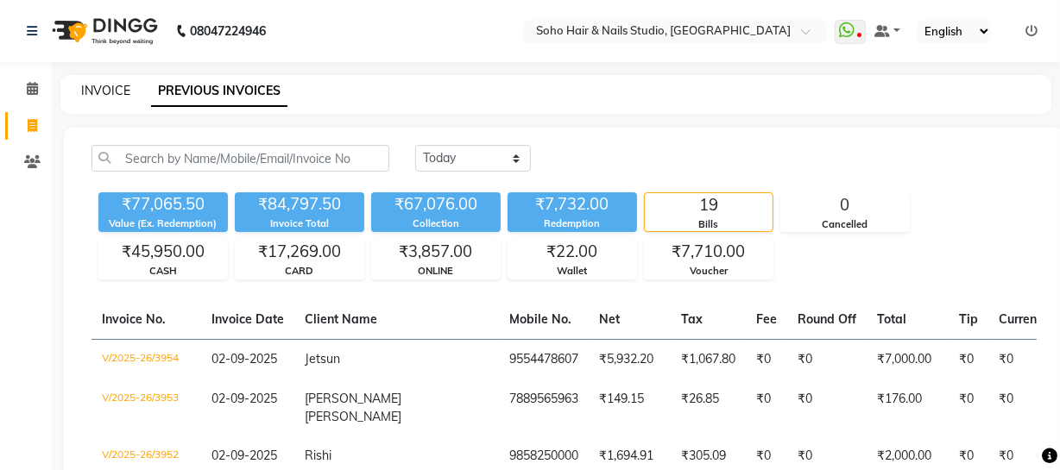
click at [109, 87] on link "INVOICE" at bounding box center [105, 91] width 49 height 16
select select "735"
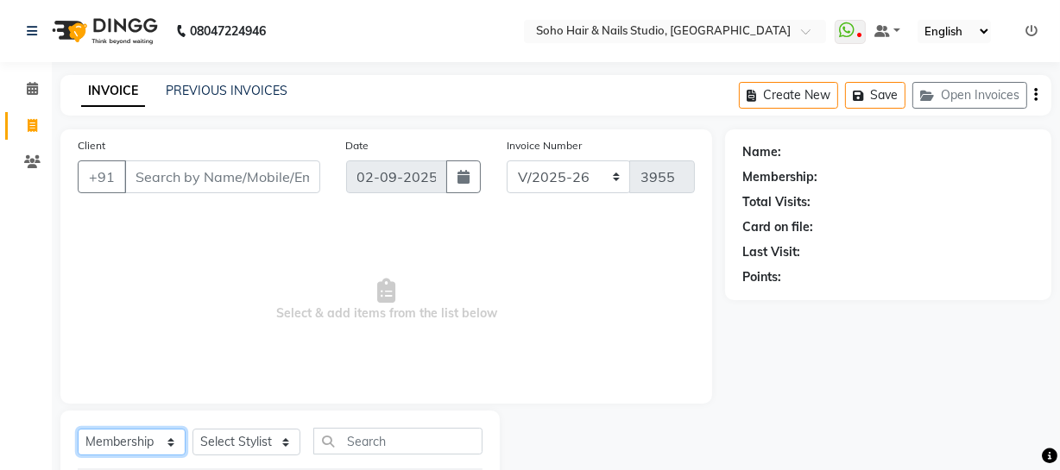
click at [141, 439] on select "Select Service Product Membership Package Voucher Prepaid Gift Card" at bounding box center [132, 442] width 108 height 27
select select "service"
click at [78, 429] on select "Select Service Product Membership Package Voucher Prepaid Gift Card" at bounding box center [132, 442] width 108 height 27
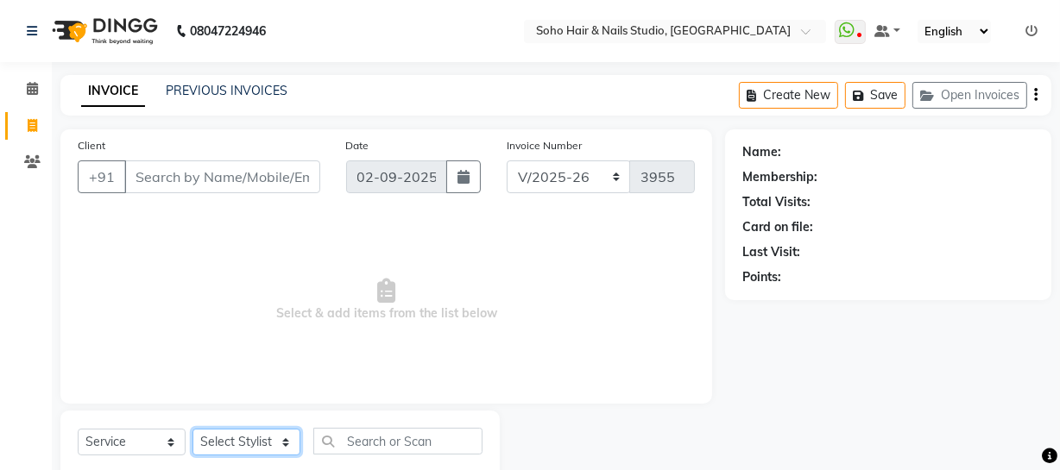
drag, startPoint x: 211, startPoint y: 442, endPoint x: 218, endPoint y: 432, distance: 12.4
click at [212, 443] on select "Select Stylist [PERSON_NAME] Adhamya [PERSON_NAME] [PERSON_NAME] [PERSON_NAME] …" at bounding box center [246, 442] width 108 height 27
select select "39741"
click at [192, 429] on select "Select Stylist [PERSON_NAME] Adhamya [PERSON_NAME] [PERSON_NAME] [PERSON_NAME] …" at bounding box center [246, 442] width 108 height 27
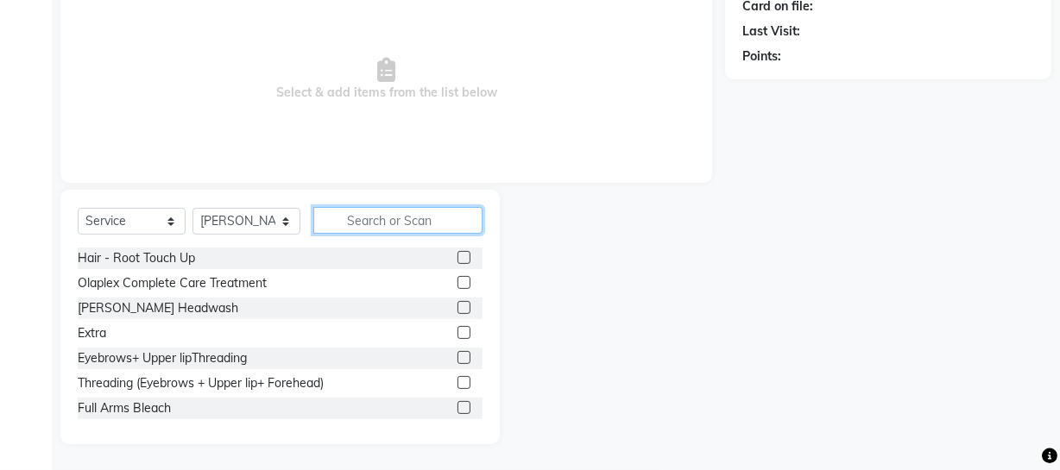
click at [367, 225] on input "text" at bounding box center [397, 220] width 169 height 27
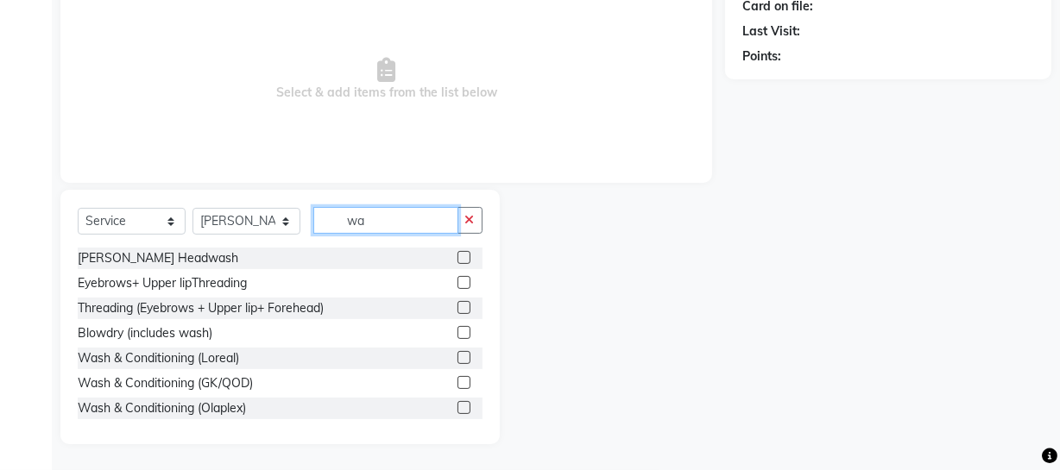
scroll to position [199, 0]
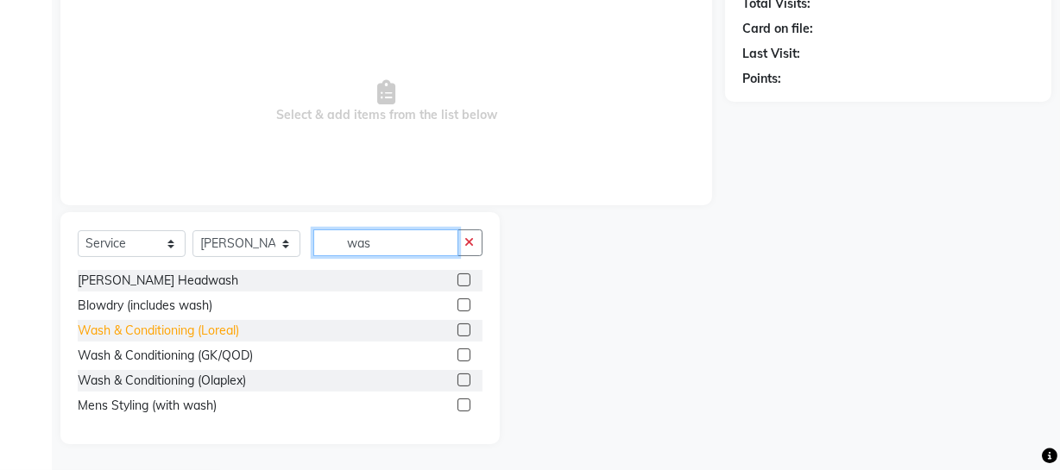
type input "was"
click at [177, 330] on div "Wash & Conditioning (Loreal)" at bounding box center [158, 331] width 161 height 18
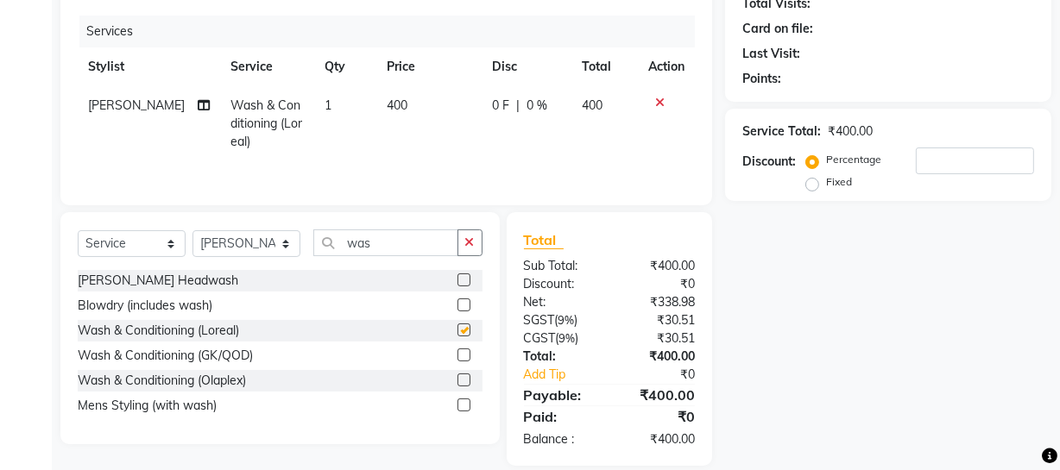
checkbox input "false"
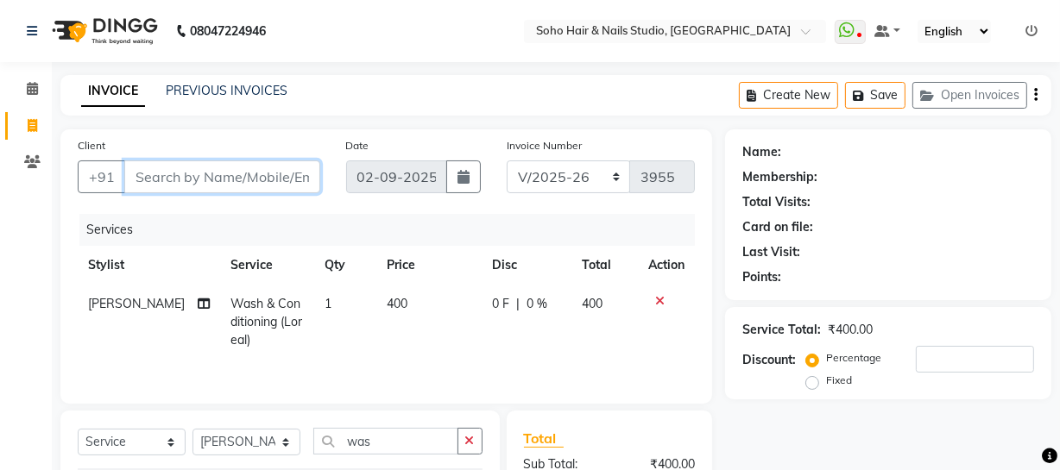
type input "9"
type input "0"
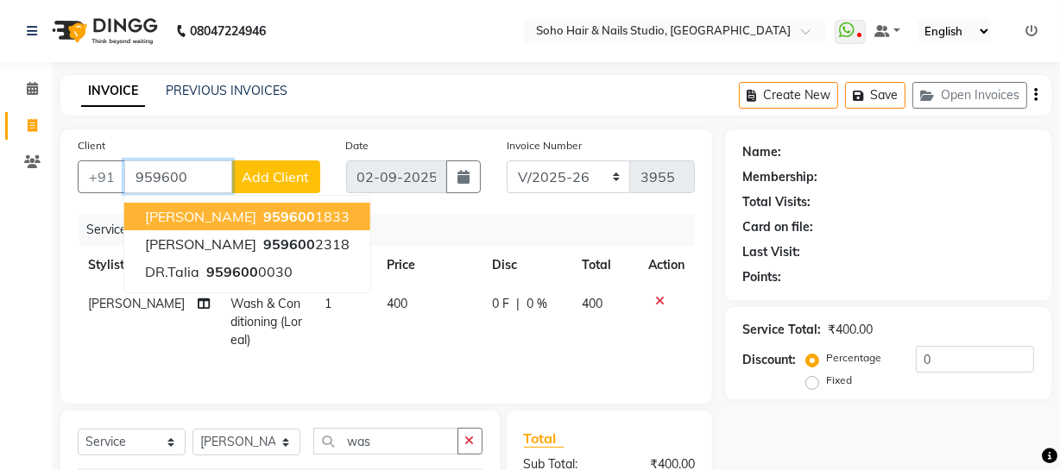
click at [230, 205] on button "[PERSON_NAME] 959600 1833" at bounding box center [247, 217] width 246 height 28
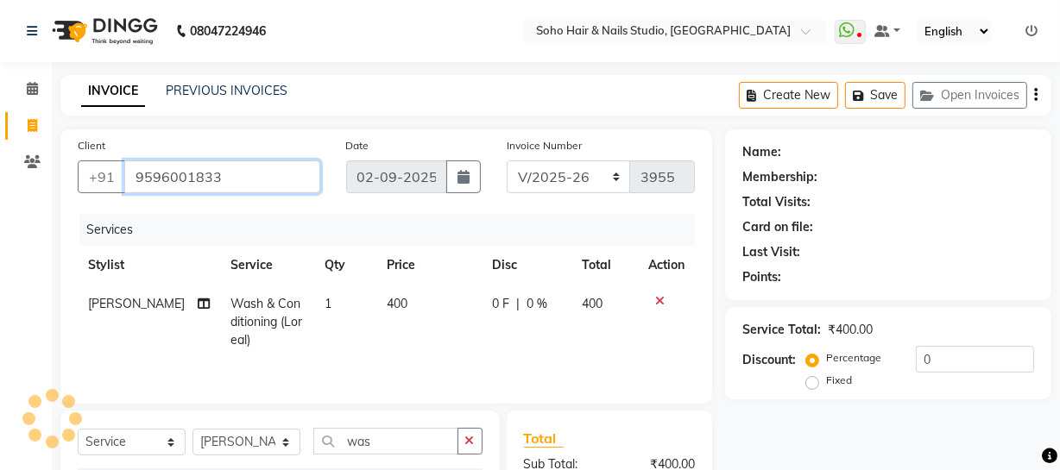
type input "9596001833"
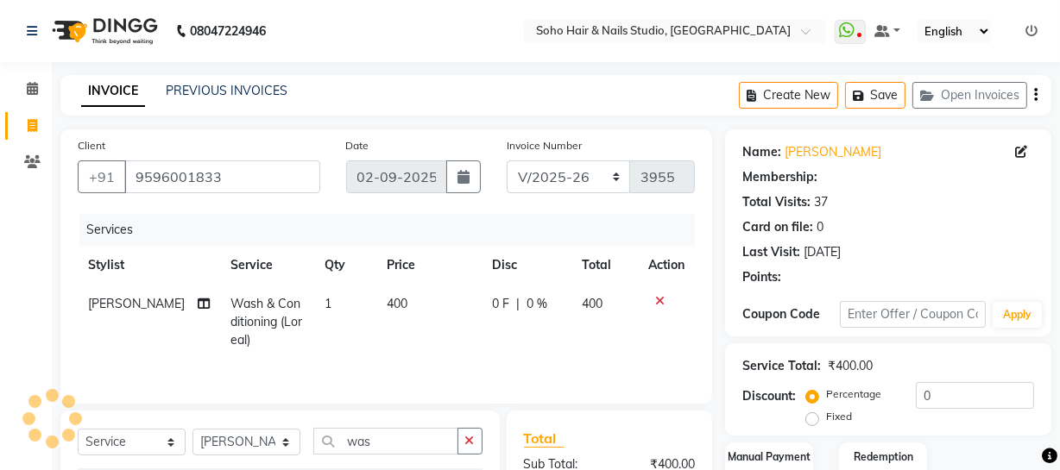
select select "1: Object"
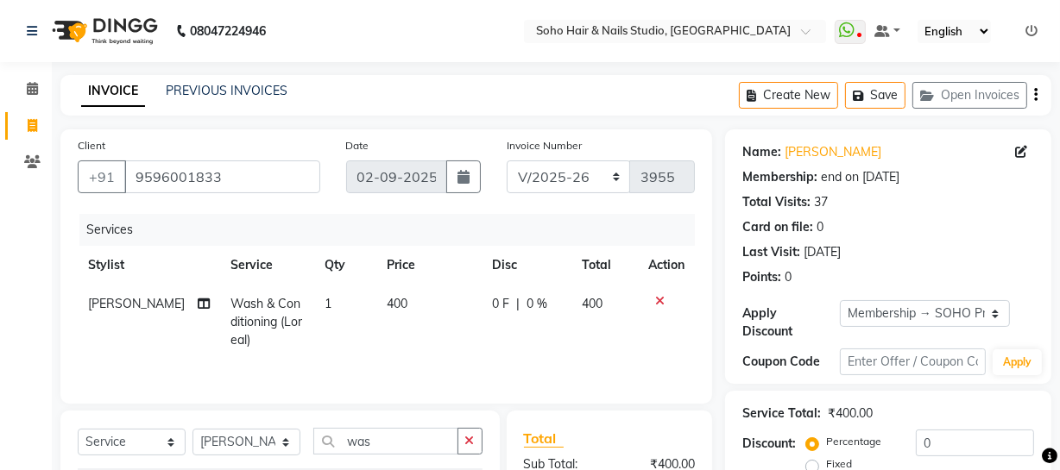
scroll to position [221, 0]
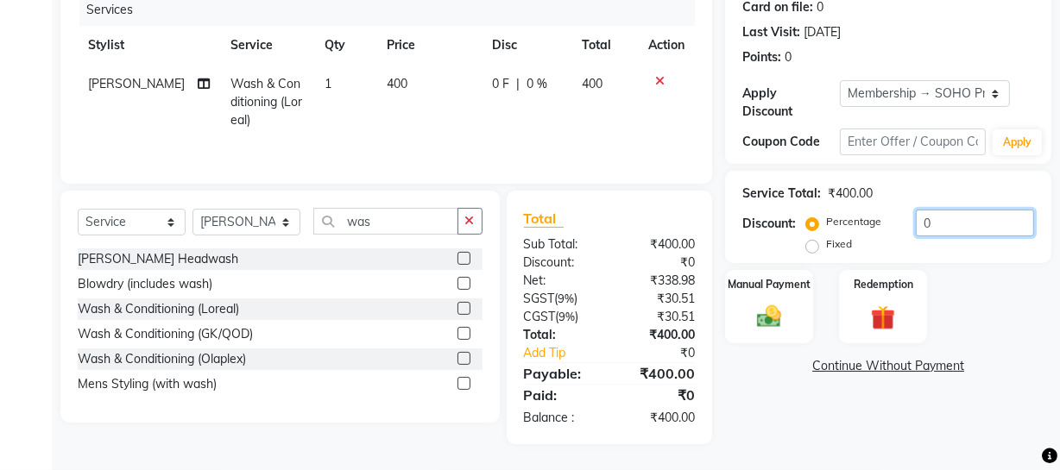
drag, startPoint x: 951, startPoint y: 222, endPoint x: 668, endPoint y: 251, distance: 284.6
click at [709, 245] on div "Client [PHONE_NUMBER] Date [DATE] Invoice Number Red/2025-26 V/2025 V/[PHONE_NU…" at bounding box center [555, 176] width 1017 height 535
type input "20"
click at [776, 317] on img at bounding box center [768, 316] width 41 height 29
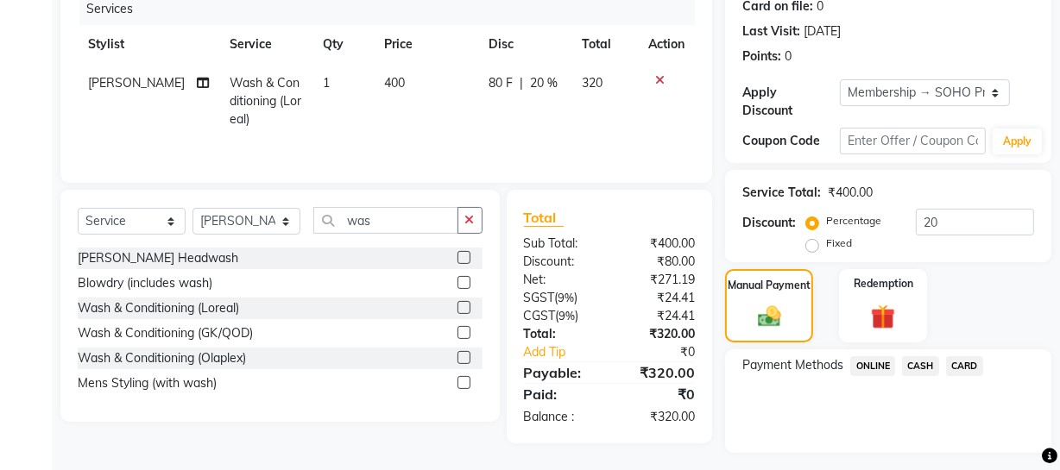
click at [880, 363] on span "ONLINE" at bounding box center [872, 367] width 45 height 20
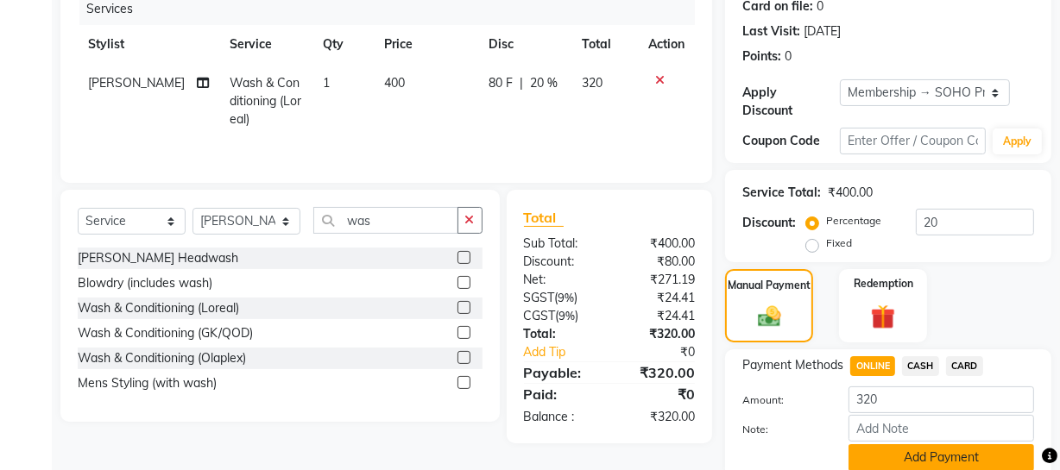
click at [880, 445] on button "Add Payment" at bounding box center [942, 458] width 186 height 27
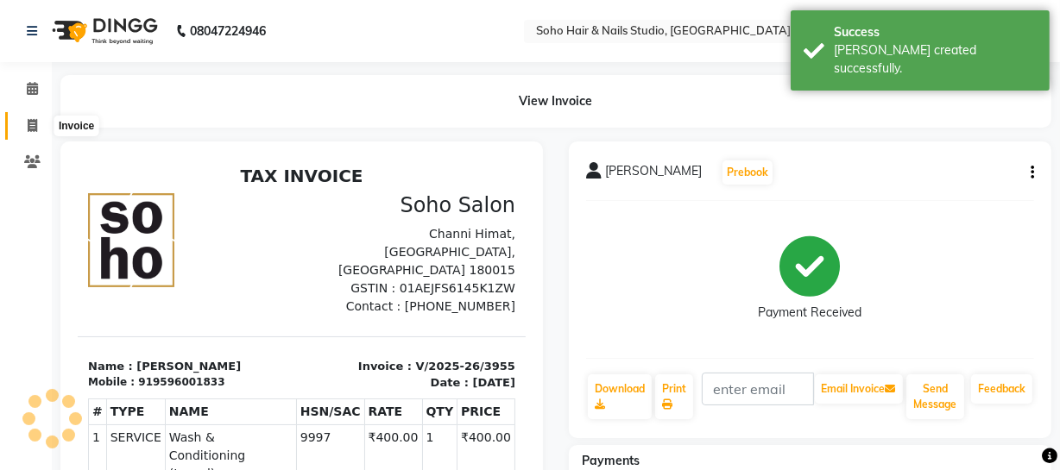
click at [33, 121] on icon at bounding box center [32, 125] width 9 height 13
select select "service"
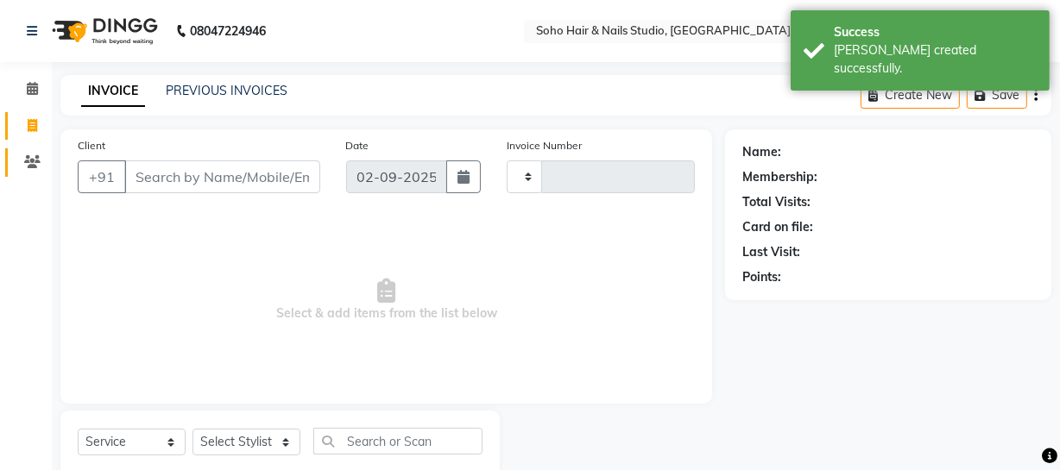
scroll to position [49, 0]
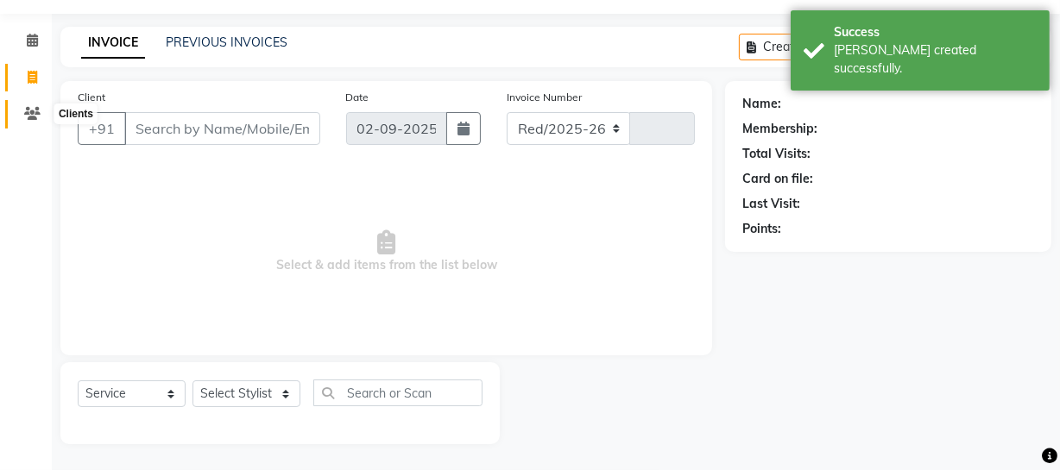
select select "735"
type input "3956"
select select "membership"
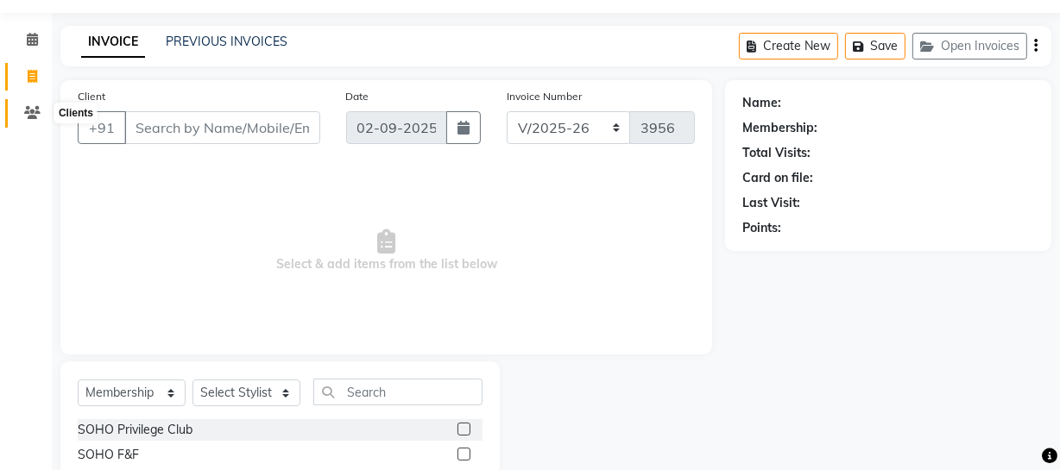
click at [37, 110] on icon at bounding box center [32, 112] width 16 height 13
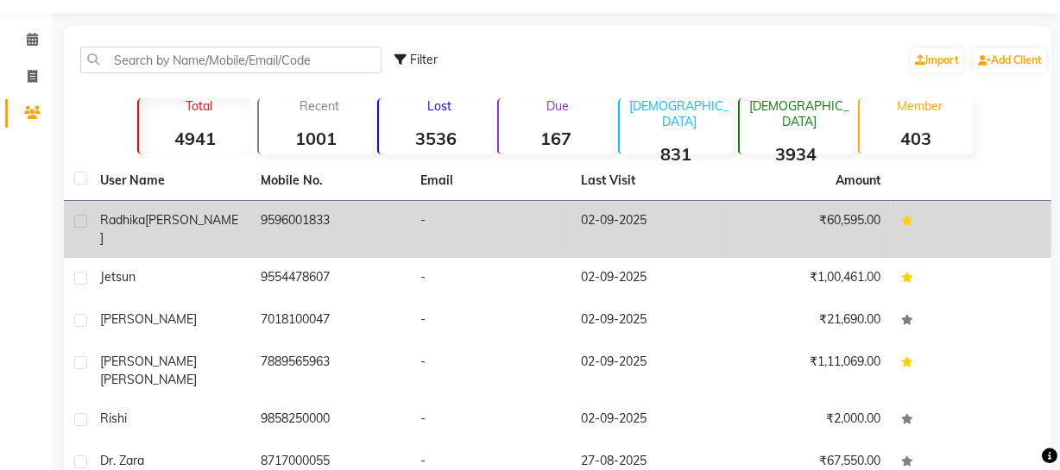
click at [316, 233] on td "9596001833" at bounding box center [330, 229] width 161 height 57
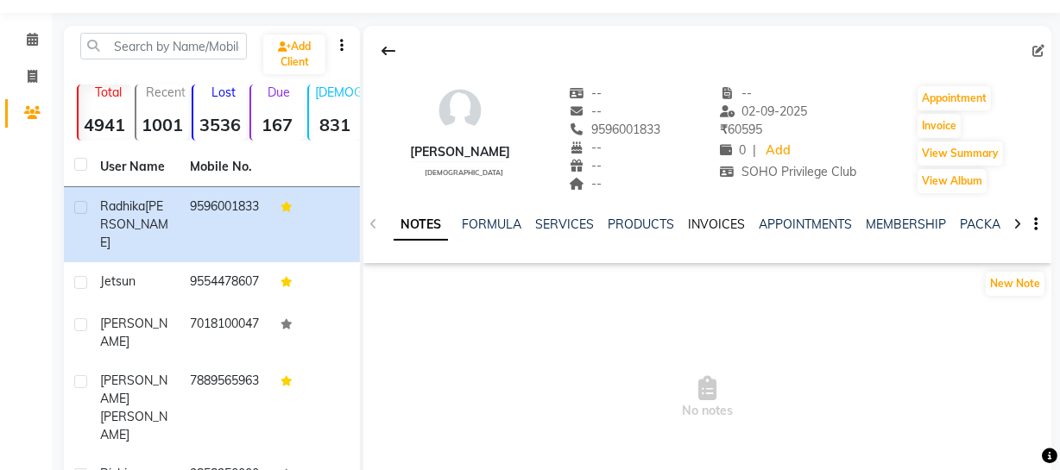
click at [699, 227] on link "INVOICES" at bounding box center [716, 225] width 57 height 16
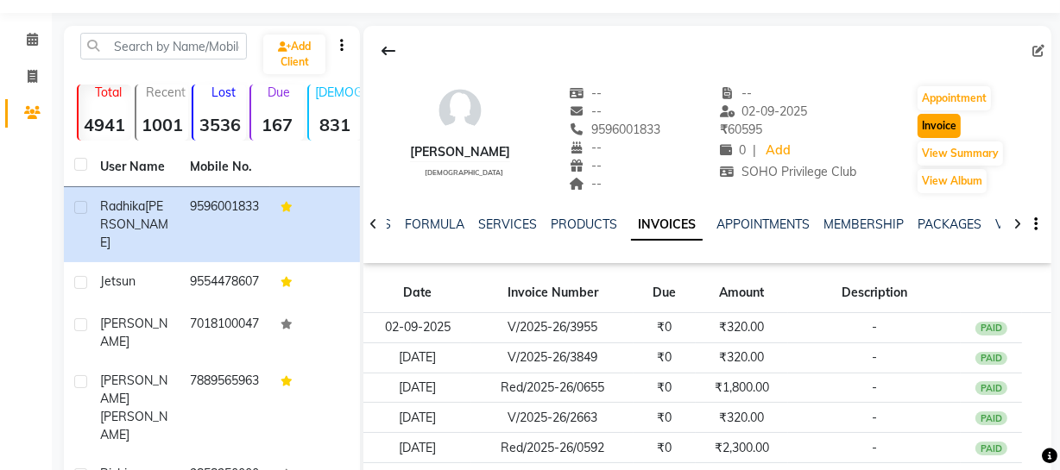
click at [925, 123] on button "Invoice" at bounding box center [939, 126] width 43 height 24
select select "service"
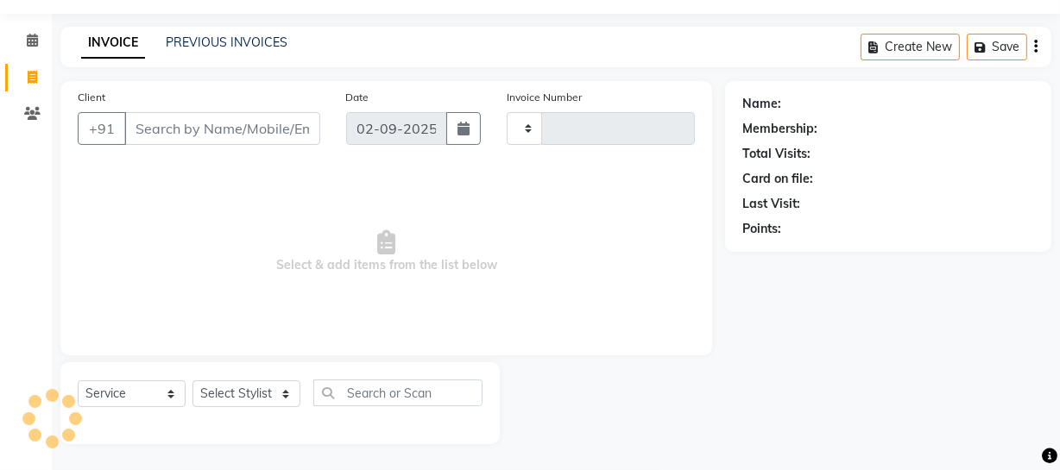
type input "3956"
select select "735"
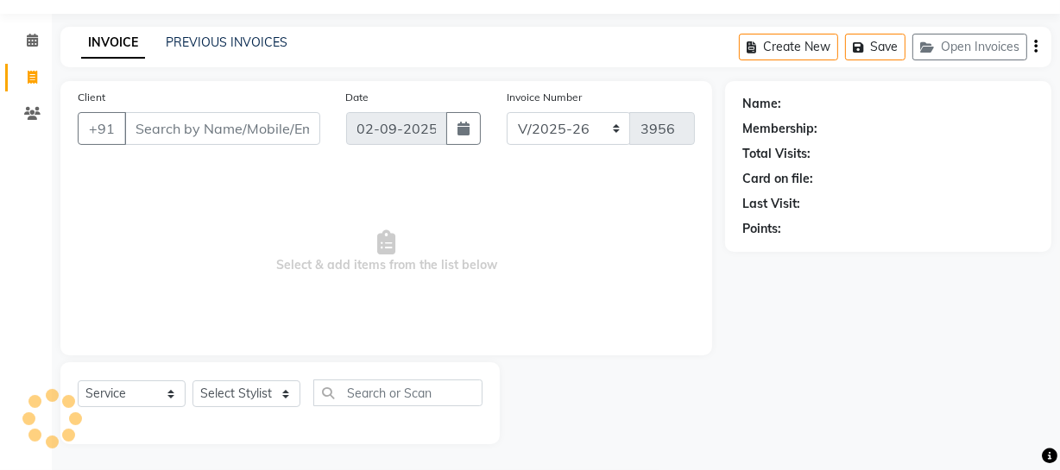
type input "9596001833"
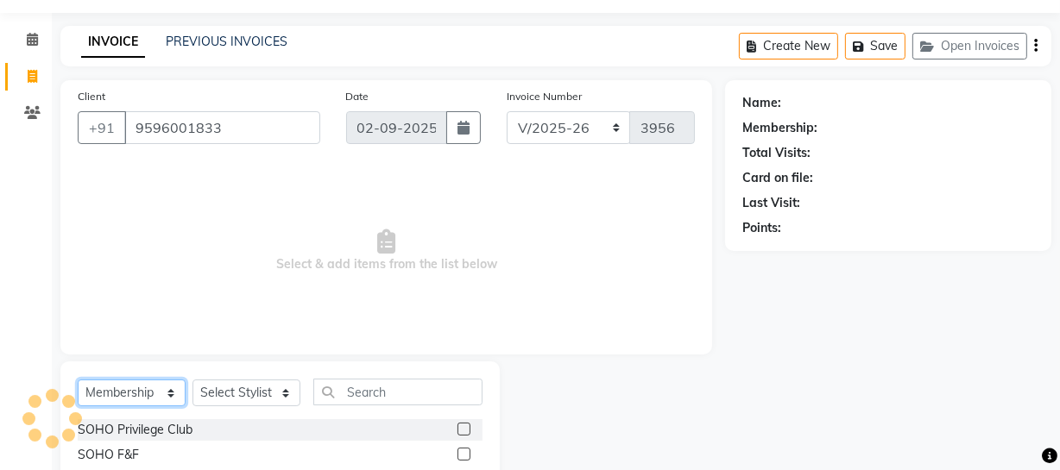
click at [139, 397] on select "Select Service Product Membership Package Voucher Prepaid Gift Card" at bounding box center [132, 393] width 108 height 27
select select "V"
click at [78, 380] on select "Select Service Product Membership Package Voucher Prepaid Gift Card" at bounding box center [132, 393] width 108 height 27
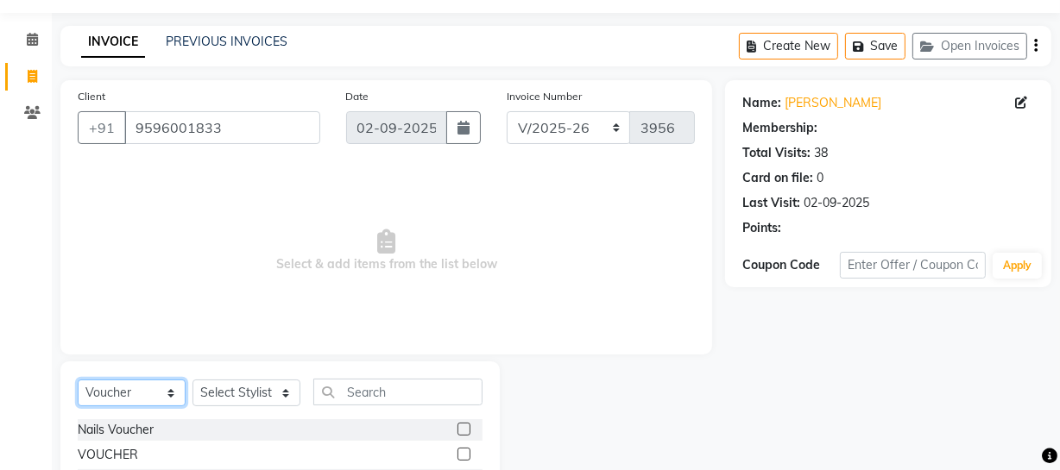
select select "1: Object"
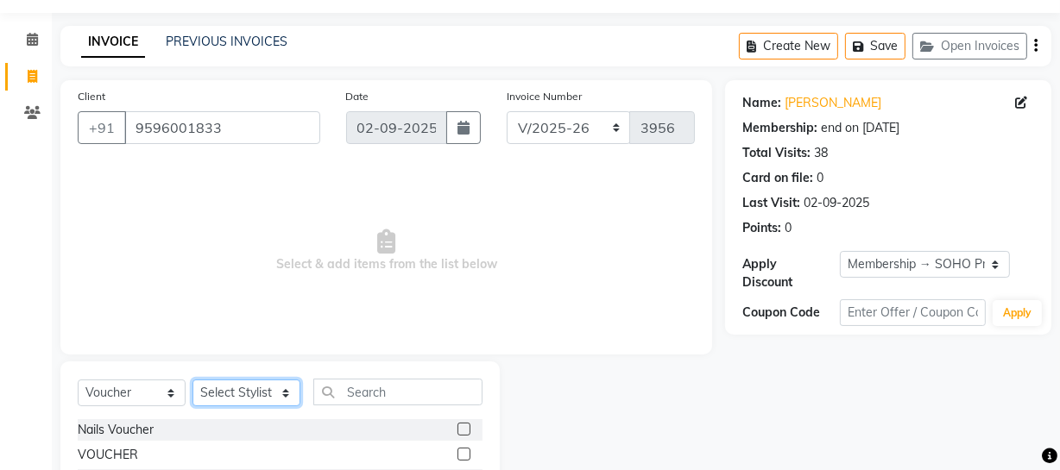
click at [260, 385] on select "Select Stylist [PERSON_NAME] Adhamya [PERSON_NAME] [PERSON_NAME] [PERSON_NAME] …" at bounding box center [246, 393] width 108 height 27
select select "22783"
click at [192, 380] on select "Select Stylist [PERSON_NAME] Adhamya [PERSON_NAME] [PERSON_NAME] [PERSON_NAME] …" at bounding box center [246, 393] width 108 height 27
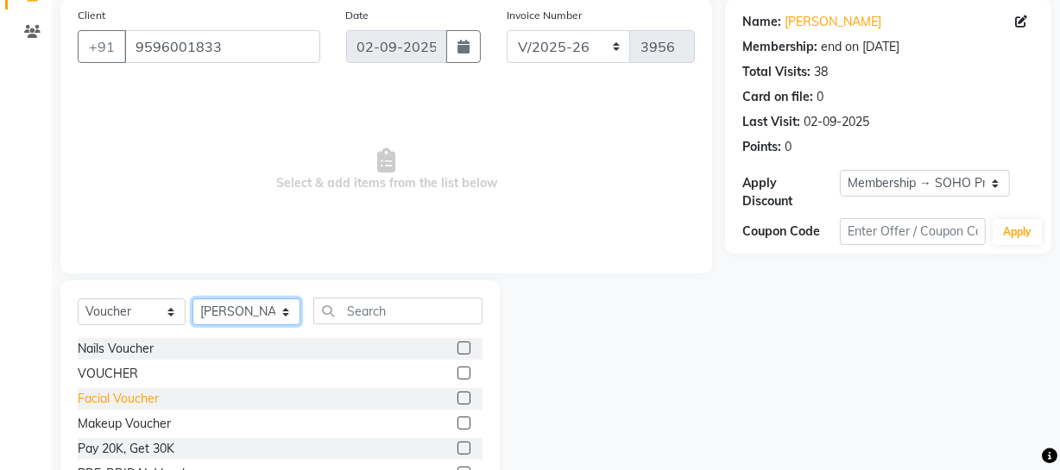
scroll to position [222, 0]
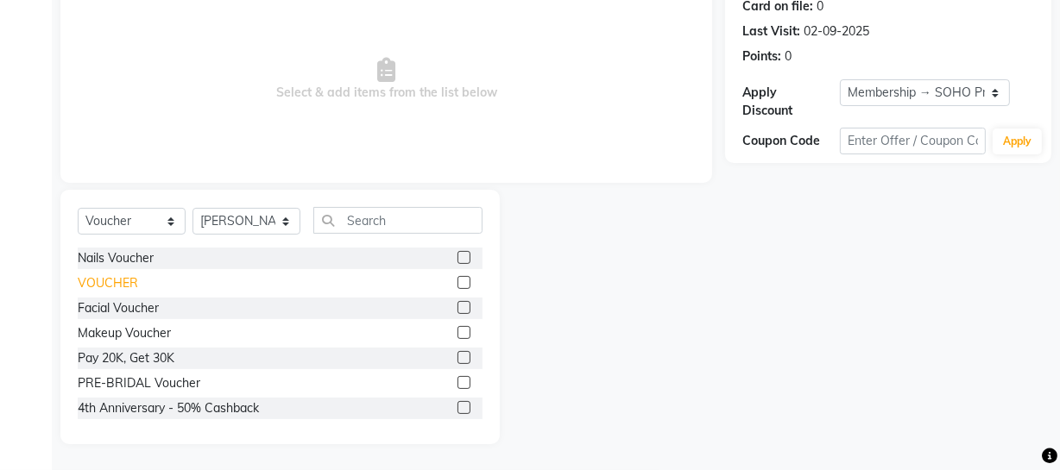
click at [118, 287] on div "VOUCHER" at bounding box center [108, 283] width 60 height 18
checkbox input "false"
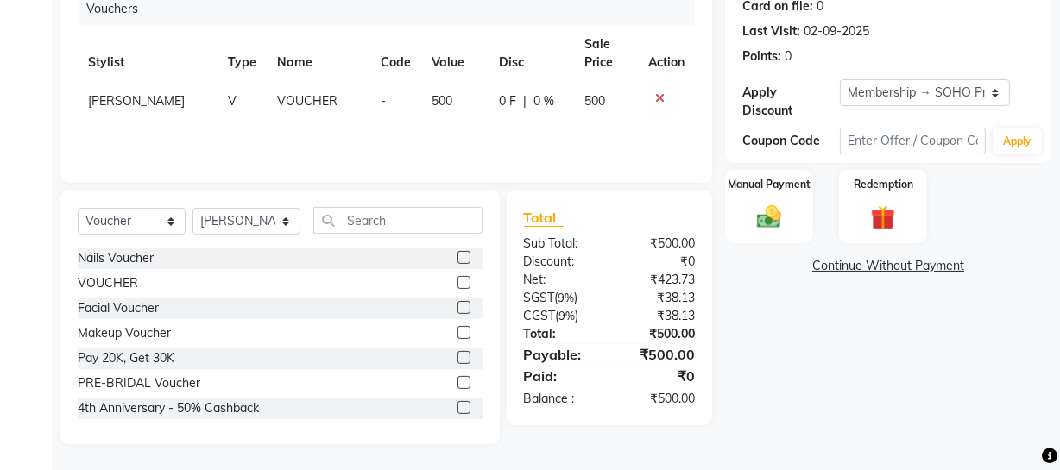
click at [445, 93] on td "500" at bounding box center [454, 101] width 67 height 39
select select "22783"
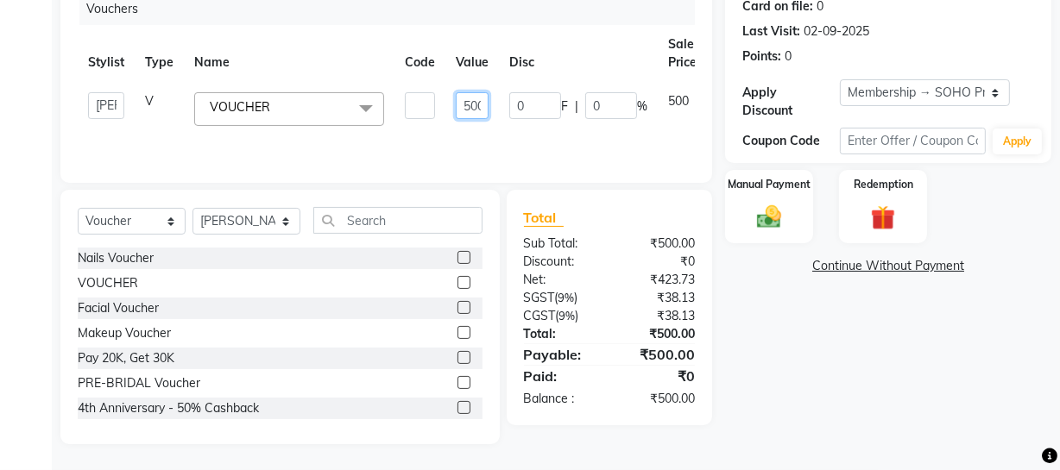
click at [459, 103] on input "500" at bounding box center [472, 105] width 33 height 27
click at [463, 104] on input "500" at bounding box center [472, 105] width 33 height 27
type input "3000"
click at [501, 54] on th "Disc" at bounding box center [578, 53] width 159 height 57
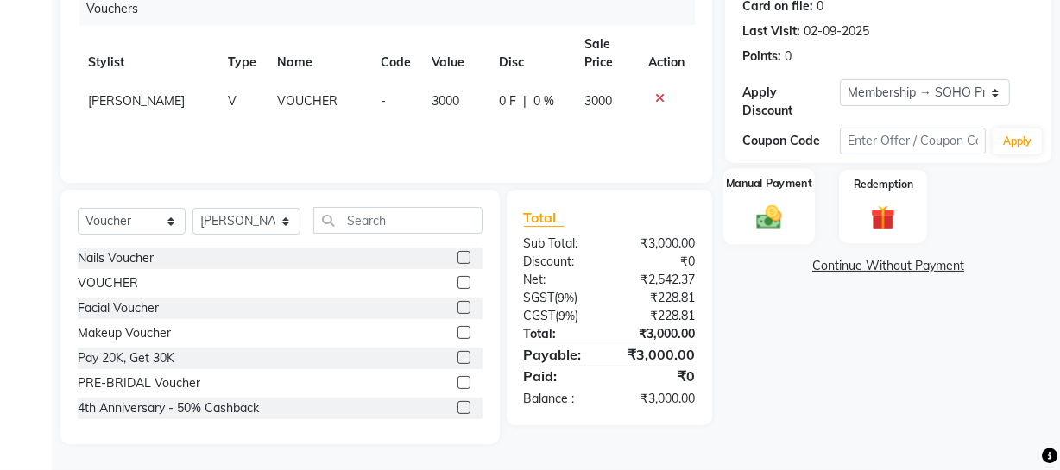
click at [802, 218] on div "Manual Payment" at bounding box center [768, 206] width 91 height 77
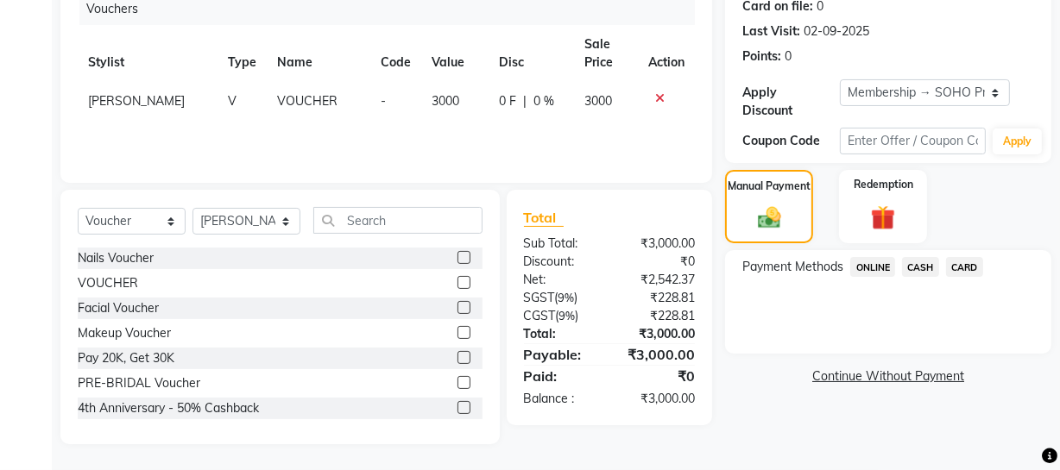
click at [462, 89] on td "3000" at bounding box center [454, 101] width 67 height 39
select select "22783"
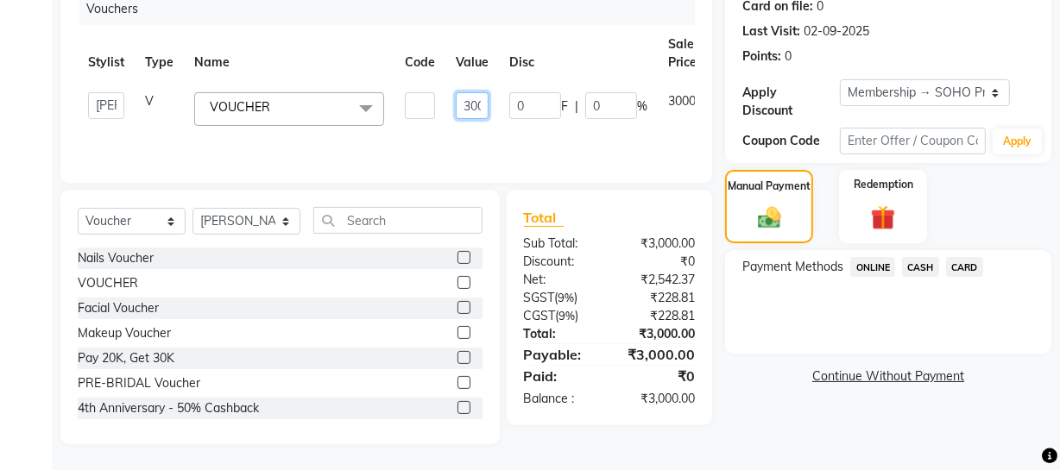
scroll to position [0, 11]
drag, startPoint x: 459, startPoint y: 105, endPoint x: 661, endPoint y: 94, distance: 202.3
click at [661, 94] on tr "[PERSON_NAME] Adhamya [PERSON_NAME] [PERSON_NAME] [PERSON_NAME] [PERSON_NAME] […" at bounding box center [421, 109] width 686 height 54
type input "8000"
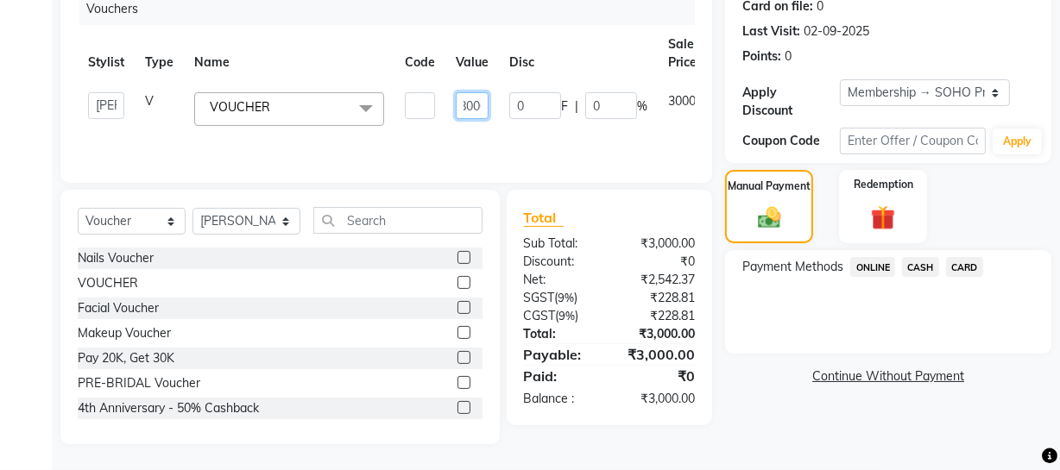
scroll to position [0, 11]
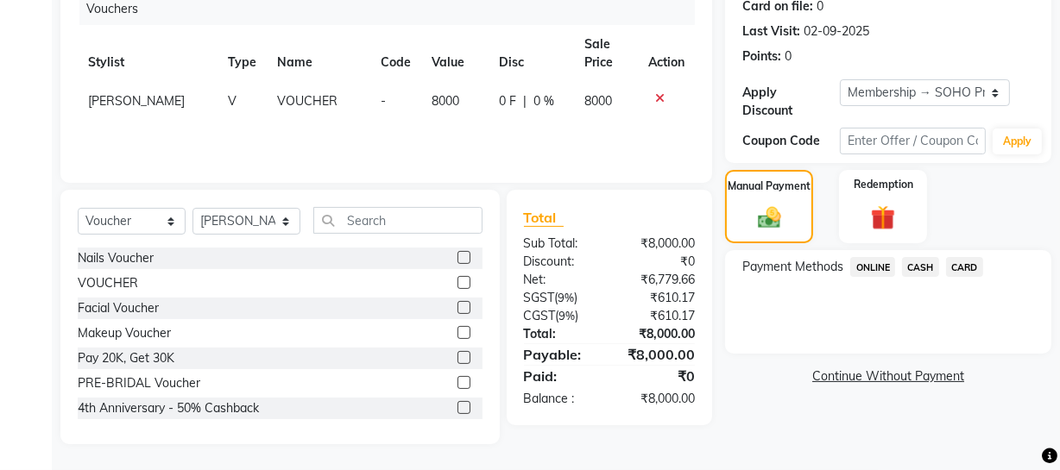
drag, startPoint x: 527, startPoint y: 63, endPoint x: 553, endPoint y: 104, distance: 48.6
click at [527, 65] on th "Disc" at bounding box center [531, 53] width 85 height 57
click at [503, 103] on div "0 F | 0 %" at bounding box center [531, 101] width 65 height 18
select select "22783"
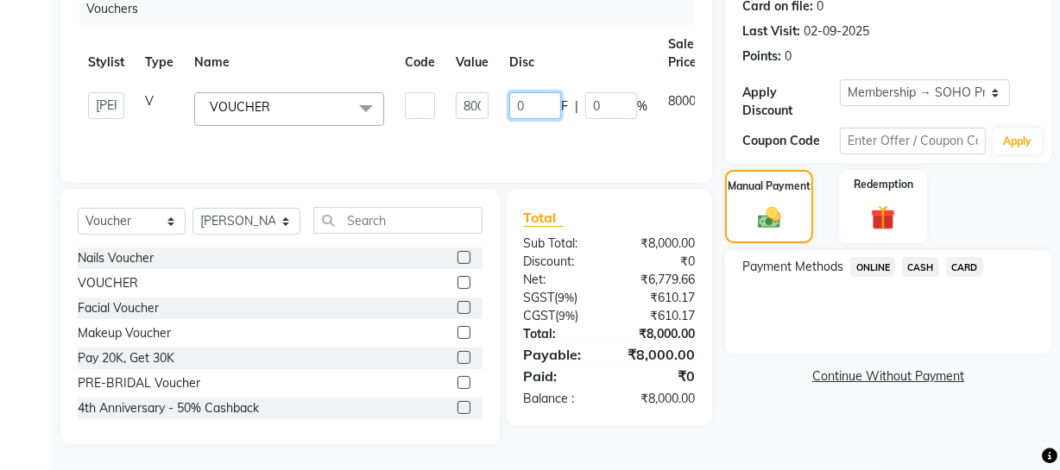
drag, startPoint x: 524, startPoint y: 103, endPoint x: 484, endPoint y: 104, distance: 39.7
click at [484, 104] on tr "[PERSON_NAME] Adhamya [PERSON_NAME] [PERSON_NAME] [PERSON_NAME] [PERSON_NAME] […" at bounding box center [421, 109] width 686 height 54
type input "2000"
click at [522, 69] on th "Disc" at bounding box center [578, 53] width 159 height 57
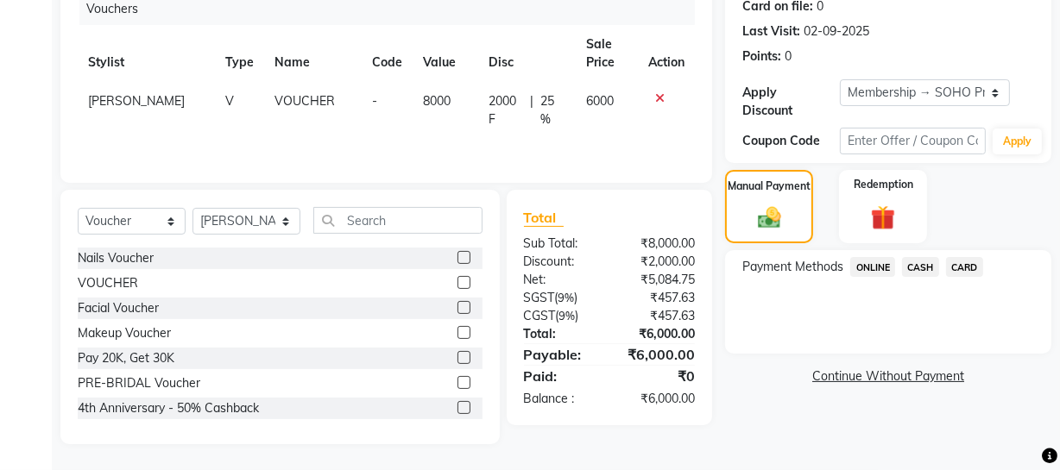
click at [881, 264] on span "ONLINE" at bounding box center [872, 267] width 45 height 20
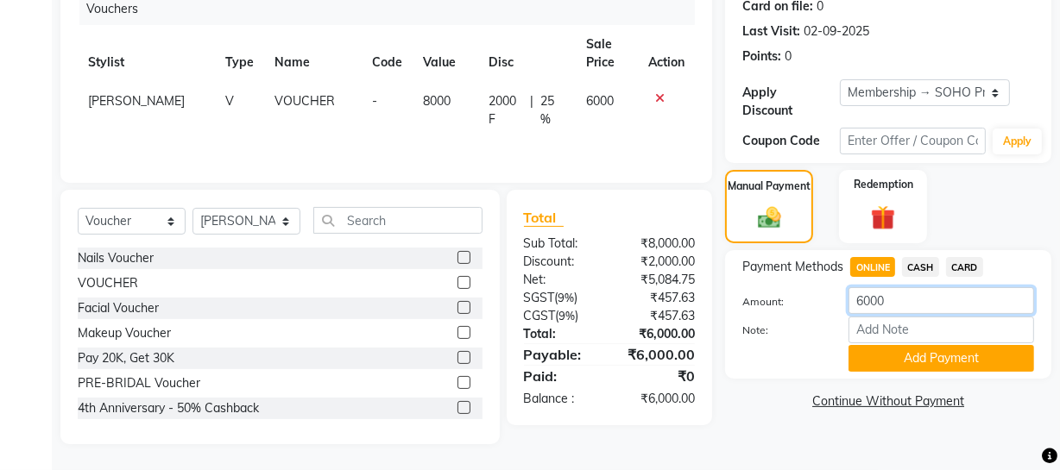
click at [618, 268] on div "Client [PHONE_NUMBER] Date [DATE] Invoice Number Red/2025-26 V/2025 V/[PHONE_NU…" at bounding box center [555, 177] width 1017 height 536
type input "3000"
click at [890, 354] on button "Add Payment" at bounding box center [942, 358] width 186 height 27
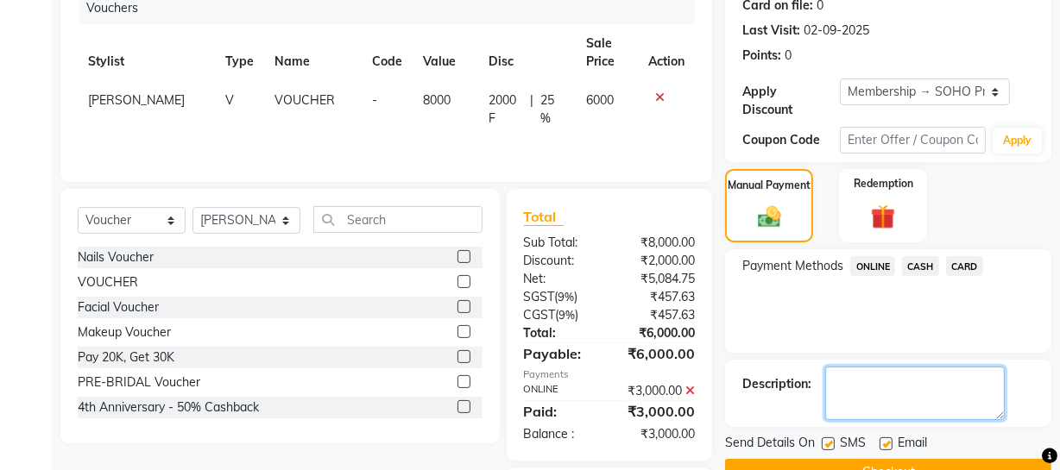
drag, startPoint x: 870, startPoint y: 388, endPoint x: 857, endPoint y: 396, distance: 15.6
click at [868, 388] on textarea at bounding box center [915, 394] width 180 height 54
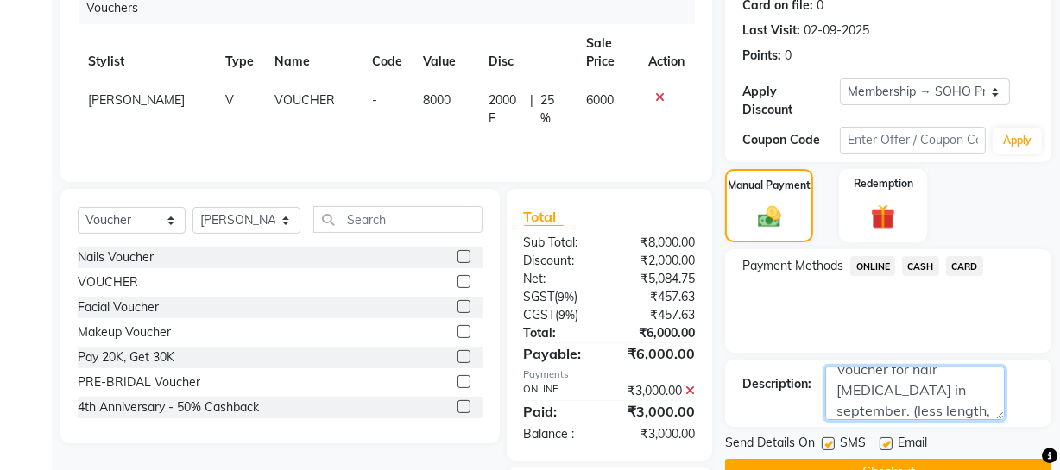
scroll to position [35, 0]
type textarea "Voucher for hair [MEDICAL_DATA] in september. (less length, 6000 price given) AB"
click at [901, 464] on div "Send Details On SMS Email Checkout" at bounding box center [888, 460] width 326 height 52
click at [900, 464] on button "Checkout" at bounding box center [888, 472] width 326 height 27
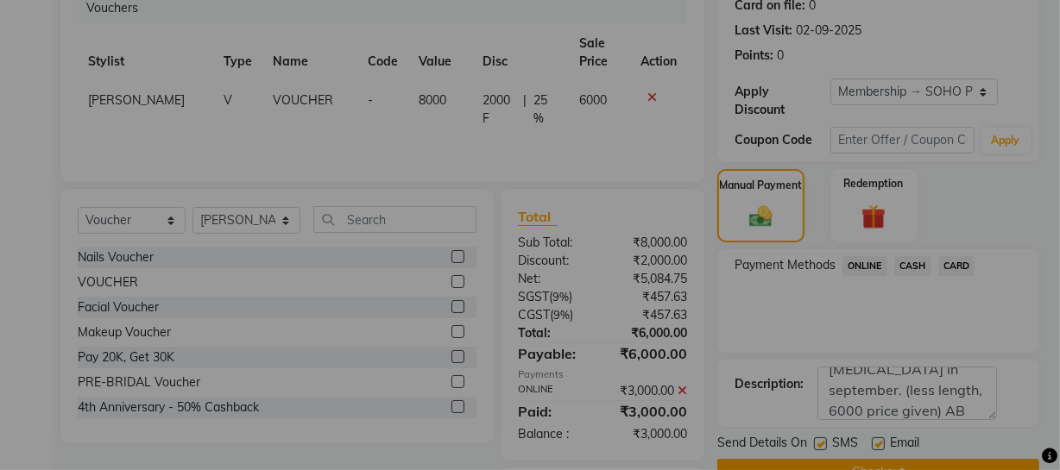
checkbox input "false"
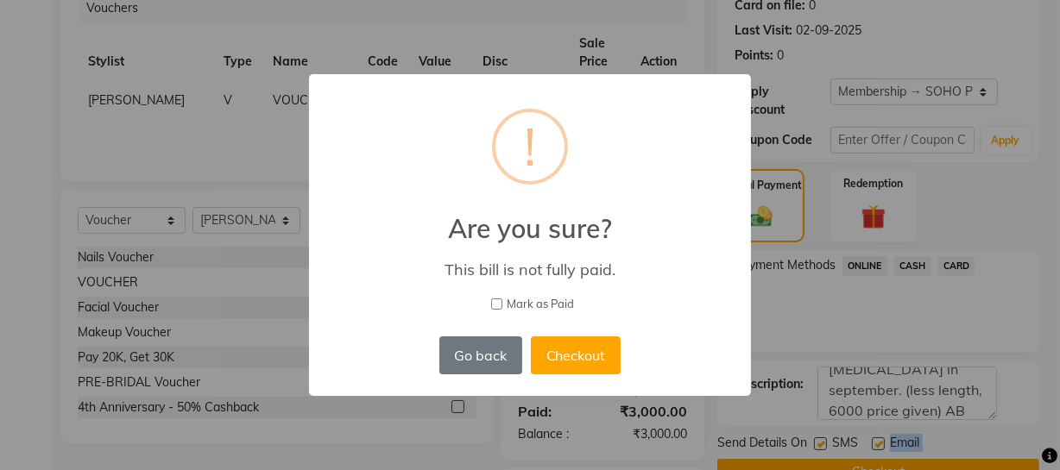
scroll to position [227, 0]
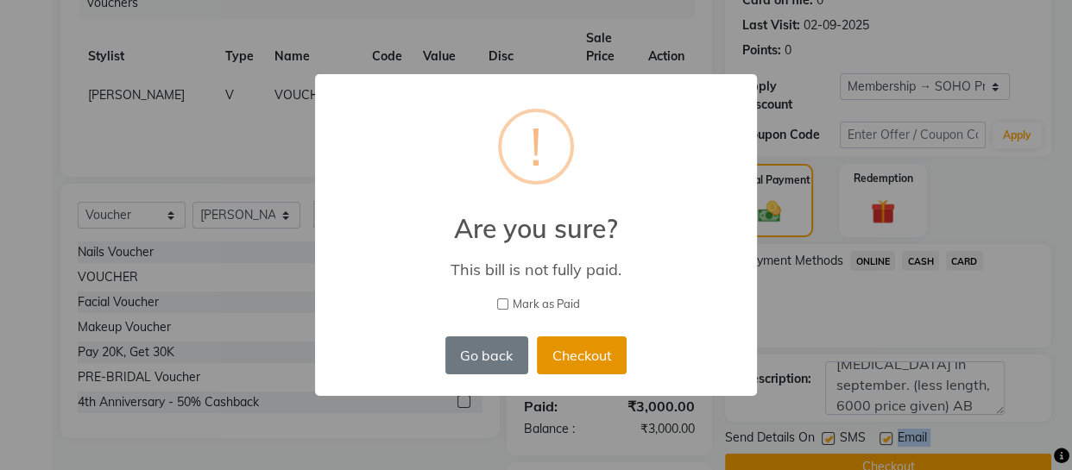
click at [601, 353] on button "Checkout" at bounding box center [582, 356] width 90 height 38
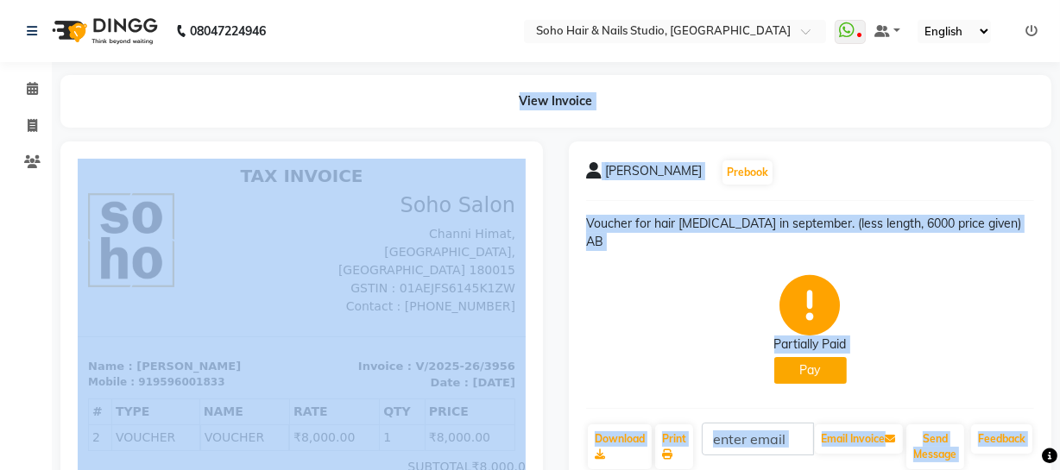
click at [647, 337] on div "Partially Paid Pay" at bounding box center [810, 329] width 448 height 129
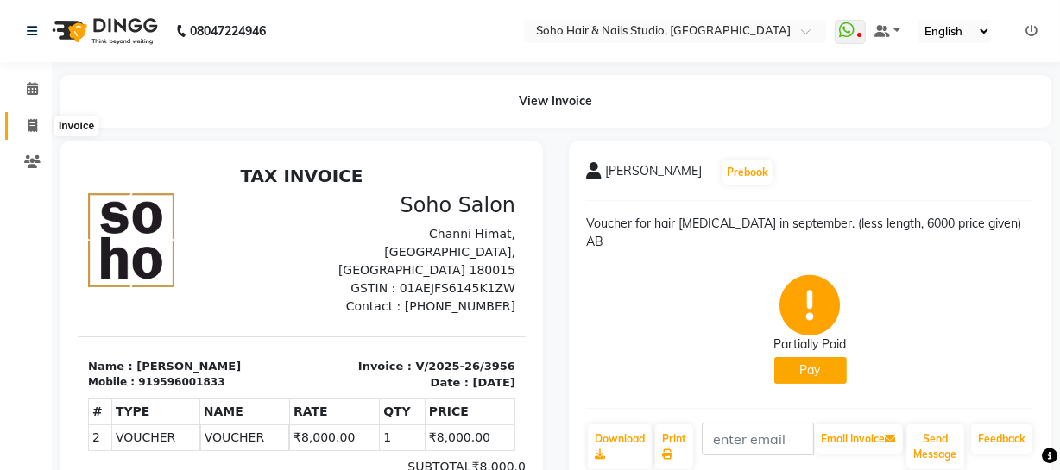
click at [35, 117] on span at bounding box center [32, 127] width 30 height 20
select select "service"
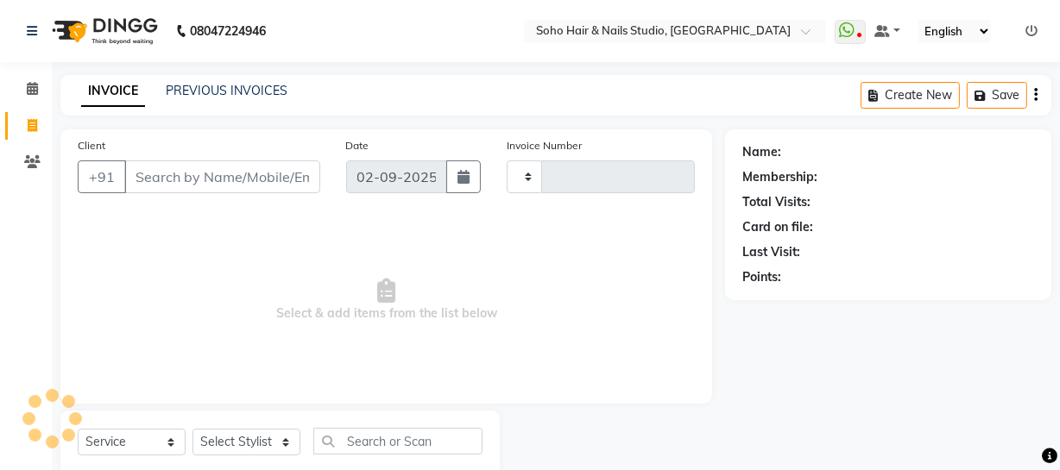
scroll to position [49, 0]
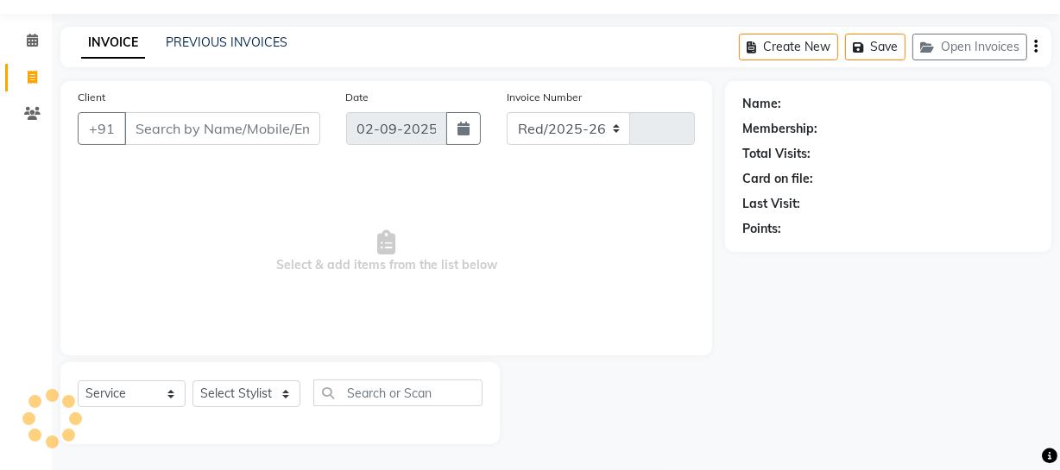
select select "735"
type input "3957"
click at [198, 41] on link "PREVIOUS INVOICES" at bounding box center [227, 43] width 122 height 16
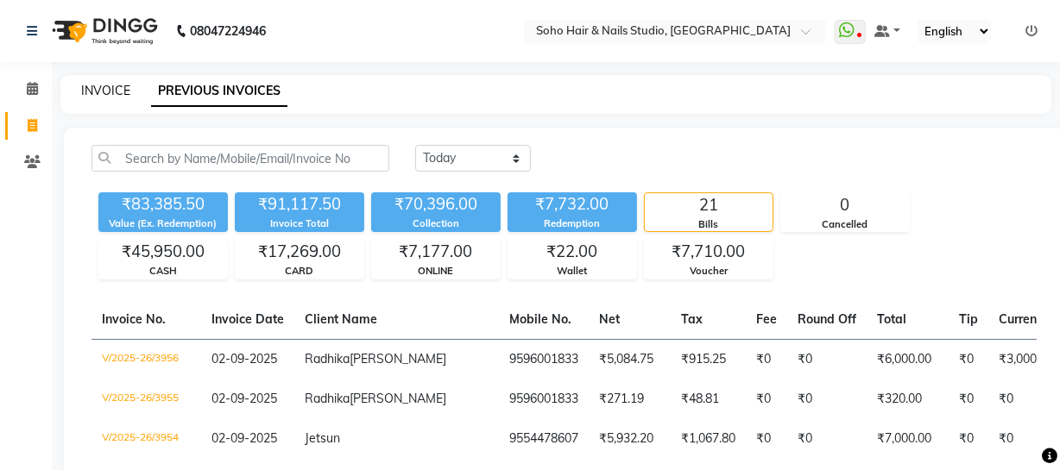
click at [106, 91] on link "INVOICE" at bounding box center [105, 91] width 49 height 16
select select "735"
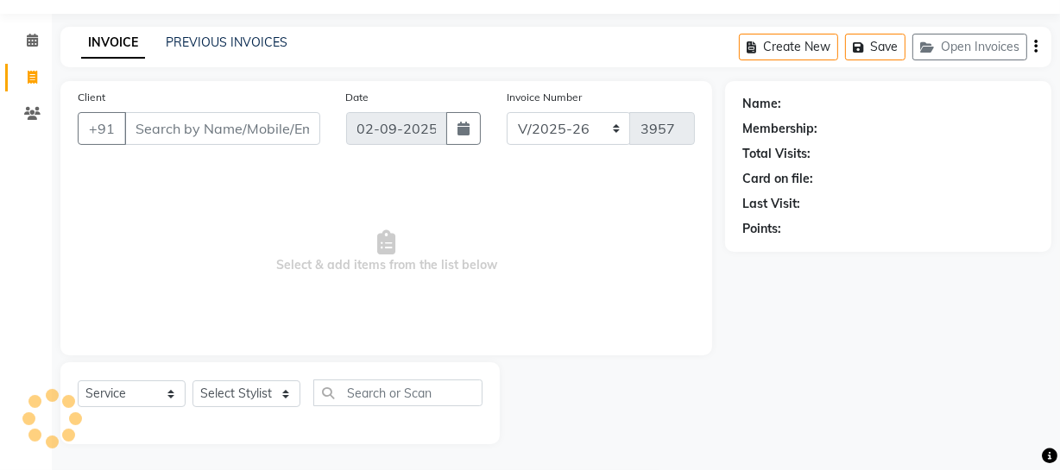
select select "membership"
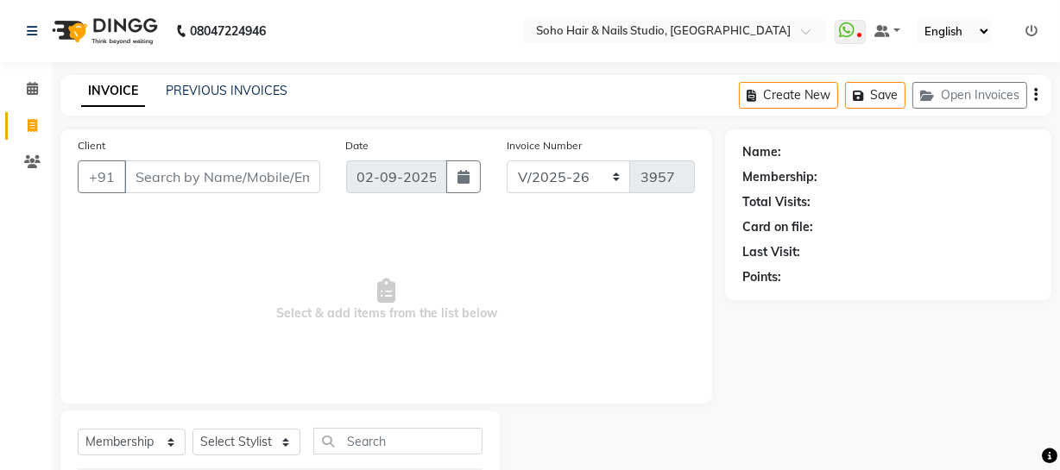
click at [210, 98] on div "PREVIOUS INVOICES" at bounding box center [227, 91] width 122 height 18
click at [211, 86] on link "PREVIOUS INVOICES" at bounding box center [227, 91] width 122 height 16
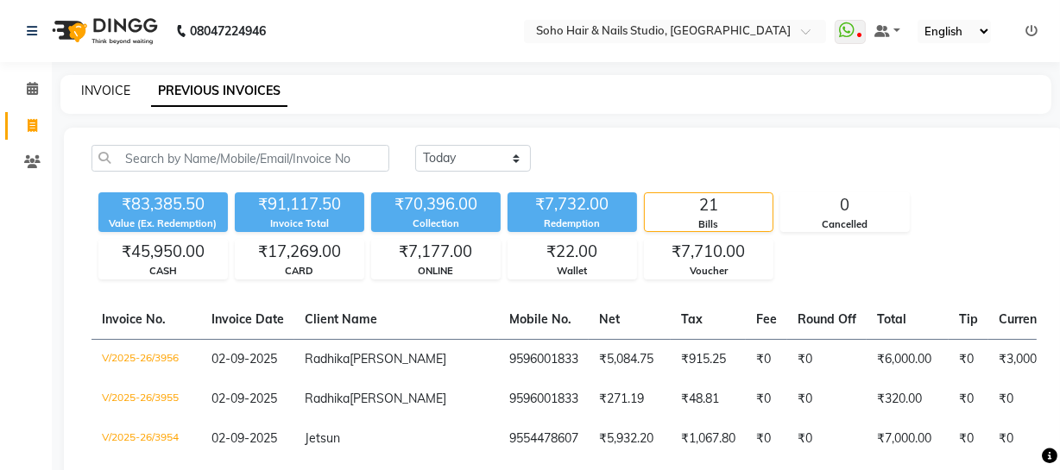
click at [101, 89] on link "INVOICE" at bounding box center [105, 91] width 49 height 16
select select "service"
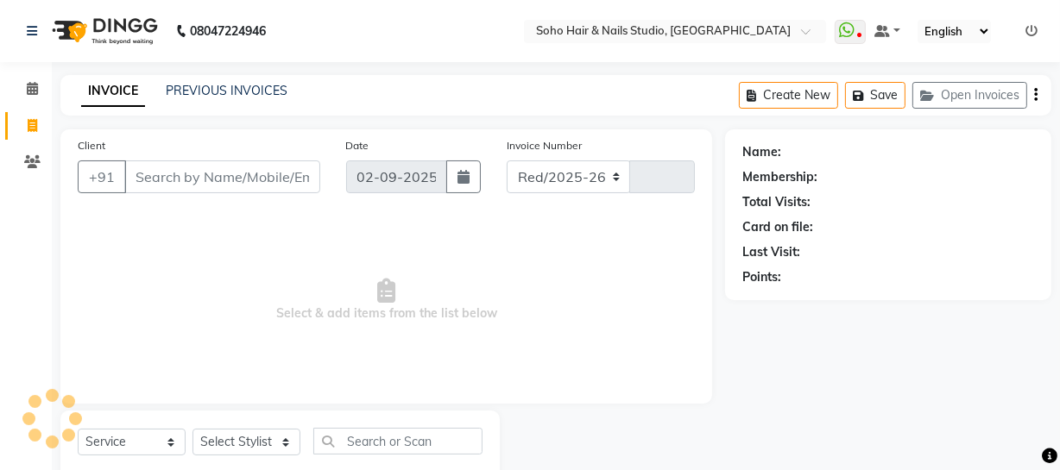
select select "735"
type input "3957"
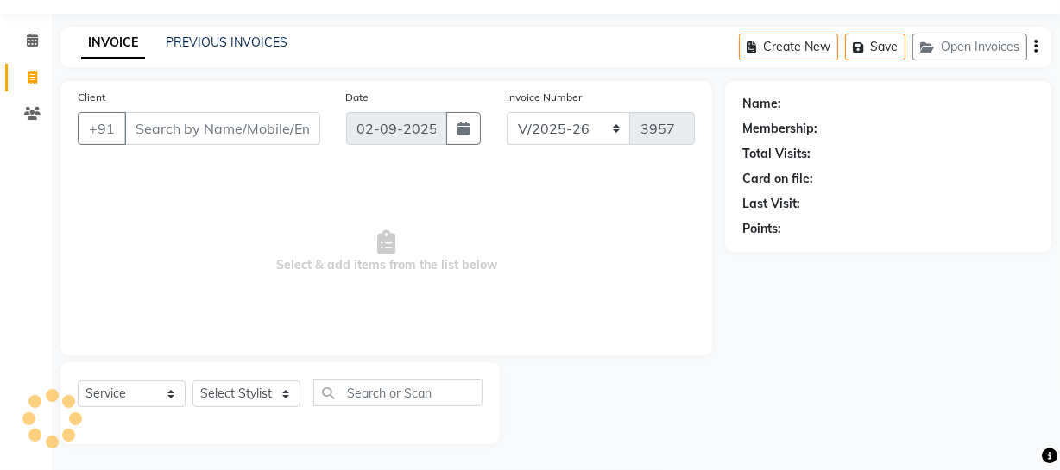
select select "membership"
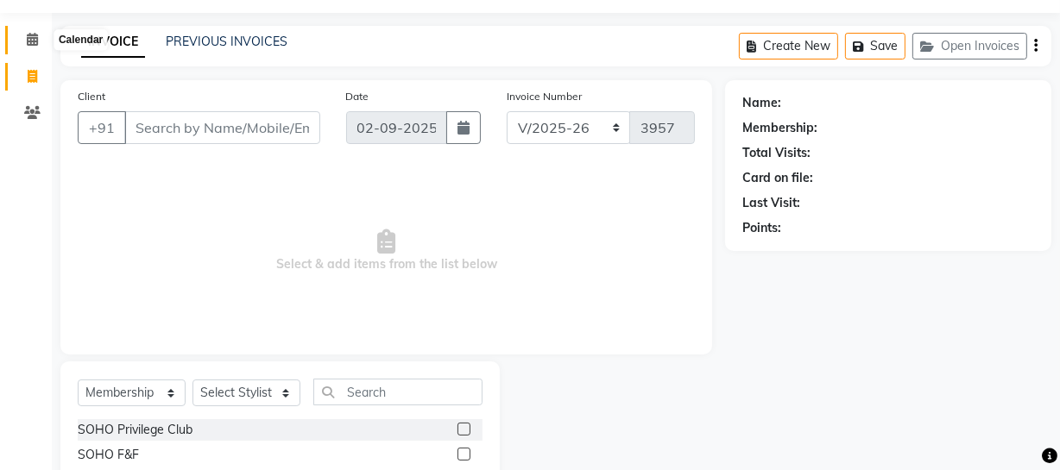
click at [28, 48] on span at bounding box center [32, 40] width 30 height 20
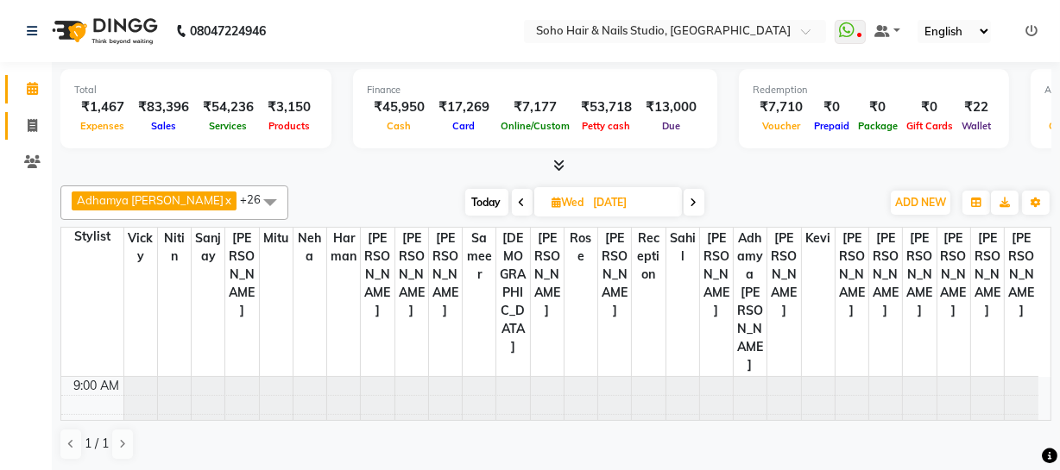
click at [37, 123] on span at bounding box center [32, 127] width 30 height 20
select select "service"
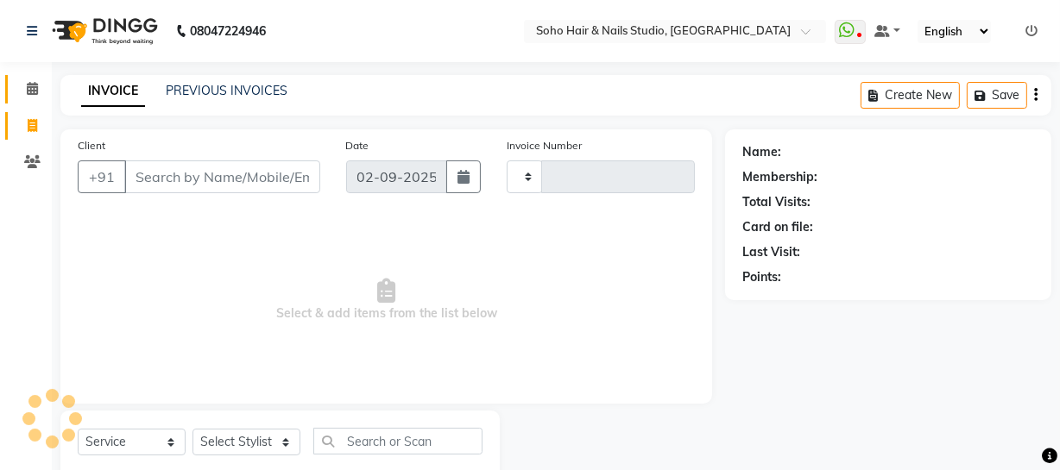
type input "3957"
select select "735"
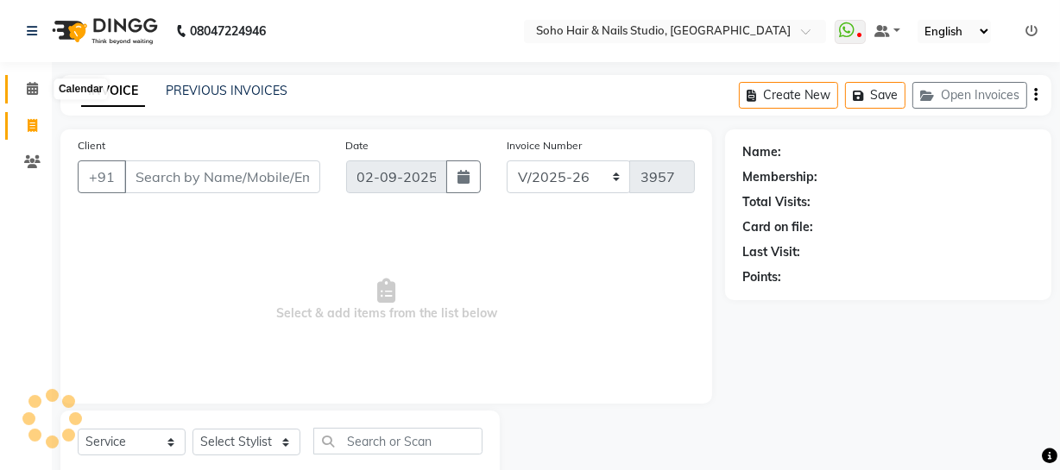
click at [34, 83] on icon at bounding box center [32, 88] width 11 height 13
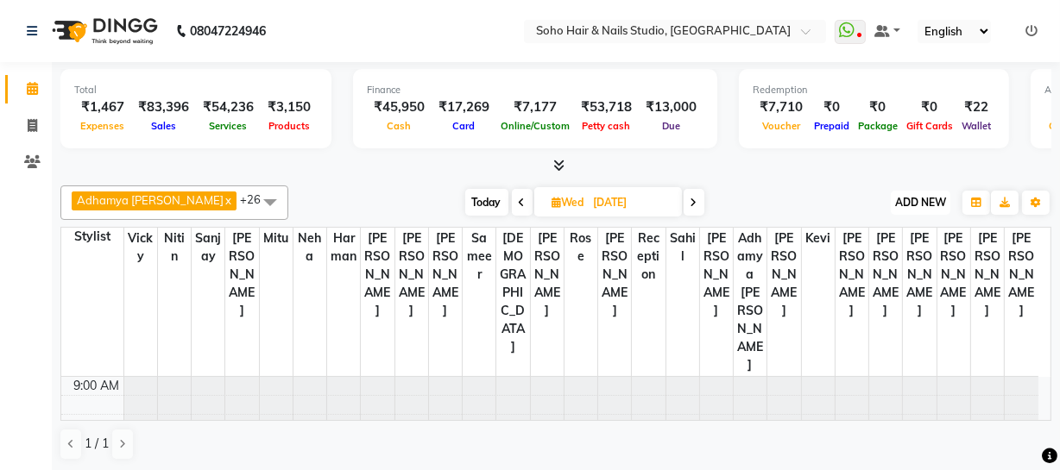
click at [900, 199] on span "ADD NEW" at bounding box center [920, 202] width 51 height 13
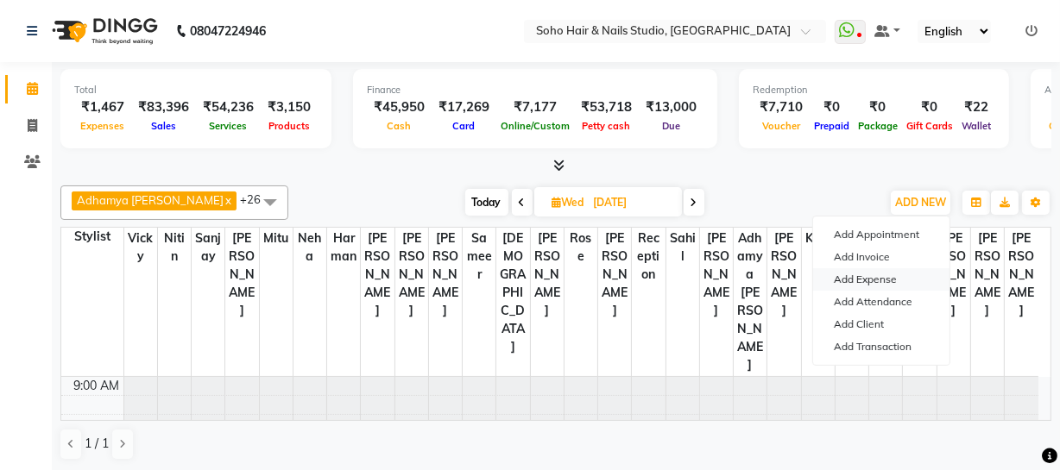
click at [875, 276] on link "Add Expense" at bounding box center [881, 279] width 136 height 22
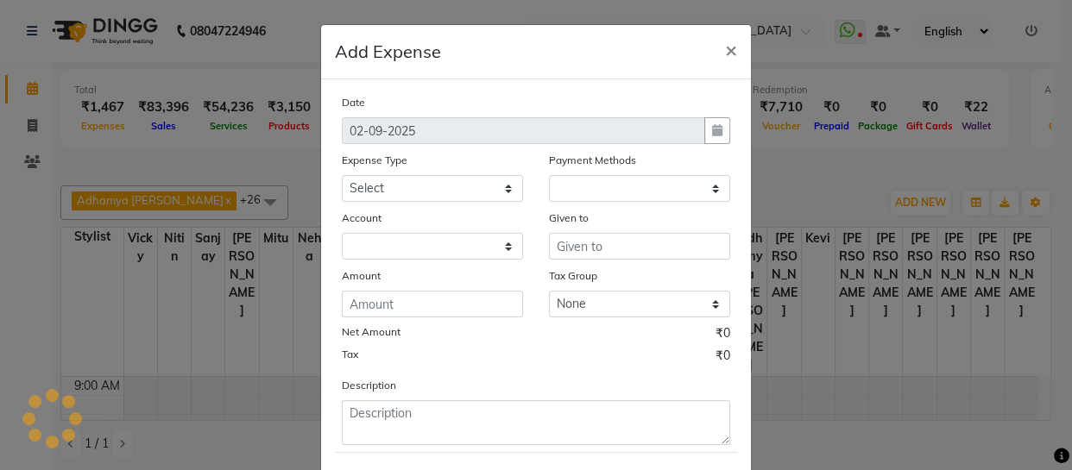
select select "1"
select select "2529"
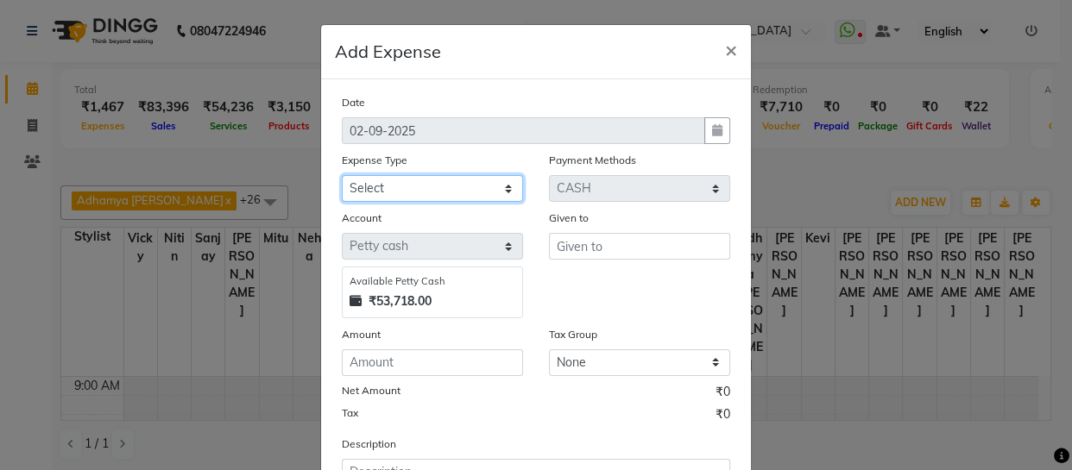
click at [376, 184] on select "Select Cash transfer to bank Client Snacks Fuel Govt fee Incentive Maintenance …" at bounding box center [432, 188] width 181 height 27
select select "22585"
click at [342, 176] on select "Select Cash transfer to bank Client Snacks Fuel Govt fee Incentive Maintenance …" at bounding box center [432, 188] width 181 height 27
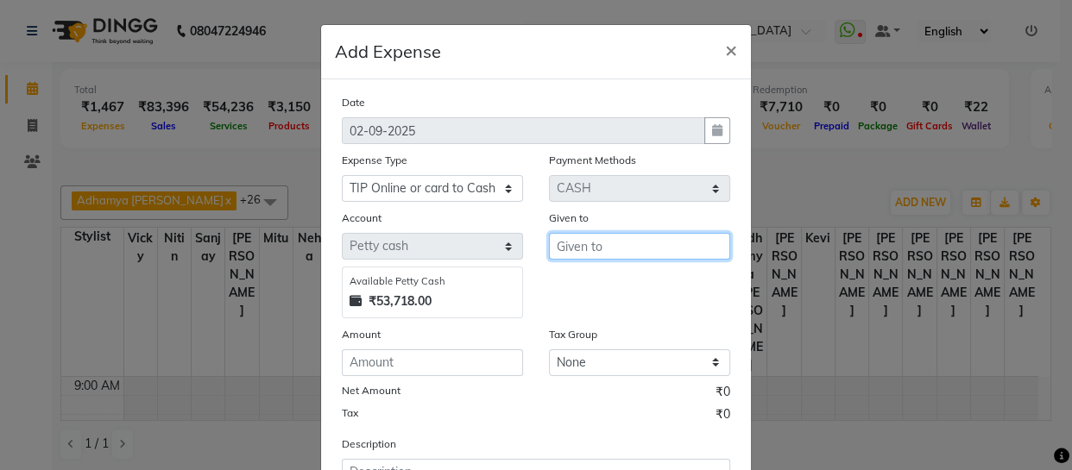
click at [619, 252] on input "text" at bounding box center [639, 246] width 181 height 27
type input "[PERSON_NAME]"
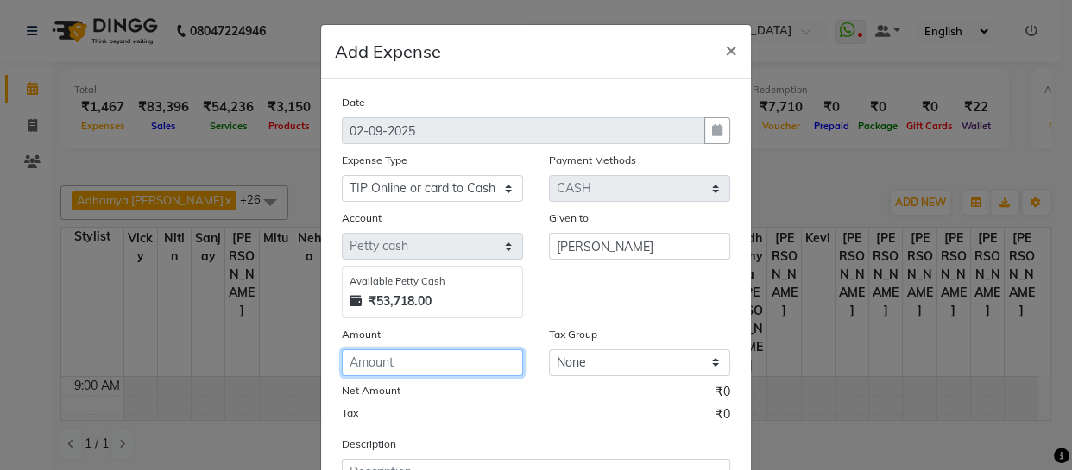
click at [433, 368] on input "number" at bounding box center [432, 363] width 181 height 27
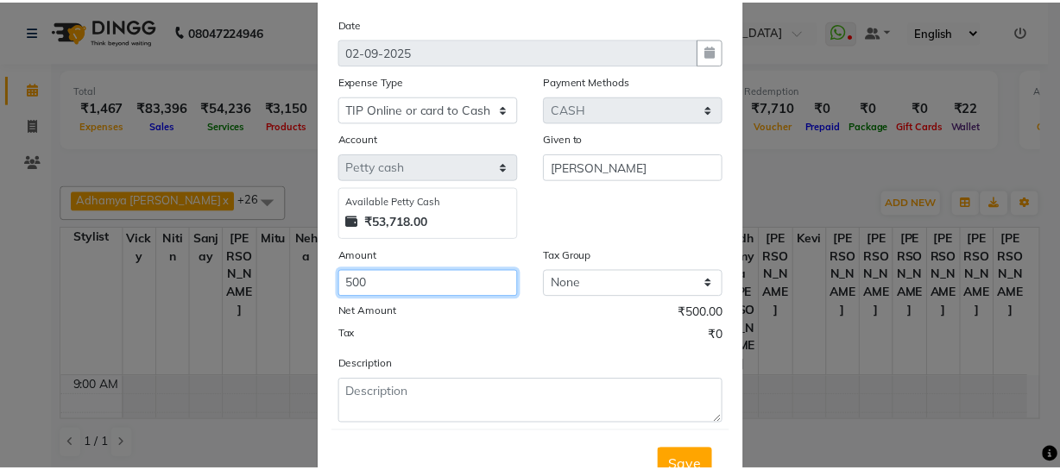
scroll to position [149, 0]
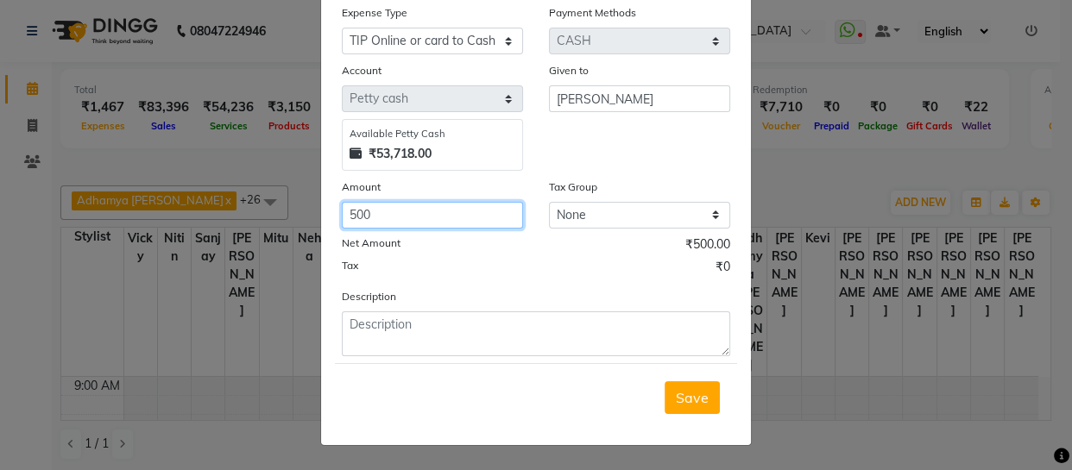
type input "500"
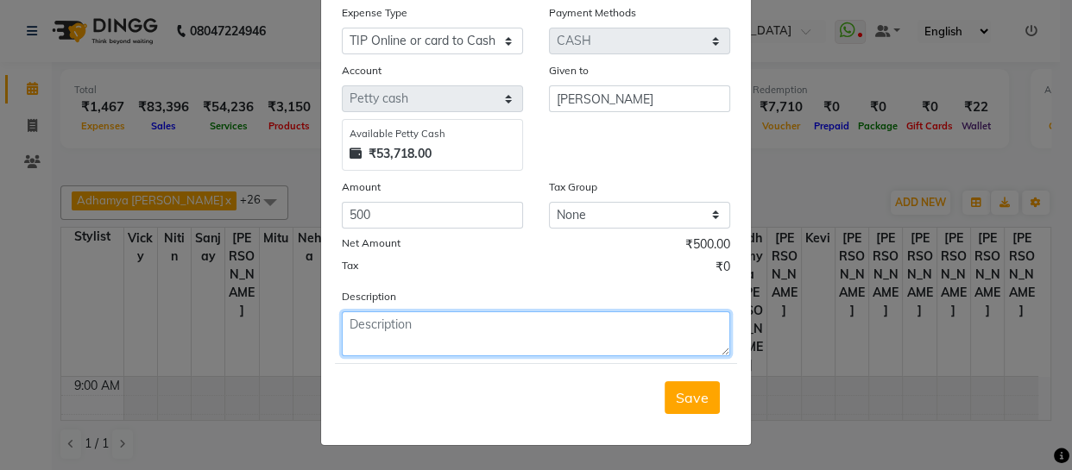
click at [434, 331] on textarea at bounding box center [536, 334] width 388 height 45
type textarea "card"
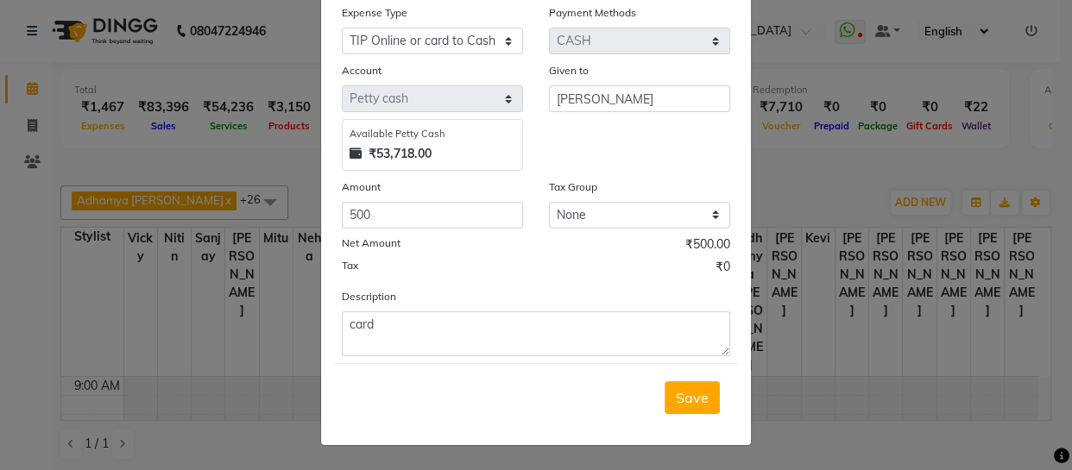
click at [679, 409] on button "Save" at bounding box center [692, 398] width 55 height 33
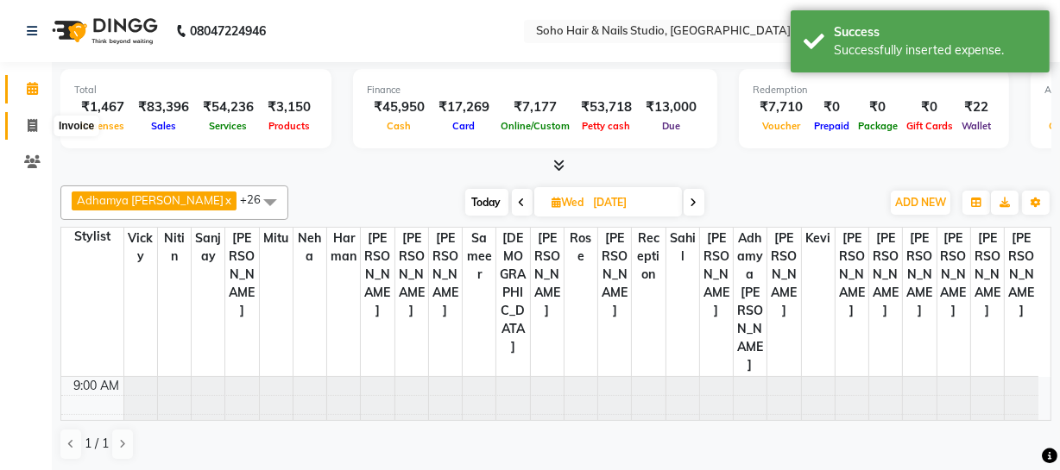
click at [30, 119] on icon at bounding box center [32, 125] width 9 height 13
select select "service"
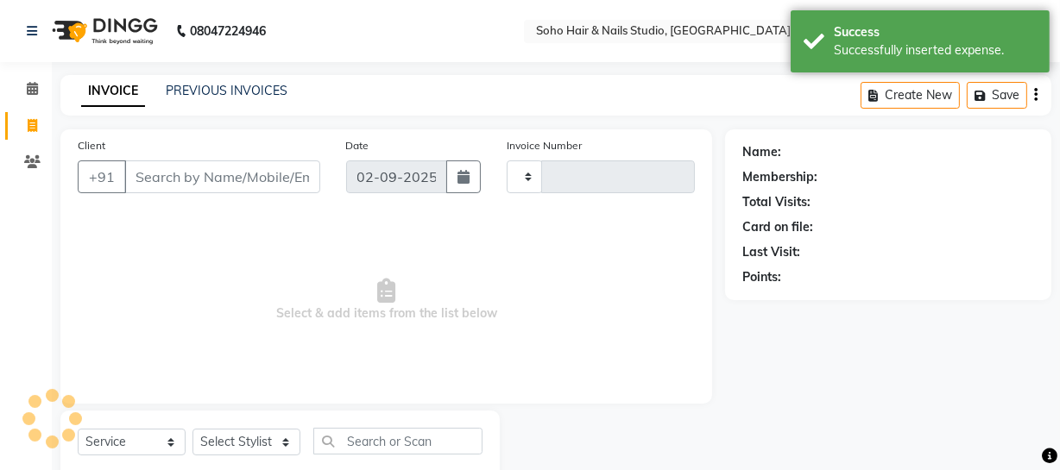
type input "3957"
select select "735"
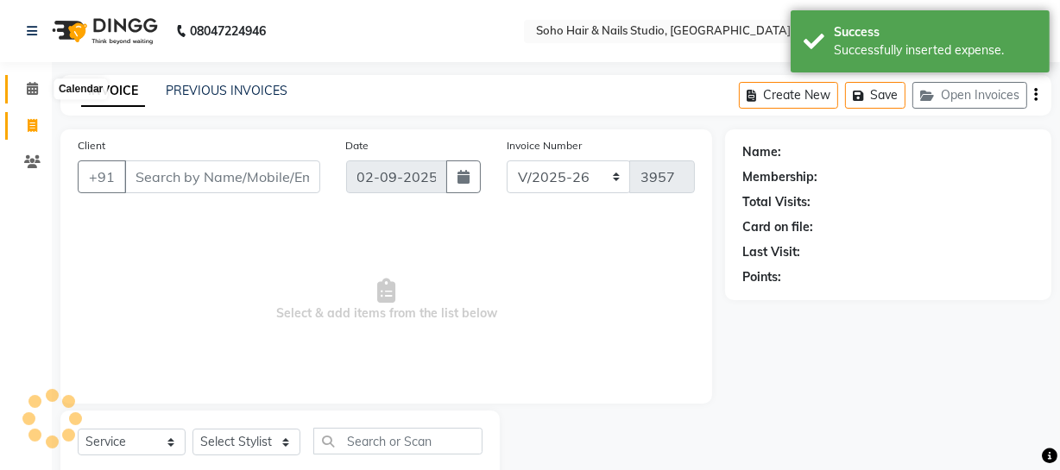
click at [28, 87] on icon at bounding box center [32, 88] width 11 height 13
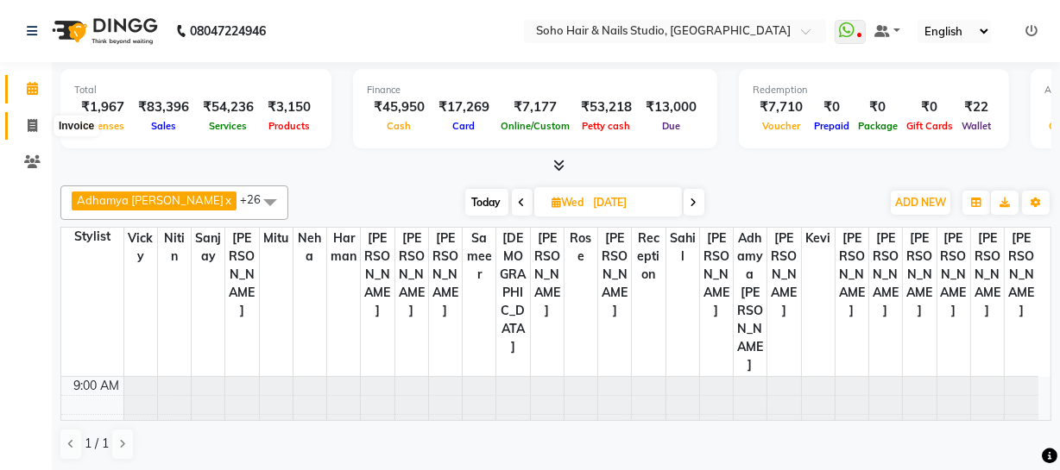
click at [31, 122] on icon at bounding box center [32, 125] width 9 height 13
select select "service"
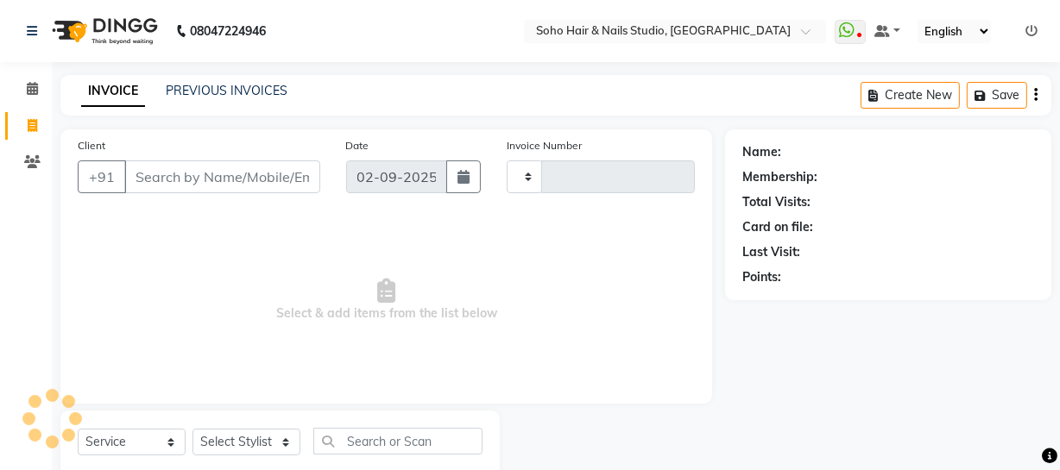
type input "3957"
select select "735"
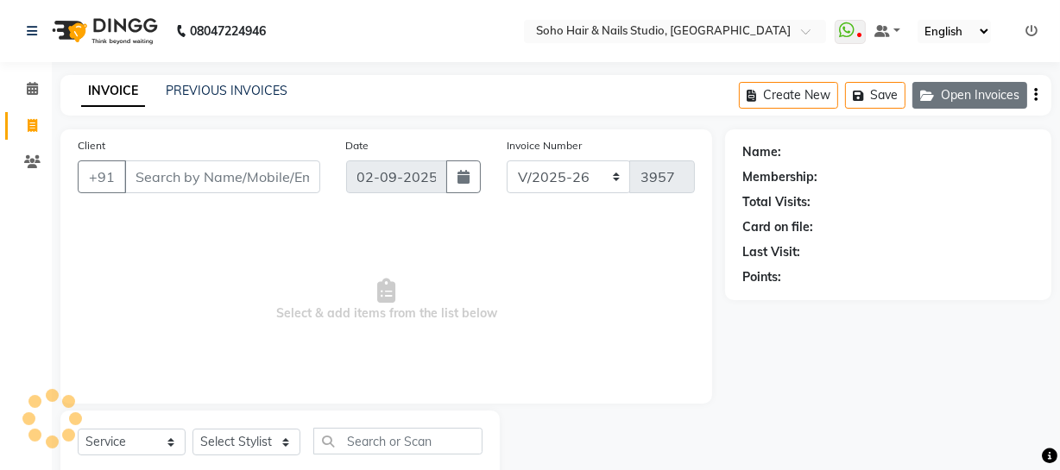
click at [962, 89] on button "Open Invoices" at bounding box center [969, 95] width 115 height 27
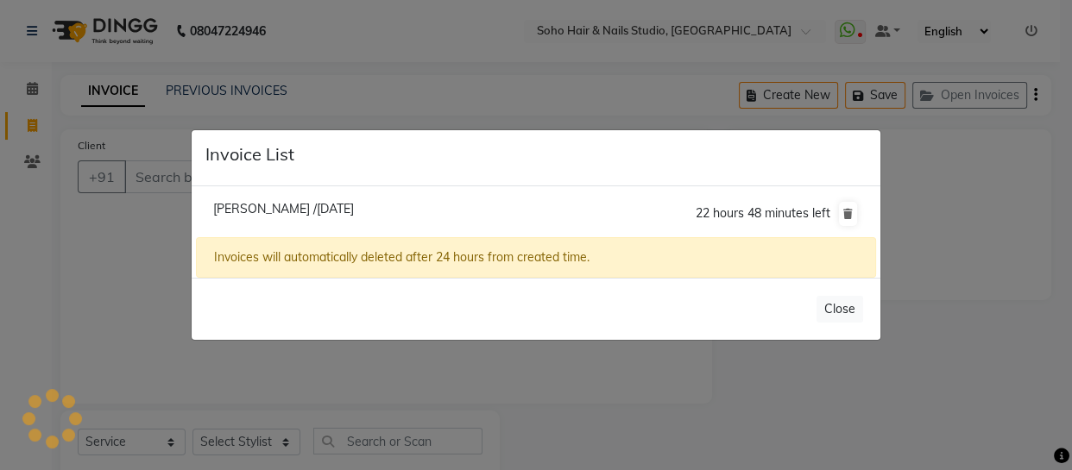
select select "membership"
click at [245, 212] on span "[PERSON_NAME] /[DATE]" at bounding box center [283, 209] width 141 height 16
type input "8713098288"
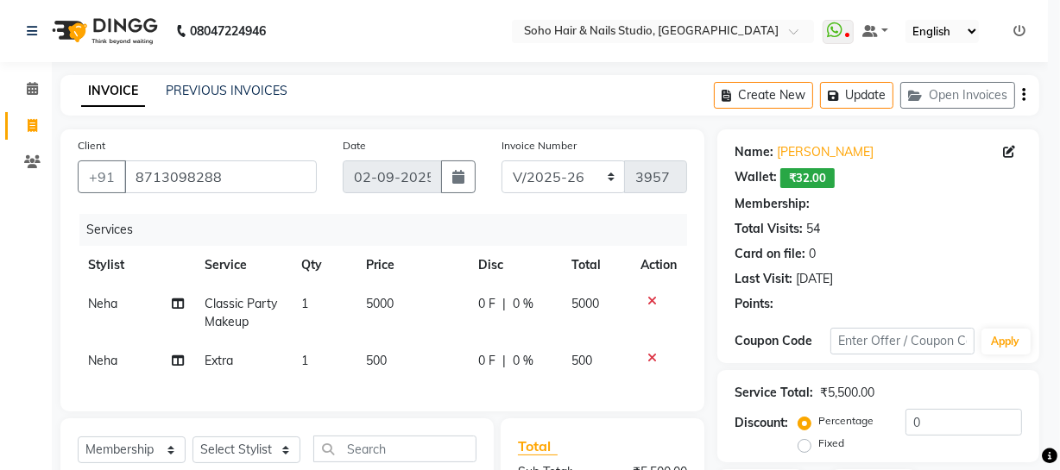
select select "1: Object"
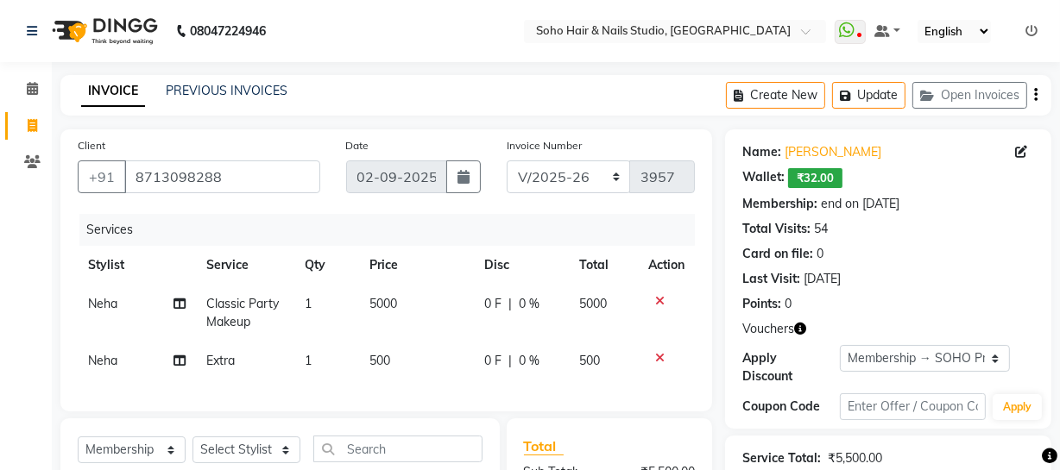
scroll to position [156, 0]
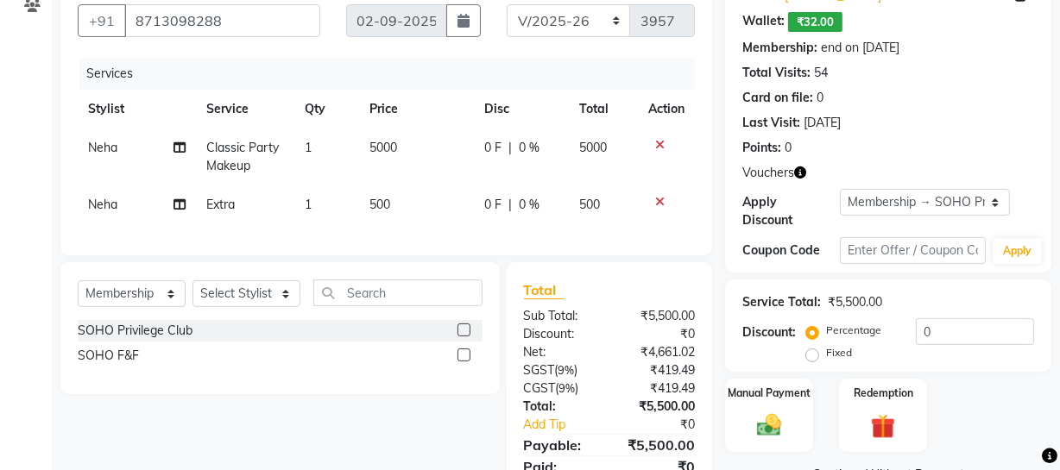
click at [542, 150] on div "0 F | 0 %" at bounding box center [521, 148] width 74 height 18
select select "13838"
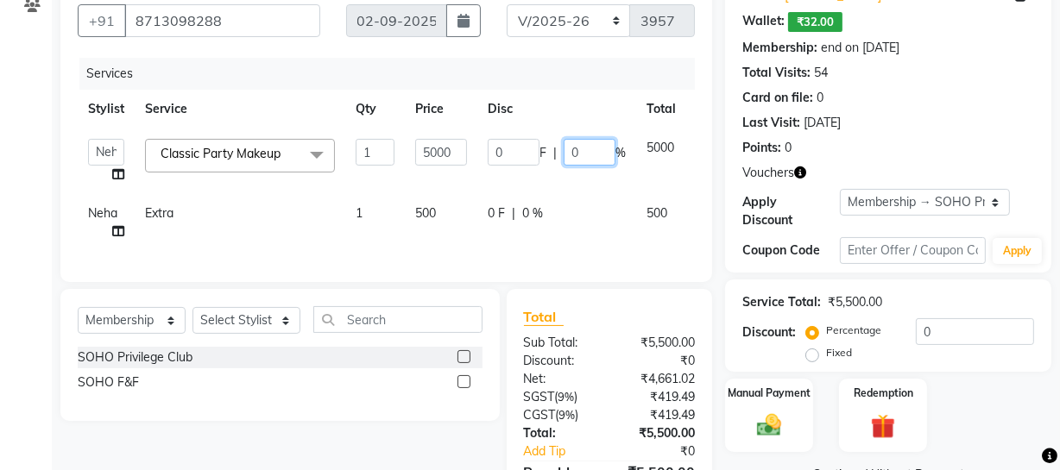
drag, startPoint x: 587, startPoint y: 155, endPoint x: 325, endPoint y: 172, distance: 263.0
click at [375, 189] on tr "[PERSON_NAME] Adhamya [PERSON_NAME] [PERSON_NAME] [PERSON_NAME] [PERSON_NAME] […" at bounding box center [411, 162] width 666 height 66
type input "20"
click at [967, 73] on div "Total Visits: 54" at bounding box center [888, 73] width 292 height 18
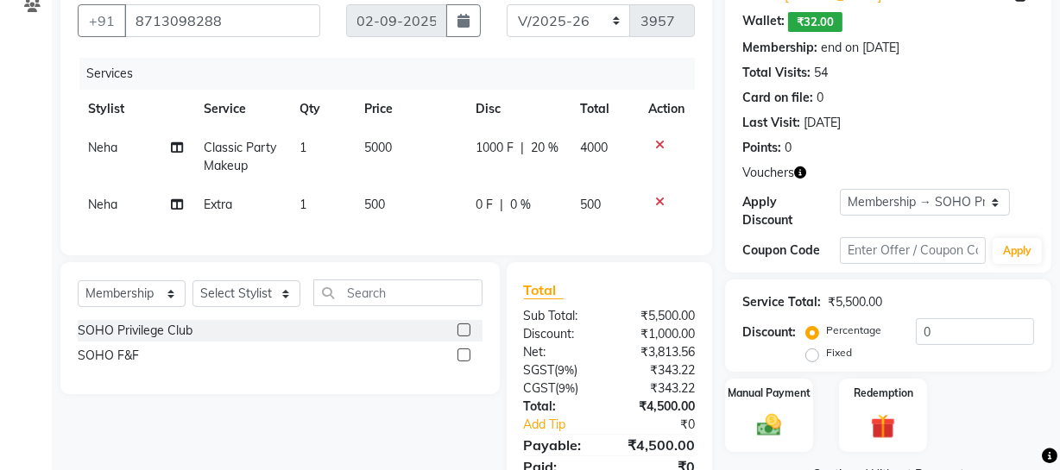
click at [594, 32] on div "Invoice Number Red/2025-26 V/2025 V/[PHONE_NUMBER]" at bounding box center [601, 15] width 214 height 71
click at [594, 31] on select "Red/2025-26 V/2025 V/2025-26" at bounding box center [569, 20] width 124 height 33
select select "6283"
click at [507, 4] on select "Red/2025-26 V/2025 V/2025-26" at bounding box center [569, 20] width 124 height 33
type input "0834"
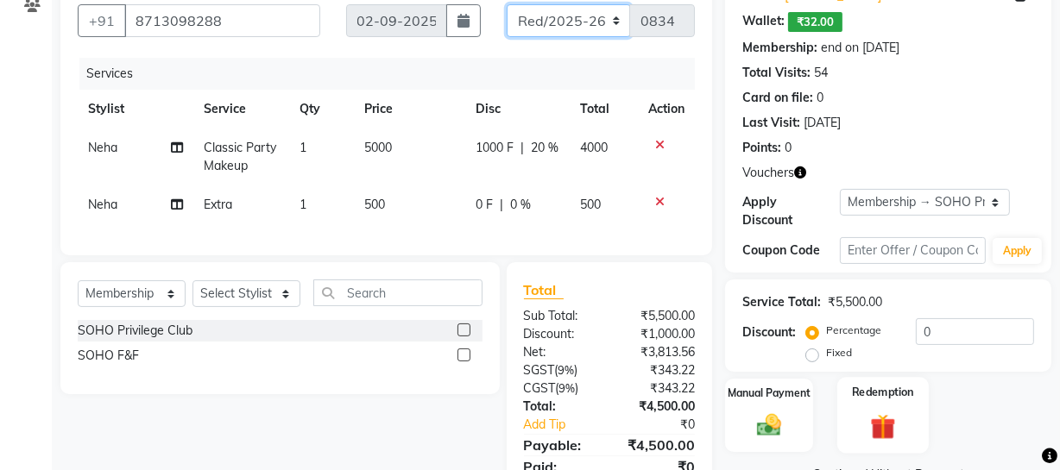
scroll to position [241, 0]
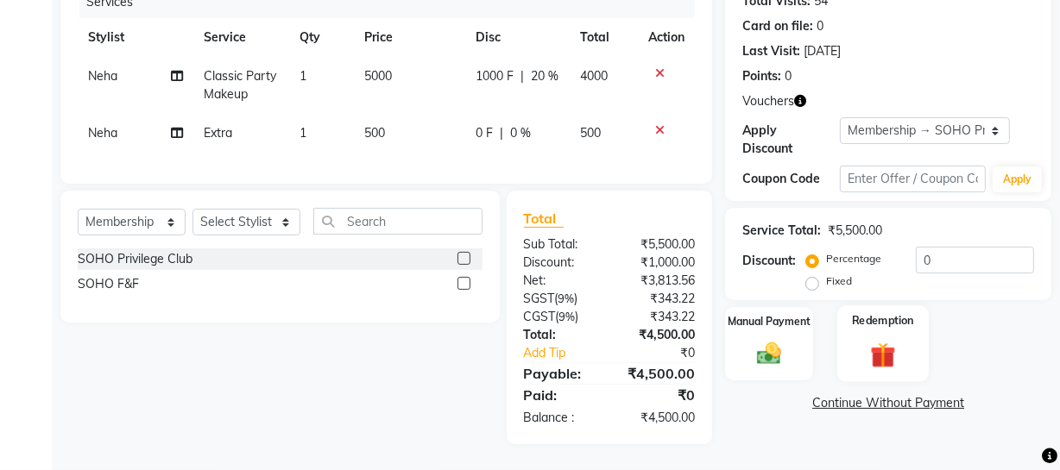
click at [902, 315] on div "Redemption" at bounding box center [882, 344] width 91 height 77
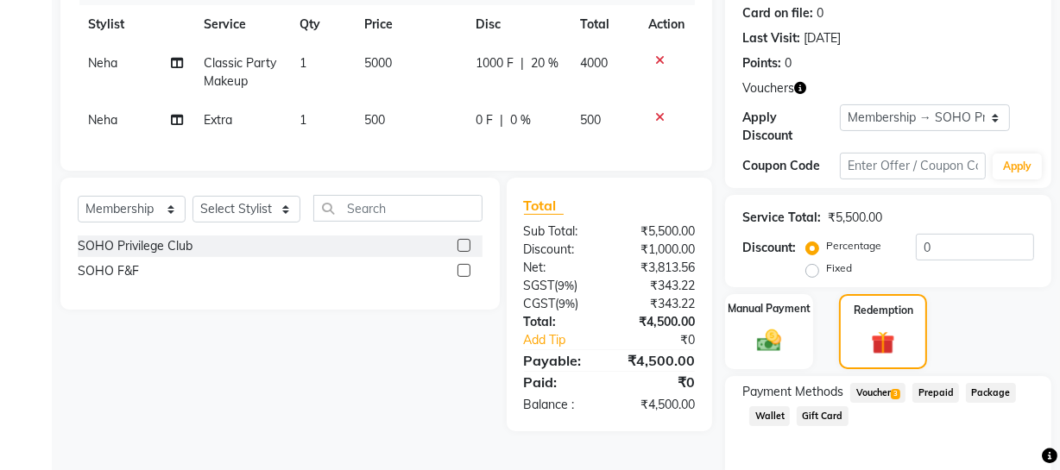
scroll to position [311, 0]
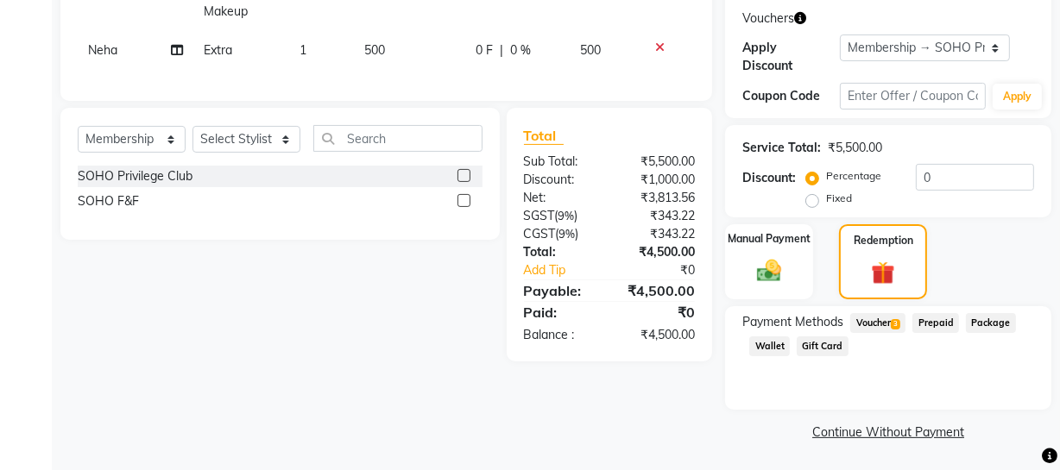
click at [874, 319] on span "Voucher 3" at bounding box center [877, 323] width 55 height 20
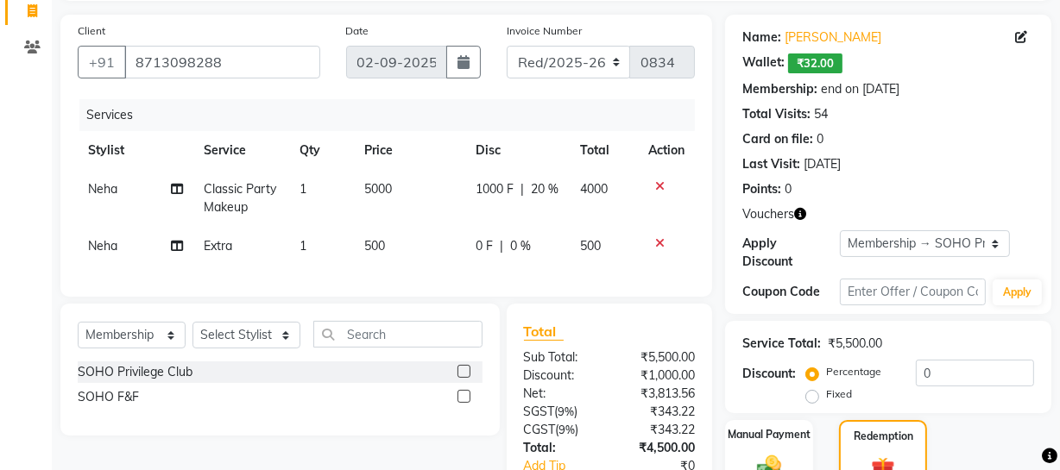
scroll to position [193, 0]
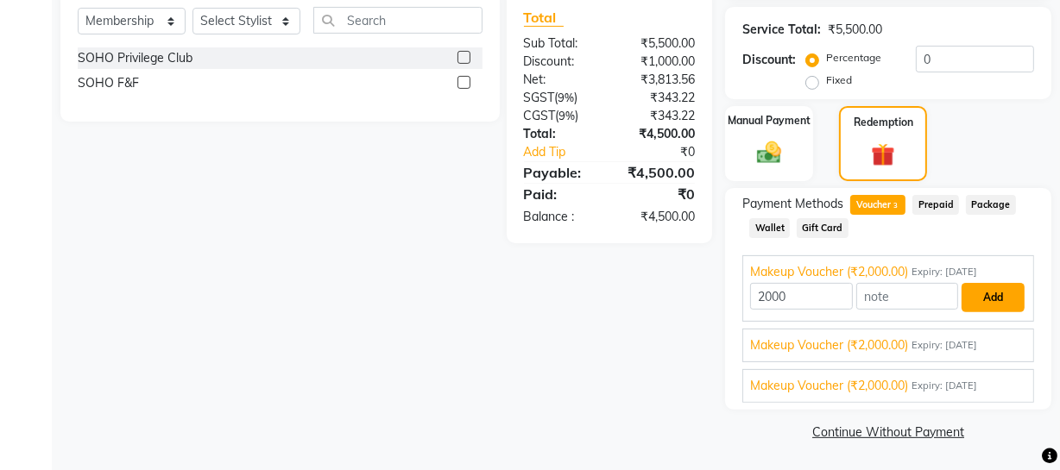
click at [988, 287] on button "Add" at bounding box center [993, 297] width 63 height 29
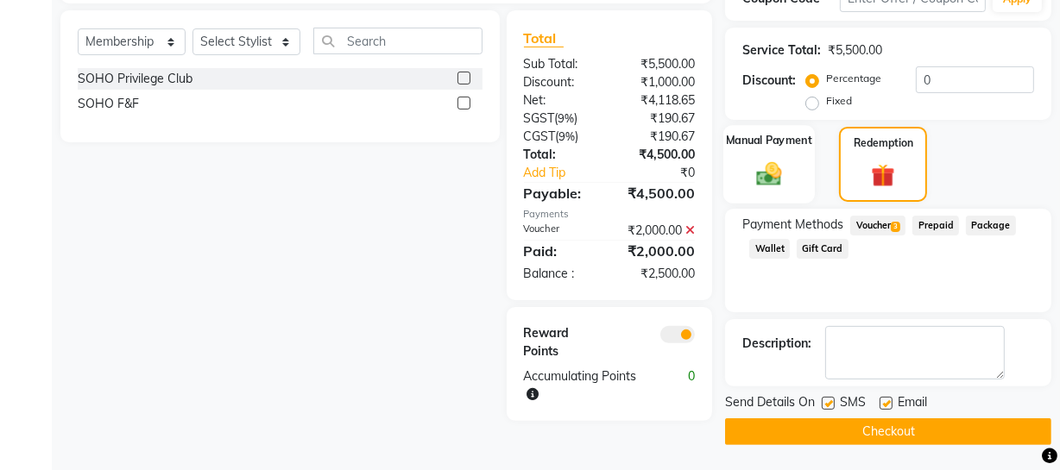
click at [791, 147] on label "Manual Payment" at bounding box center [769, 140] width 86 height 16
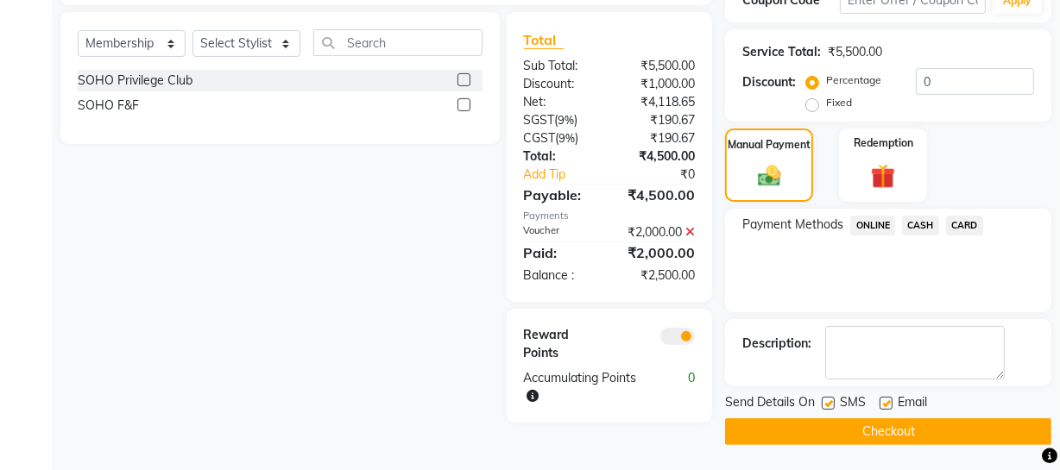
click at [868, 232] on span "ONLINE" at bounding box center [872, 226] width 45 height 20
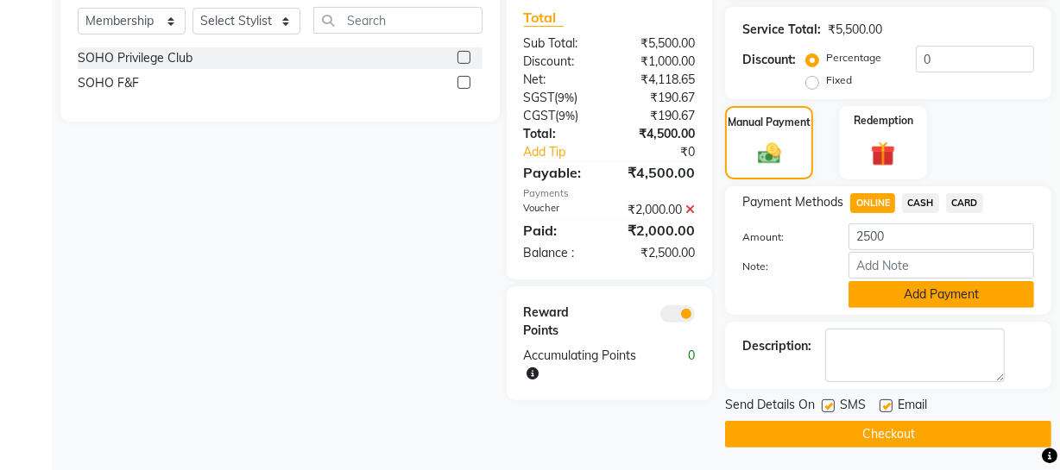
click at [891, 283] on button "Add Payment" at bounding box center [942, 294] width 186 height 27
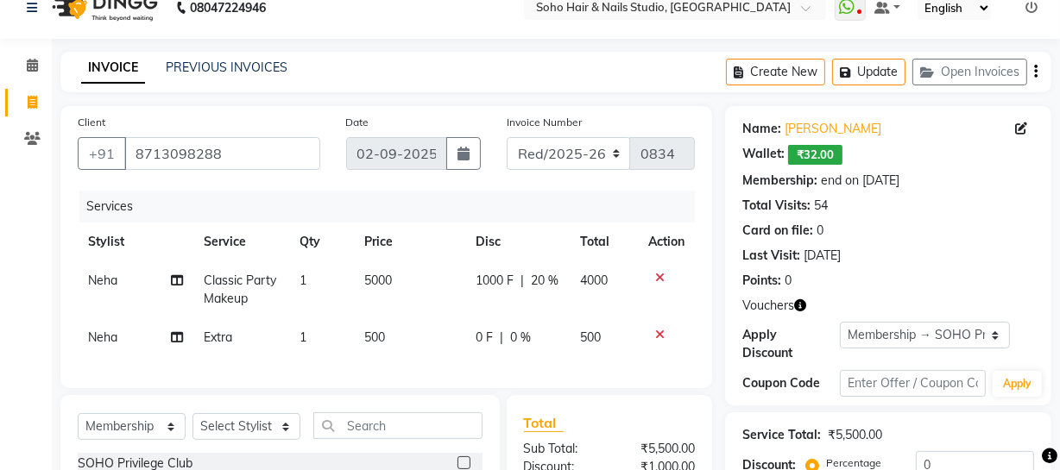
scroll to position [415, 0]
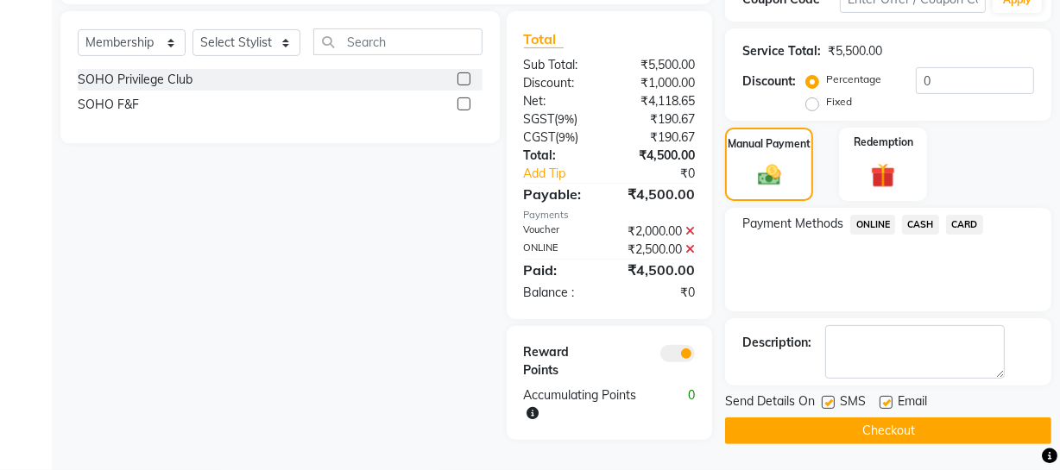
click at [845, 418] on button "Checkout" at bounding box center [888, 431] width 326 height 27
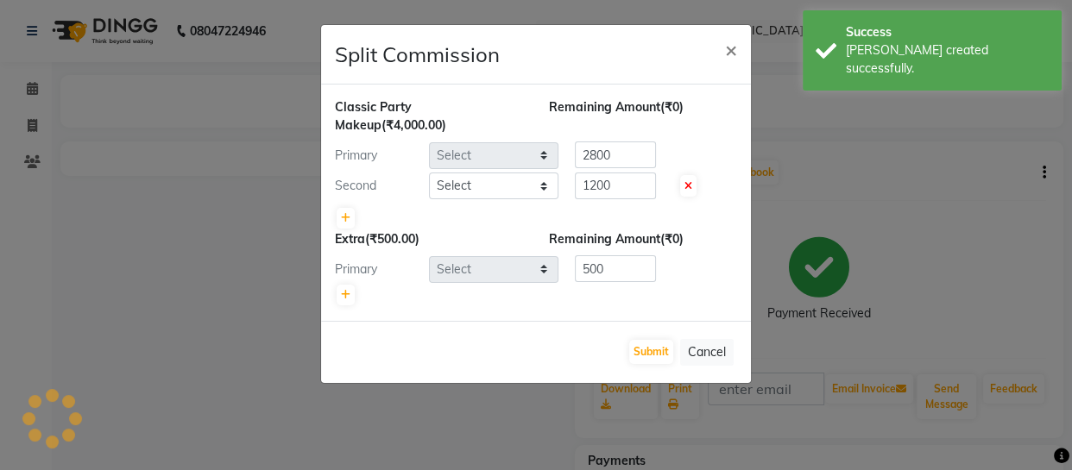
click at [32, 122] on ngb-modal-window "Split Commission × Classic Party Makeup (₹4,000.00) Remaining Amount (₹0) Prima…" at bounding box center [536, 235] width 1072 height 470
select select "13838"
select select "11749"
select select "13838"
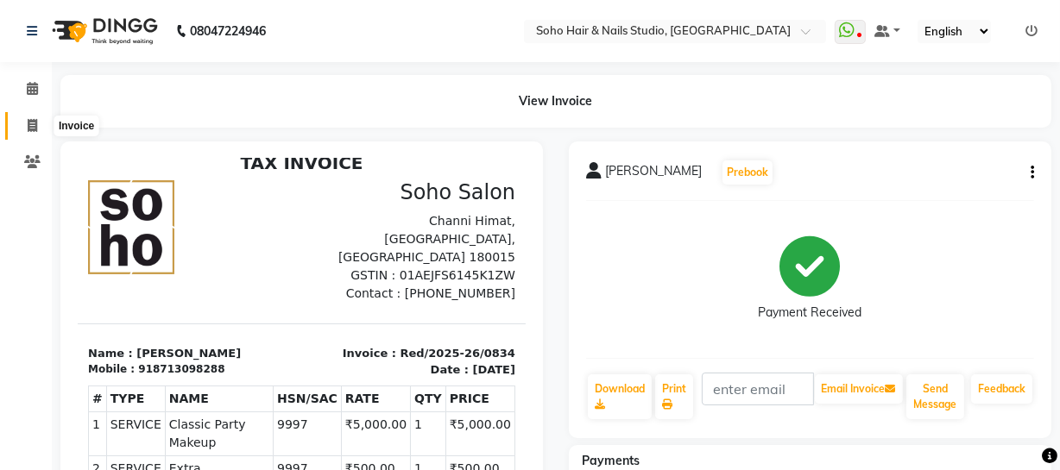
click at [35, 121] on icon at bounding box center [32, 125] width 9 height 13
select select "service"
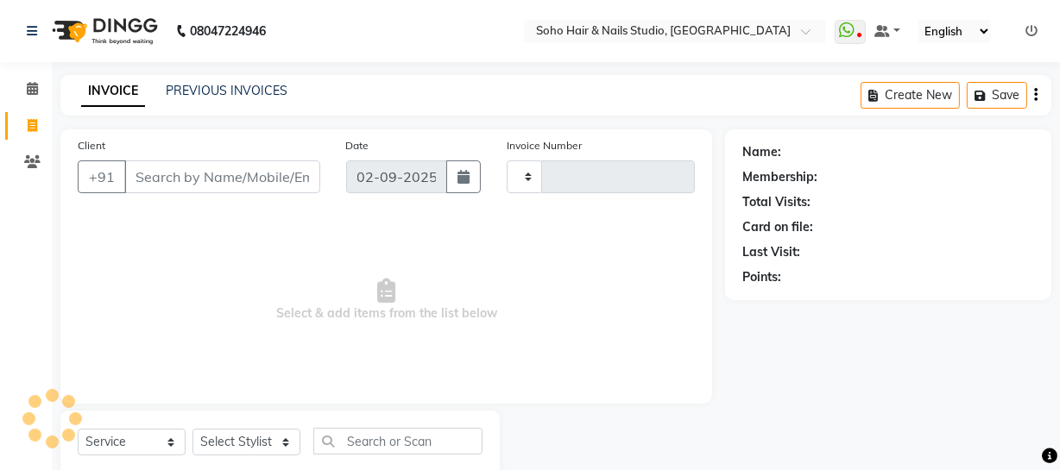
scroll to position [49, 0]
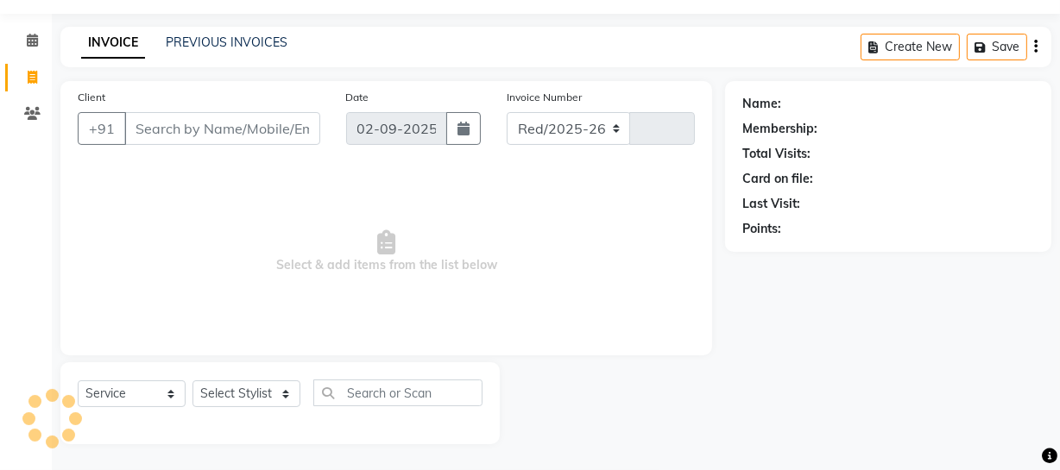
select select "735"
type input "3957"
click at [231, 47] on link "PREVIOUS INVOICES" at bounding box center [227, 43] width 122 height 16
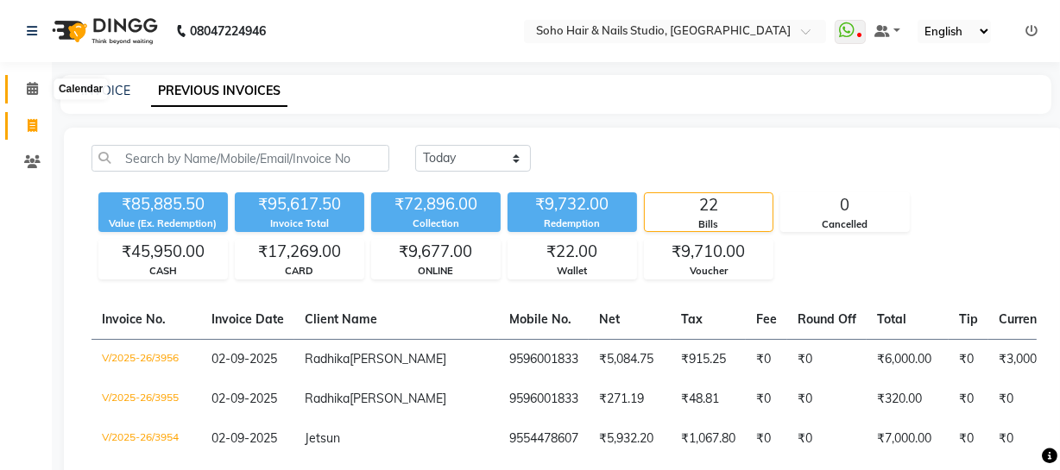
click at [28, 82] on icon at bounding box center [32, 88] width 11 height 13
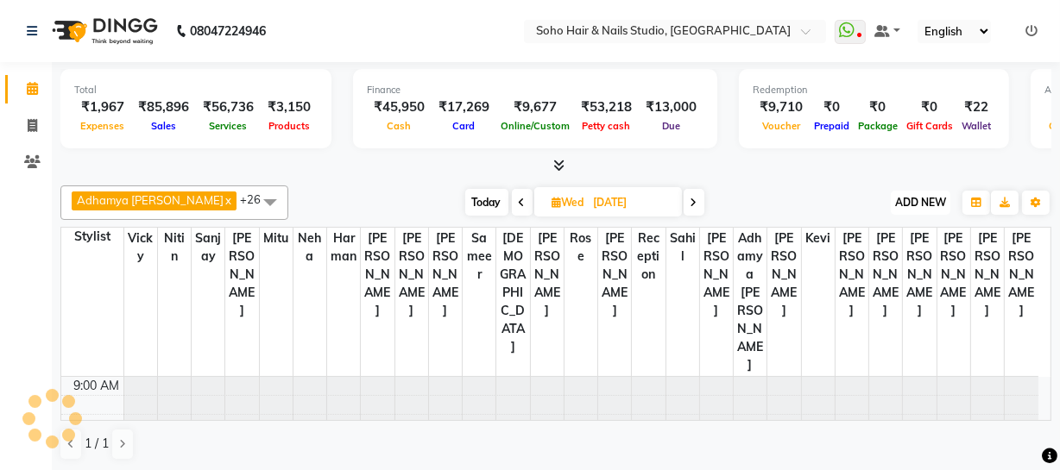
click at [912, 205] on span "ADD NEW" at bounding box center [920, 202] width 51 height 13
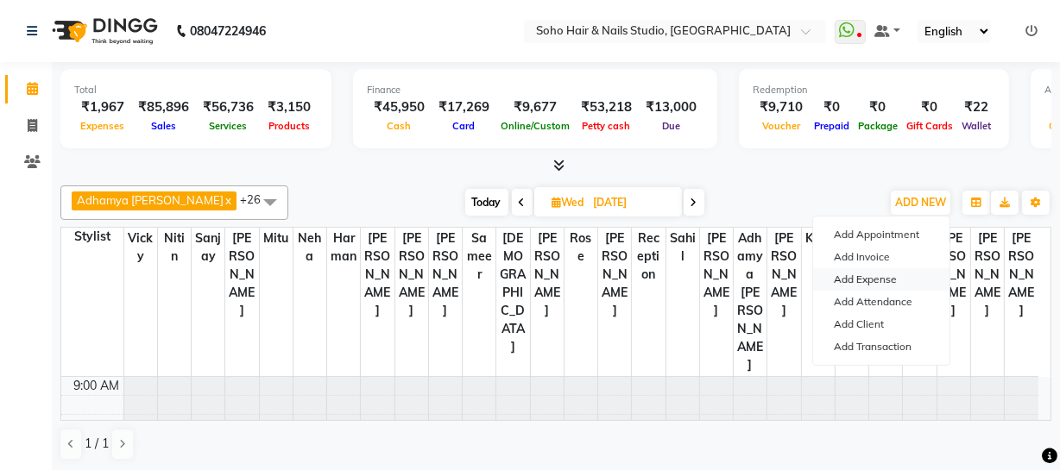
click at [897, 283] on link "Add Expense" at bounding box center [881, 279] width 136 height 22
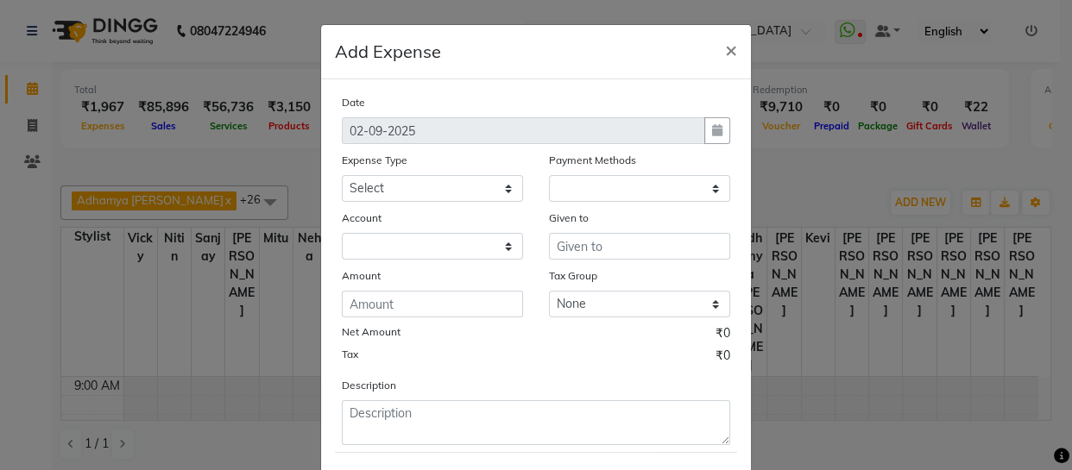
select select "1"
select select "2529"
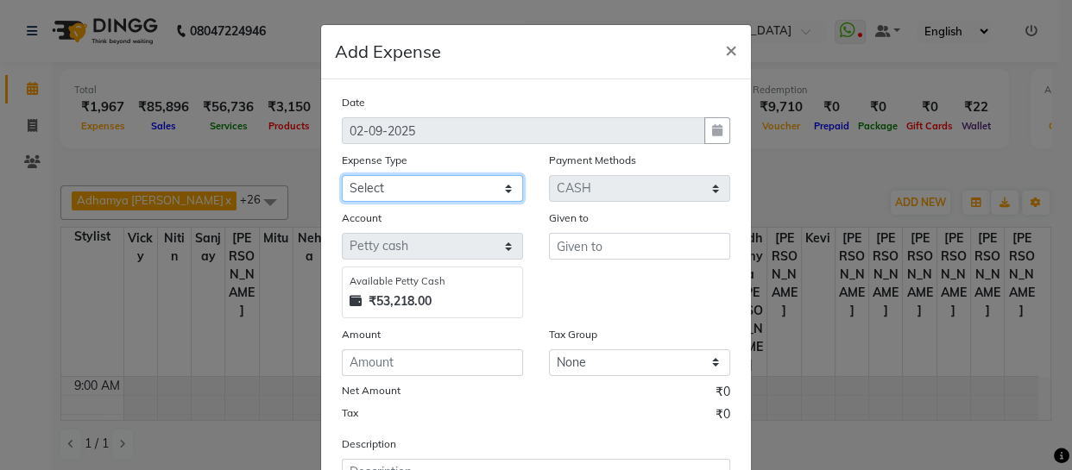
click at [403, 199] on select "Select Cash transfer to bank Client Snacks Fuel Govt fee Incentive Maintenance …" at bounding box center [432, 188] width 181 height 27
select select "22571"
click at [342, 176] on select "Select Cash transfer to bank Client Snacks Fuel Govt fee Incentive Maintenance …" at bounding box center [432, 188] width 181 height 27
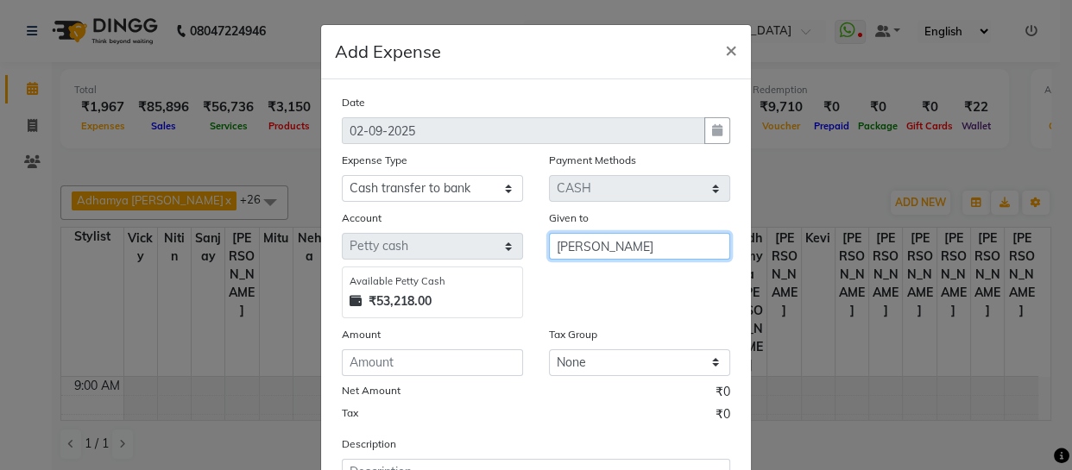
type input "[PERSON_NAME]"
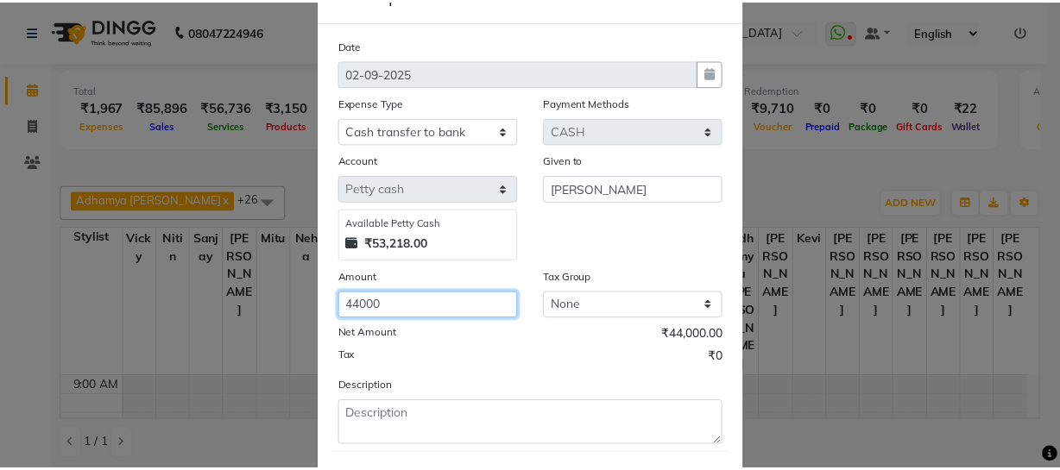
scroll to position [149, 0]
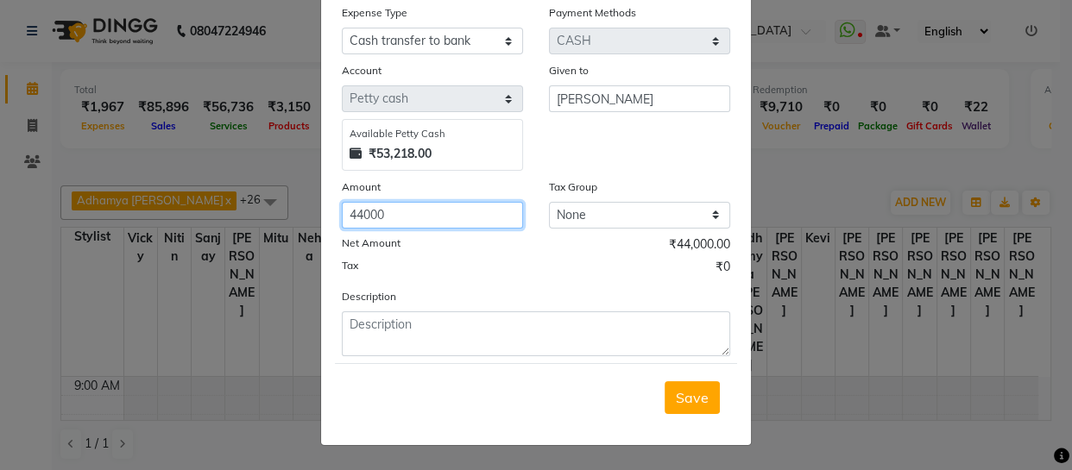
type input "44000"
click at [683, 396] on span "Save" at bounding box center [692, 397] width 33 height 17
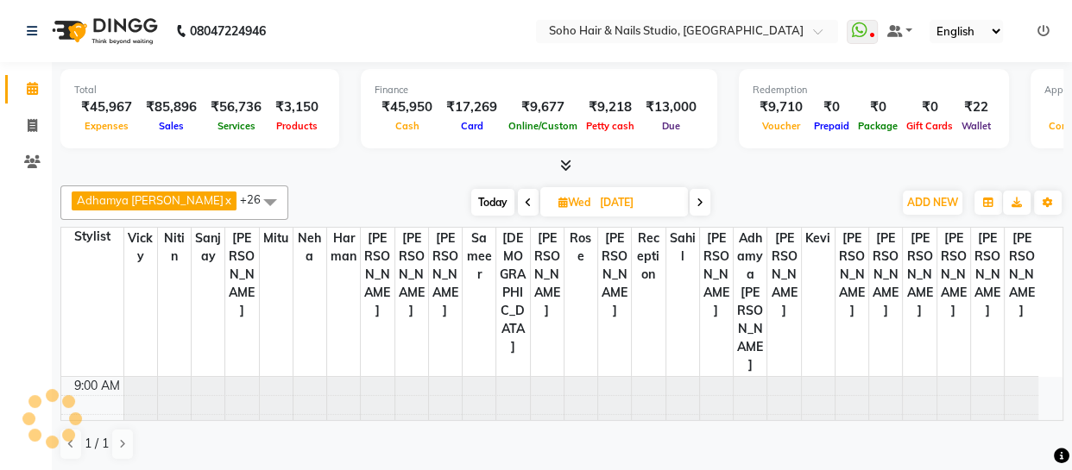
select select "en"
